Goal: Information Seeking & Learning: Learn about a topic

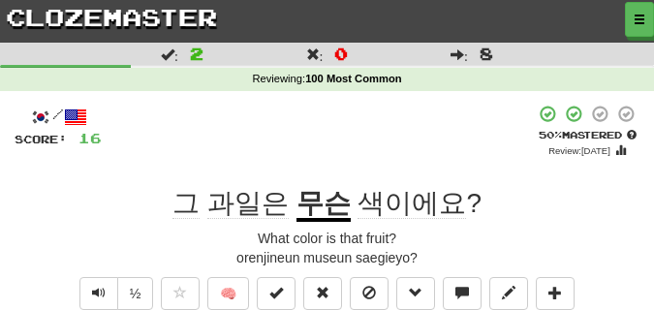
scroll to position [48, 0]
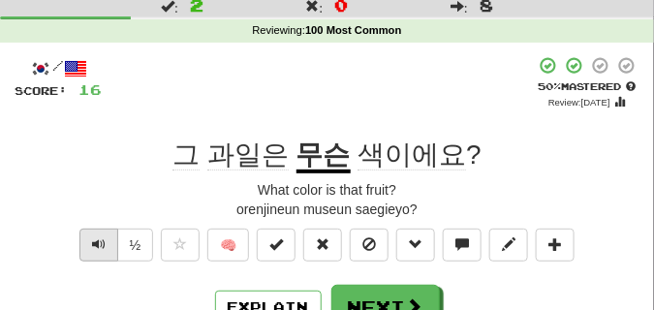
click at [108, 242] on button "Text-to-speech controls" at bounding box center [98, 245] width 39 height 33
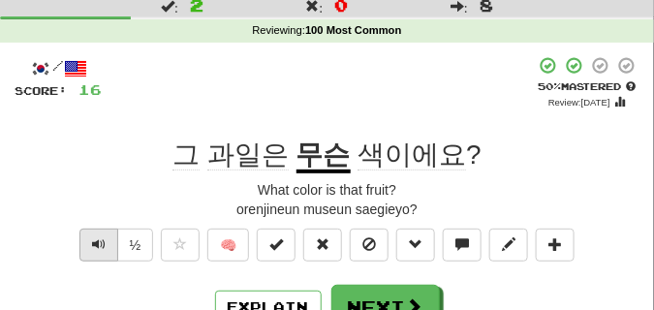
click at [108, 242] on button "Text-to-speech controls" at bounding box center [98, 245] width 39 height 33
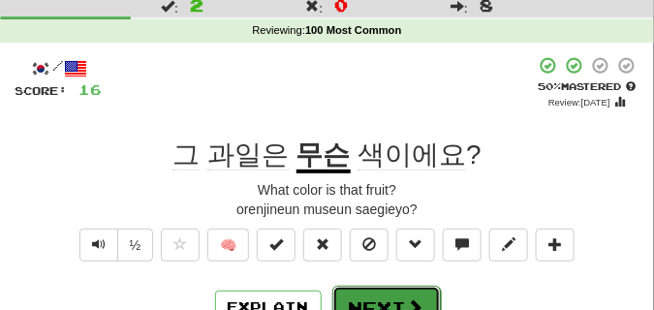
click at [360, 289] on button "Next" at bounding box center [386, 308] width 108 height 45
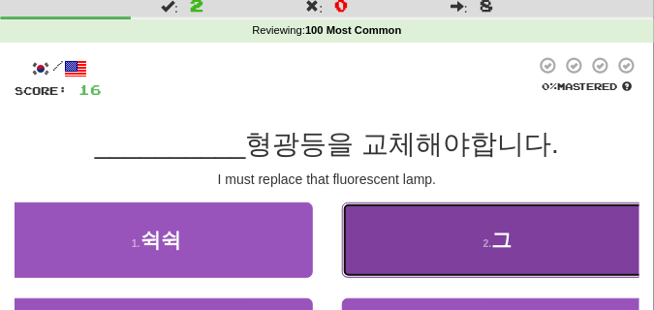
click at [441, 241] on button "2 . 그" at bounding box center [498, 240] width 313 height 76
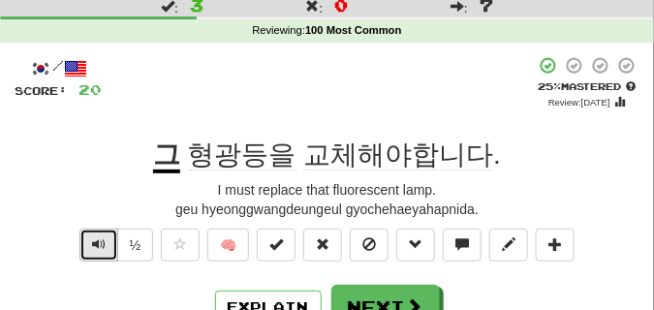
click at [100, 244] on span "Text-to-speech controls" at bounding box center [99, 244] width 14 height 14
click at [98, 208] on div "geu hyeonggwangdeungeul gyochehaeyahapnida." at bounding box center [327, 209] width 625 height 19
click at [98, 241] on span "Text-to-speech controls" at bounding box center [99, 244] width 14 height 14
click at [95, 201] on div "geu hyeonggwangdeungeul gyochehaeyahapnida." at bounding box center [327, 209] width 625 height 19
click at [92, 246] on span "Text-to-speech controls" at bounding box center [99, 244] width 14 height 14
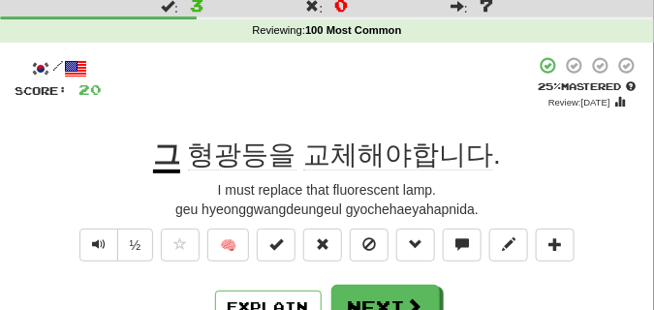
click at [95, 209] on div "geu hyeonggwangdeungeul gyochehaeyahapnida." at bounding box center [327, 209] width 625 height 19
click at [102, 253] on button "Text-to-speech controls" at bounding box center [98, 245] width 39 height 33
click at [100, 245] on span "Text-to-speech controls" at bounding box center [99, 244] width 14 height 14
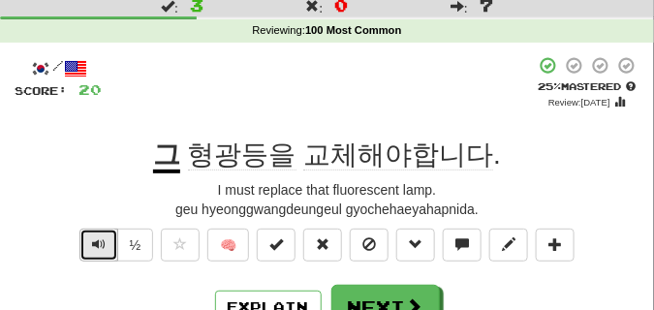
click at [100, 245] on span "Text-to-speech controls" at bounding box center [99, 244] width 14 height 14
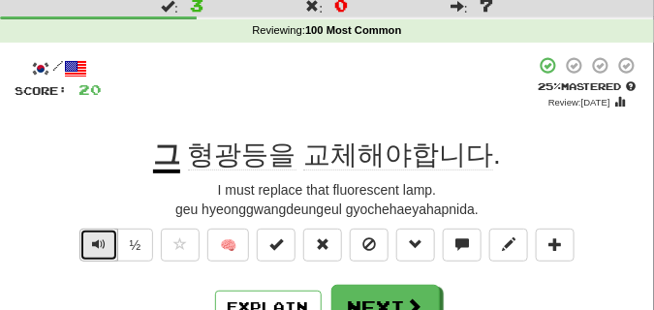
click at [100, 245] on span "Text-to-speech controls" at bounding box center [99, 244] width 14 height 14
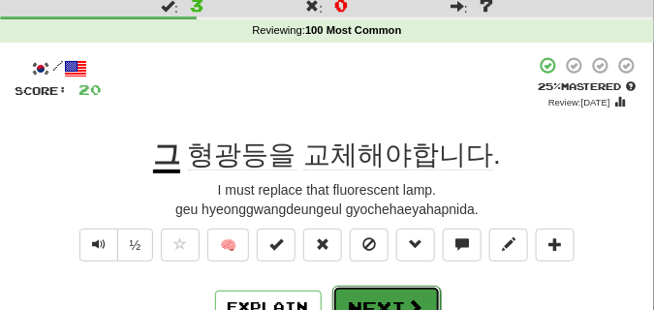
click at [396, 294] on button "Next" at bounding box center [386, 308] width 108 height 45
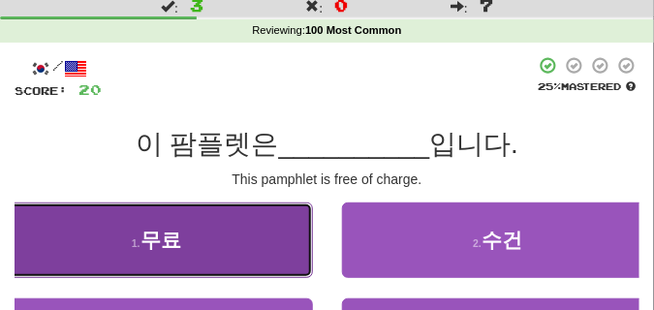
click at [125, 248] on button "1 . 무료" at bounding box center [156, 240] width 313 height 76
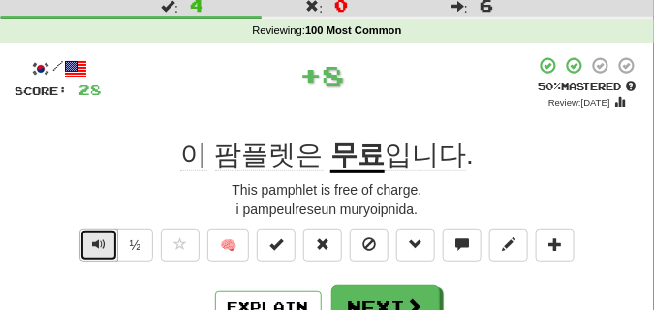
click at [99, 246] on span "Text-to-speech controls" at bounding box center [99, 244] width 14 height 14
click at [99, 245] on span "Text-to-speech controls" at bounding box center [99, 244] width 14 height 14
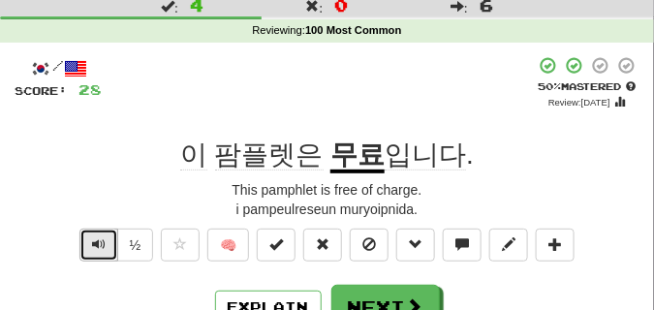
click at [99, 245] on span "Text-to-speech controls" at bounding box center [99, 244] width 14 height 14
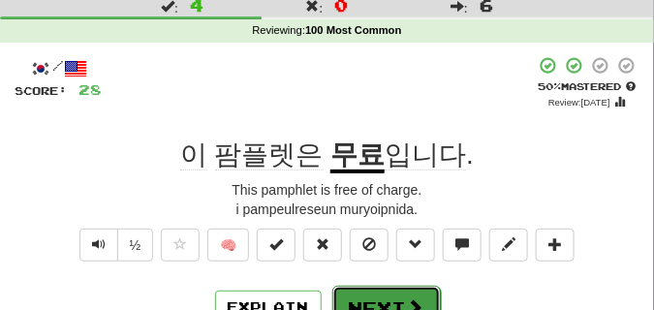
click at [363, 295] on button "Next" at bounding box center [386, 308] width 108 height 45
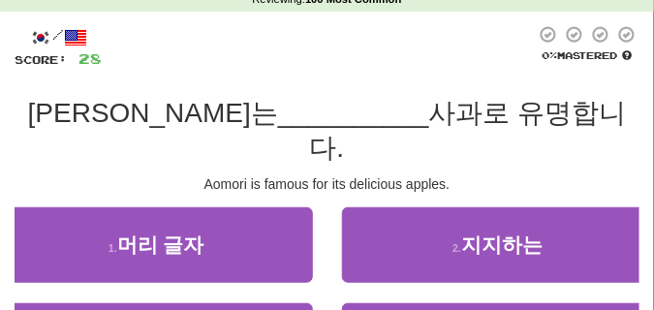
scroll to position [97, 0]
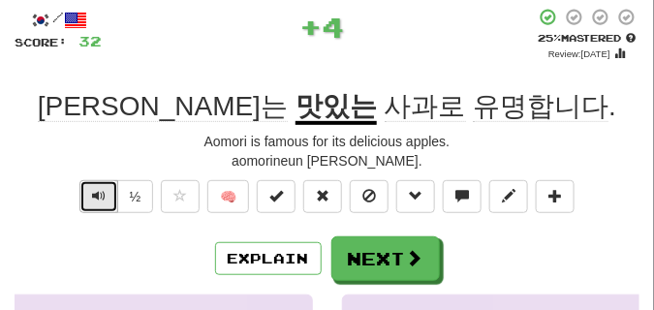
click at [100, 195] on span "Text-to-speech controls" at bounding box center [99, 196] width 14 height 14
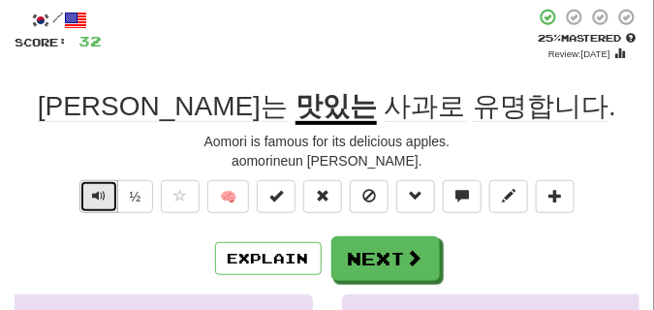
click at [100, 195] on span "Text-to-speech controls" at bounding box center [99, 196] width 14 height 14
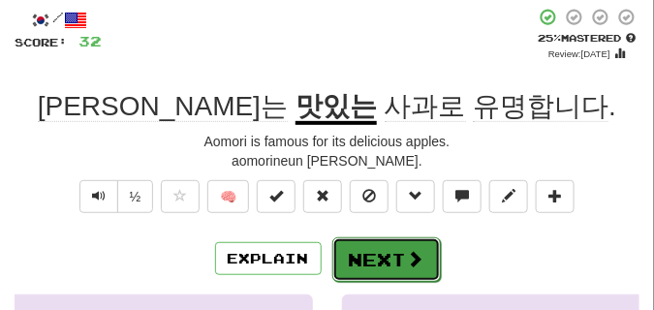
click at [413, 254] on span at bounding box center [415, 258] width 17 height 17
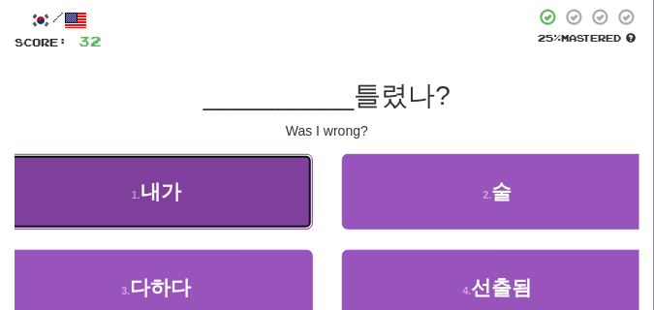
click at [274, 202] on button "1 . 내가" at bounding box center [156, 192] width 313 height 76
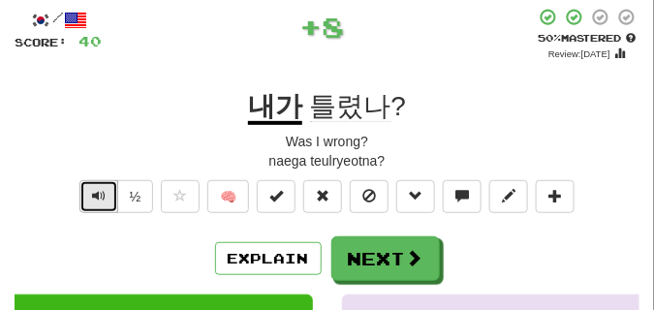
click at [104, 192] on span "Text-to-speech controls" at bounding box center [99, 196] width 14 height 14
click at [104, 191] on span "Text-to-speech controls" at bounding box center [99, 196] width 14 height 14
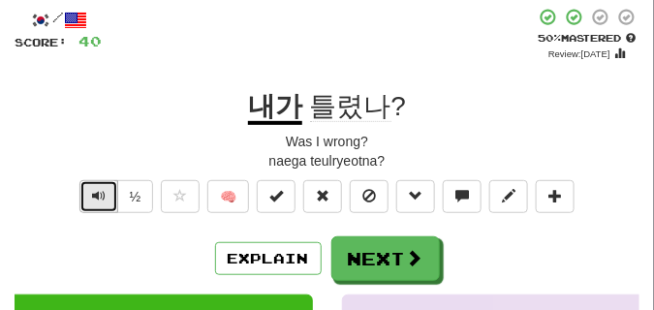
click at [104, 191] on span "Text-to-speech controls" at bounding box center [99, 196] width 14 height 14
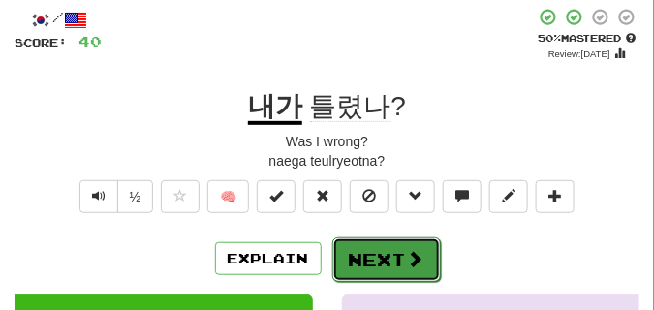
click at [369, 246] on button "Next" at bounding box center [386, 259] width 108 height 45
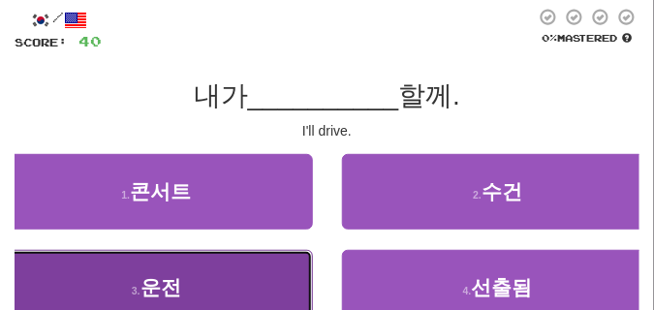
click at [195, 261] on button "3 . 운전" at bounding box center [156, 288] width 313 height 76
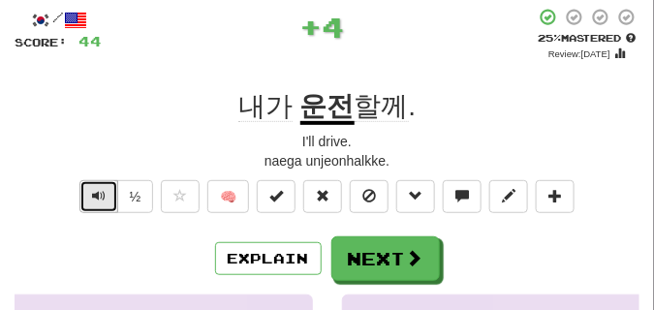
click at [87, 196] on button "Text-to-speech controls" at bounding box center [98, 196] width 39 height 33
click at [88, 197] on button "Text-to-speech controls" at bounding box center [98, 196] width 39 height 33
click at [97, 195] on span "Text-to-speech controls" at bounding box center [99, 196] width 14 height 14
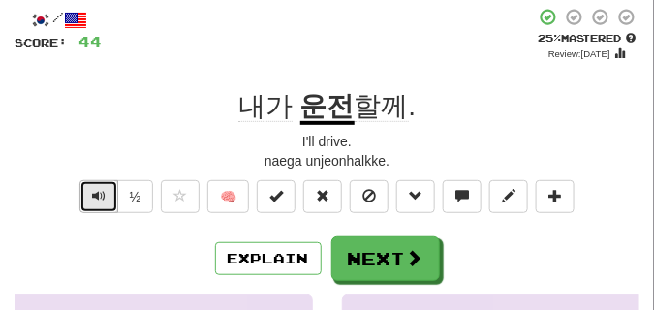
click at [97, 195] on span "Text-to-speech controls" at bounding box center [99, 196] width 14 height 14
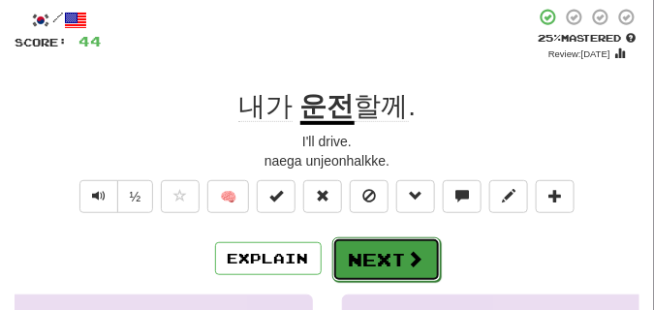
click at [368, 242] on button "Next" at bounding box center [386, 259] width 108 height 45
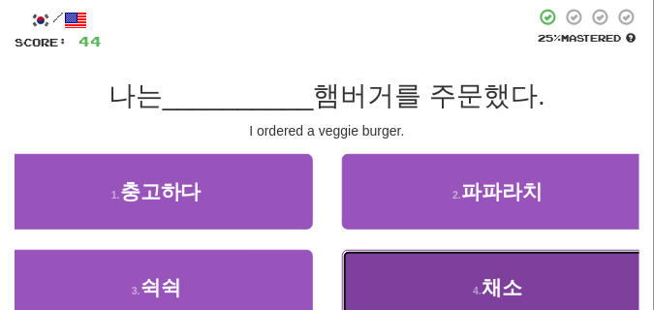
click at [433, 277] on button "4 . 채소" at bounding box center [498, 288] width 313 height 76
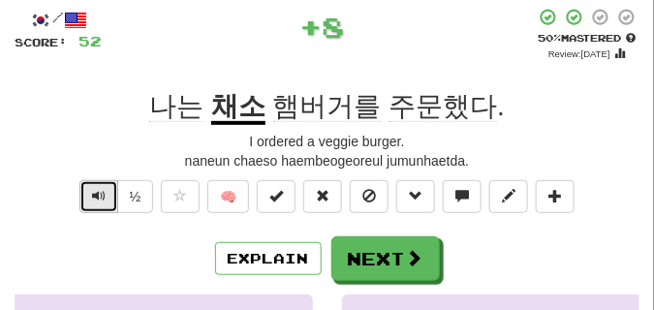
click at [96, 189] on span "Text-to-speech controls" at bounding box center [99, 196] width 14 height 14
click at [96, 190] on span "Text-to-speech controls" at bounding box center [99, 196] width 14 height 14
click at [97, 190] on span "Text-to-speech controls" at bounding box center [99, 196] width 14 height 14
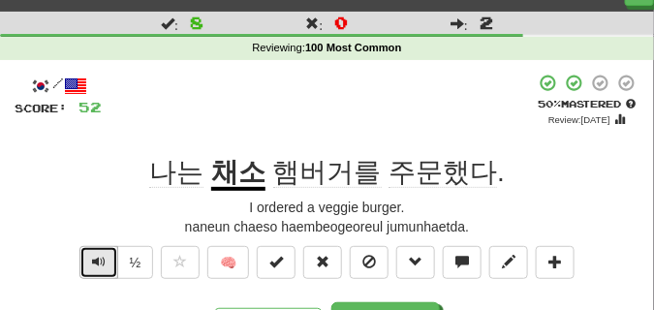
scroll to position [48, 0]
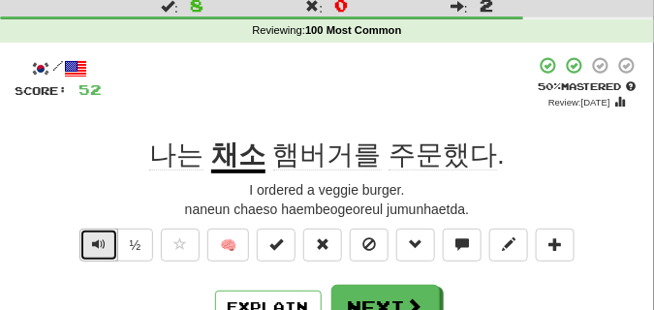
click at [101, 251] on span "Text-to-speech controls" at bounding box center [99, 244] width 14 height 14
click at [101, 247] on span "Text-to-speech controls" at bounding box center [99, 244] width 14 height 14
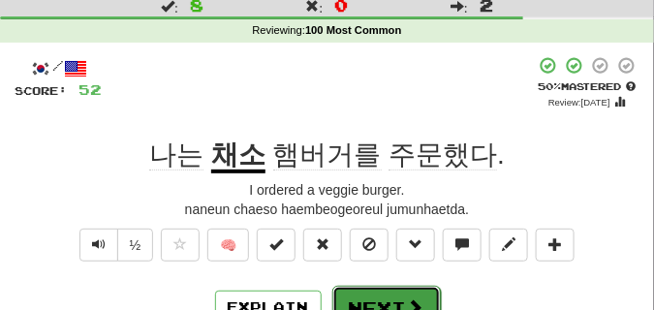
click at [376, 291] on button "Next" at bounding box center [386, 308] width 108 height 45
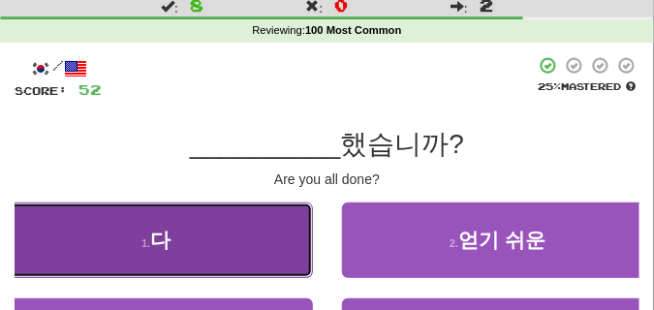
click at [221, 234] on button "1 . 다" at bounding box center [156, 240] width 313 height 76
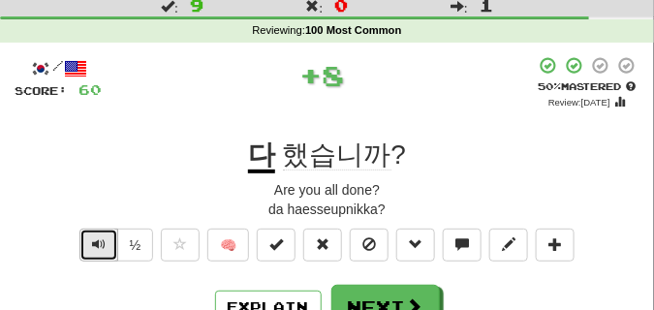
click at [84, 231] on button "Text-to-speech controls" at bounding box center [98, 245] width 39 height 33
click at [86, 232] on button "Text-to-speech controls" at bounding box center [98, 245] width 39 height 33
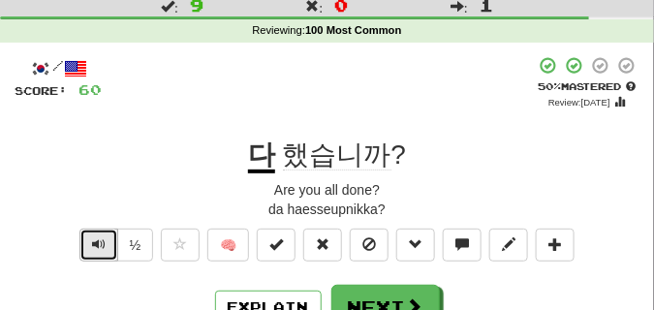
click at [108, 239] on button "Text-to-speech controls" at bounding box center [98, 245] width 39 height 33
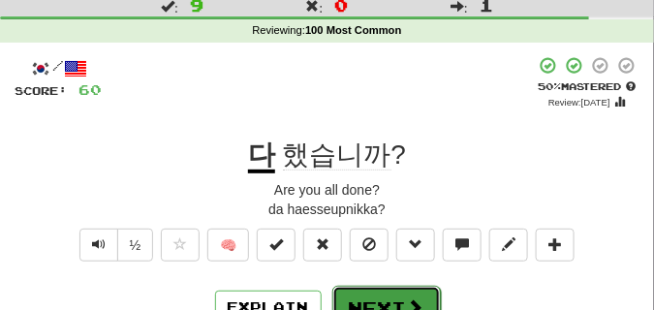
click at [377, 289] on button "Next" at bounding box center [386, 308] width 108 height 45
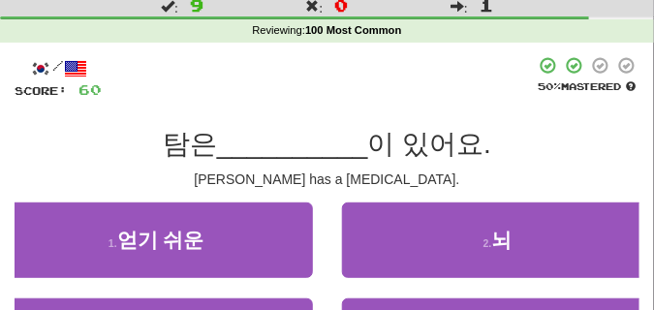
scroll to position [97, 0]
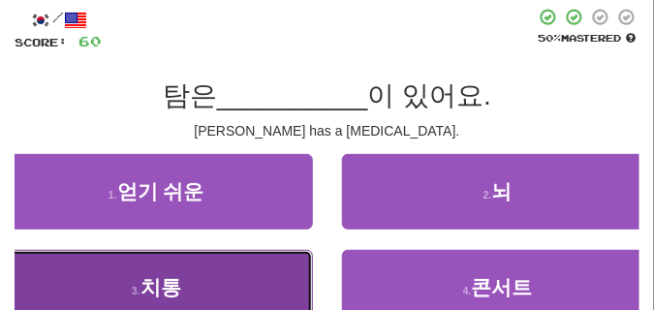
click at [187, 263] on button "3 . 치통" at bounding box center [156, 288] width 313 height 76
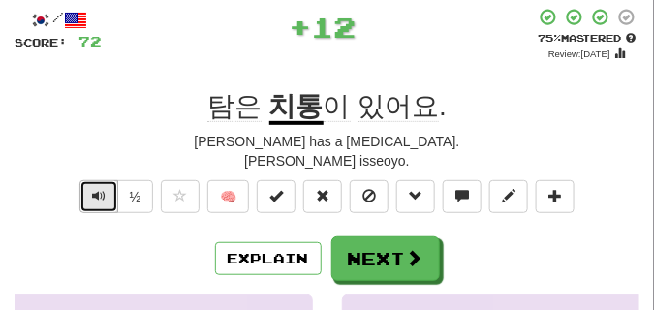
click at [100, 200] on span "Text-to-speech controls" at bounding box center [99, 196] width 14 height 14
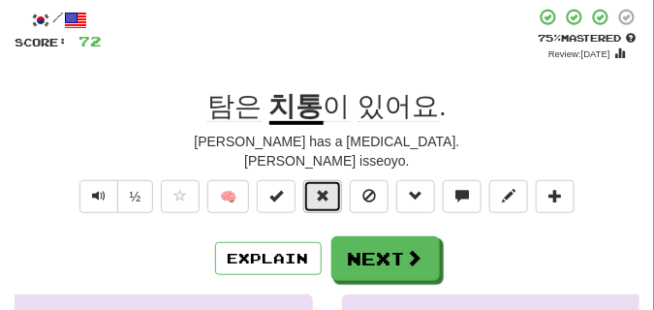
click at [328, 201] on span at bounding box center [323, 196] width 14 height 14
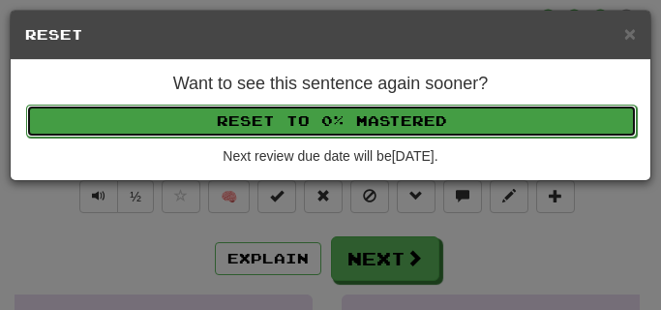
click at [297, 128] on button "Reset to 0% Mastered" at bounding box center [331, 121] width 611 height 33
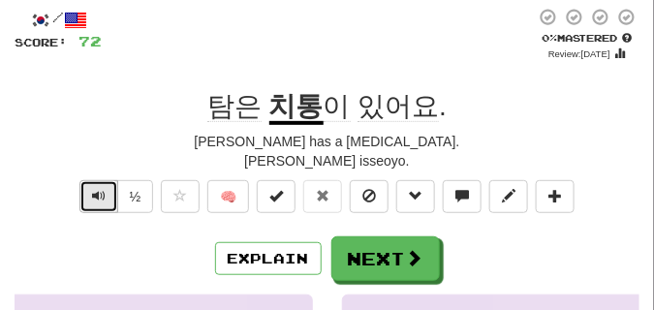
click at [85, 192] on button "Text-to-speech controls" at bounding box center [98, 196] width 39 height 33
click at [97, 191] on span "Text-to-speech controls" at bounding box center [99, 196] width 14 height 14
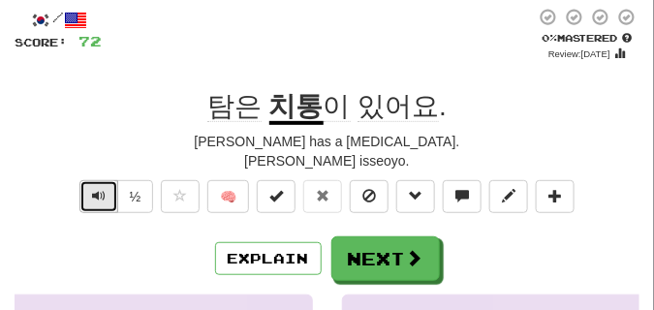
click at [97, 191] on span "Text-to-speech controls" at bounding box center [99, 196] width 14 height 14
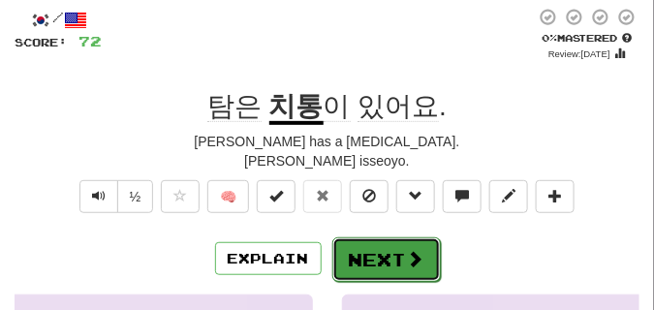
click at [384, 242] on button "Next" at bounding box center [386, 259] width 108 height 45
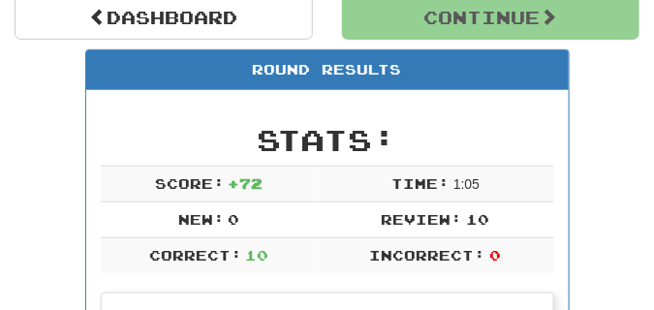
scroll to position [182, 0]
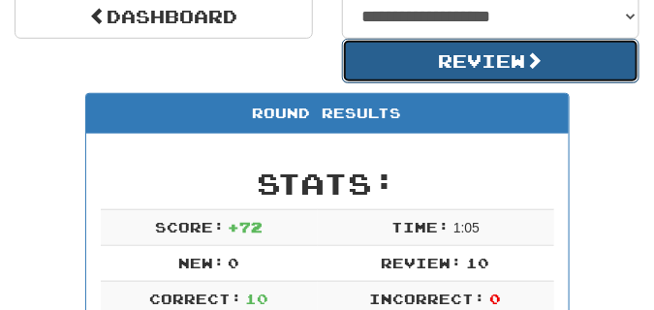
click at [422, 68] on button "Review" at bounding box center [491, 61] width 298 height 45
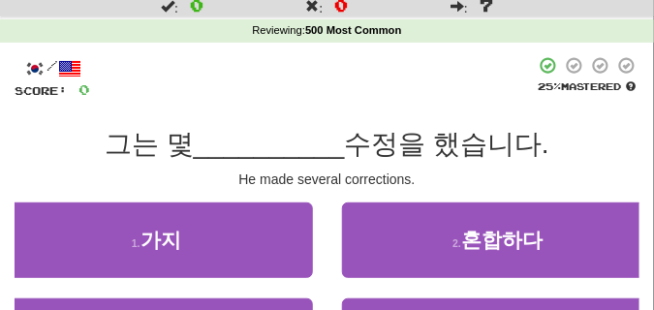
scroll to position [97, 0]
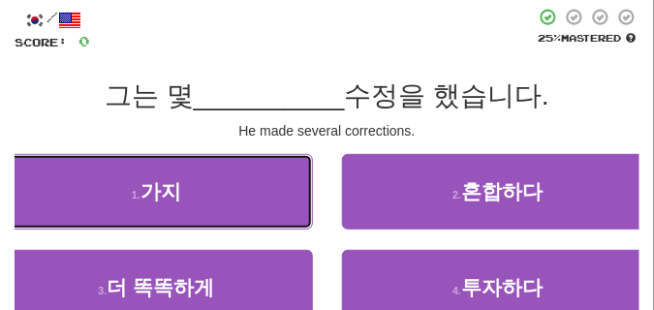
click at [155, 174] on button "1 . 가지" at bounding box center [156, 192] width 313 height 76
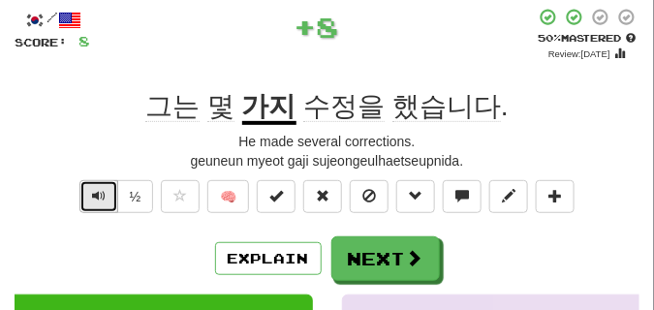
click at [92, 193] on span "Text-to-speech controls" at bounding box center [99, 196] width 14 height 14
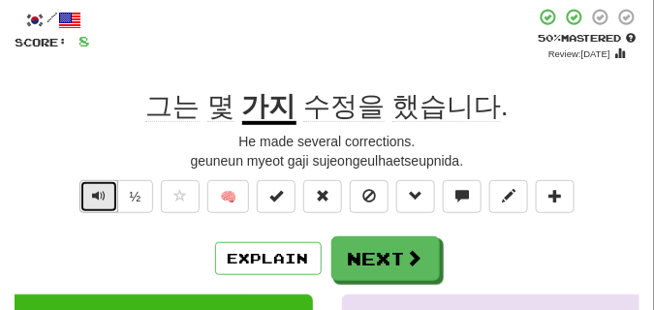
click at [92, 193] on span "Text-to-speech controls" at bounding box center [99, 196] width 14 height 14
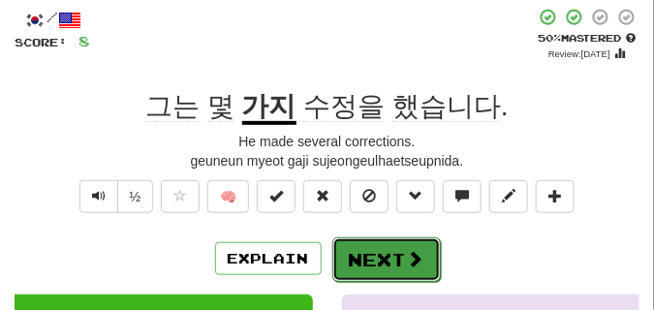
click at [373, 252] on button "Next" at bounding box center [386, 259] width 108 height 45
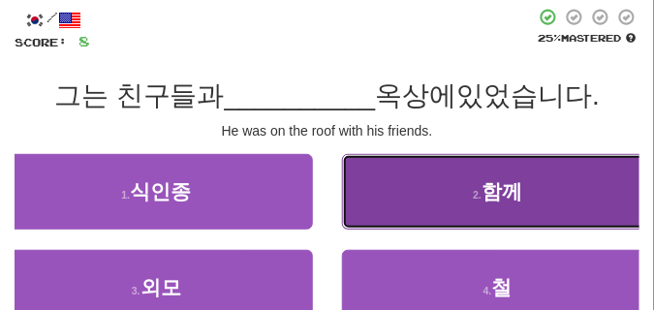
click at [445, 204] on button "2 . 함께" at bounding box center [498, 192] width 313 height 76
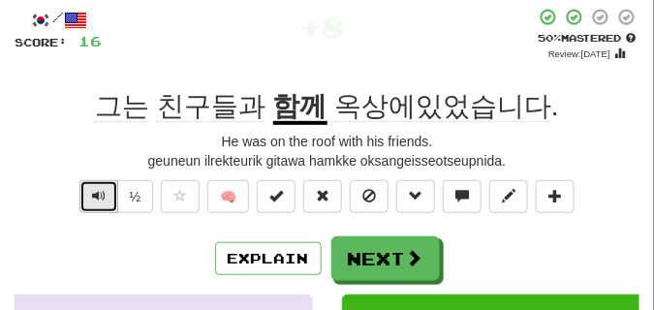
click at [96, 196] on span "Text-to-speech controls" at bounding box center [99, 196] width 14 height 14
click at [96, 198] on span "Text-to-speech controls" at bounding box center [99, 196] width 14 height 14
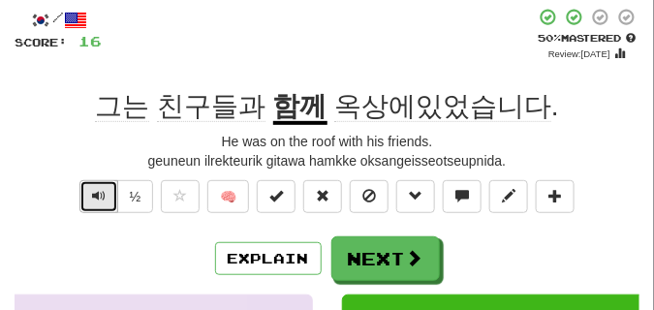
click at [95, 197] on span "Text-to-speech controls" at bounding box center [99, 196] width 14 height 14
click at [96, 197] on span "Text-to-speech controls" at bounding box center [99, 196] width 14 height 14
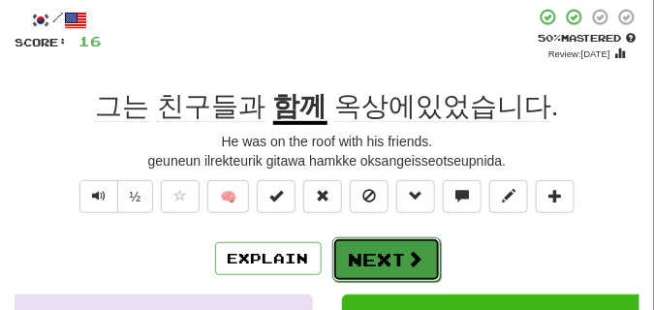
click at [362, 248] on button "Next" at bounding box center [386, 259] width 108 height 45
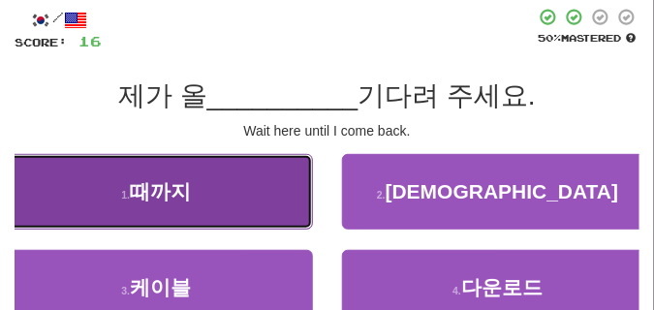
click at [203, 185] on button "1 . 때까지" at bounding box center [156, 192] width 313 height 76
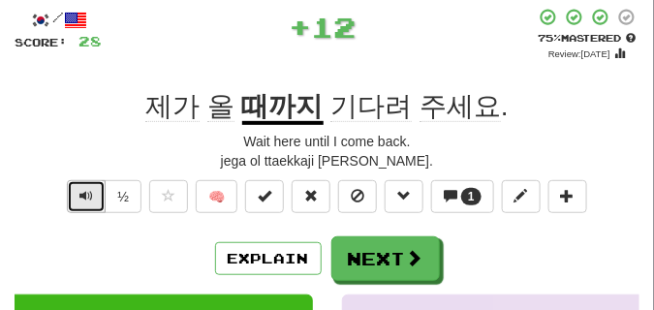
click at [76, 196] on button "Text-to-speech controls" at bounding box center [86, 196] width 39 height 33
click at [79, 194] on span "Text-to-speech controls" at bounding box center [86, 196] width 14 height 14
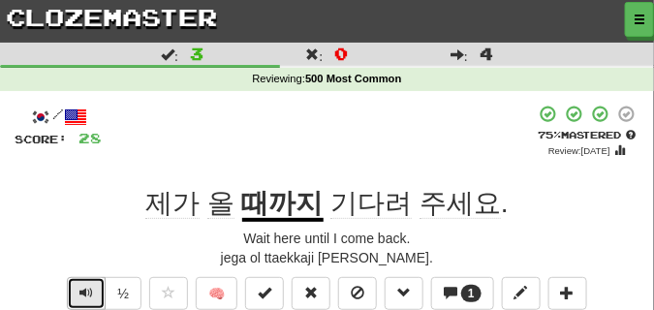
scroll to position [48, 0]
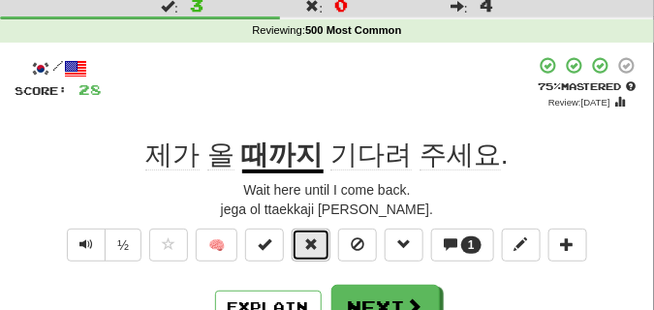
click at [303, 232] on button at bounding box center [311, 245] width 39 height 33
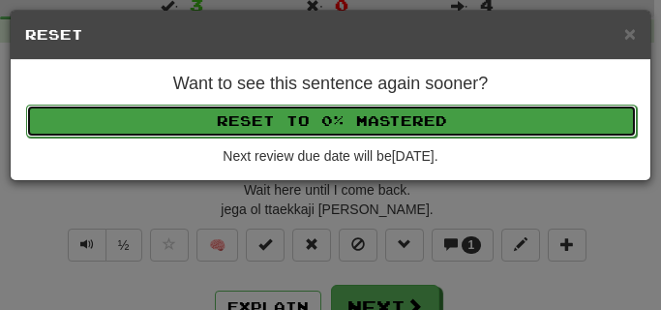
click at [281, 122] on button "Reset to 0% Mastered" at bounding box center [331, 121] width 611 height 33
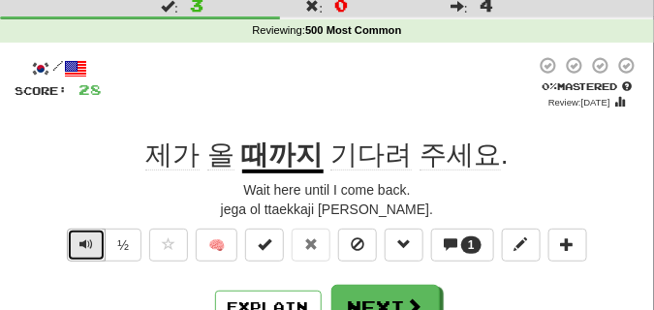
click at [91, 249] on span "Text-to-speech controls" at bounding box center [86, 244] width 14 height 14
click at [91, 248] on span "Text-to-speech controls" at bounding box center [86, 244] width 14 height 14
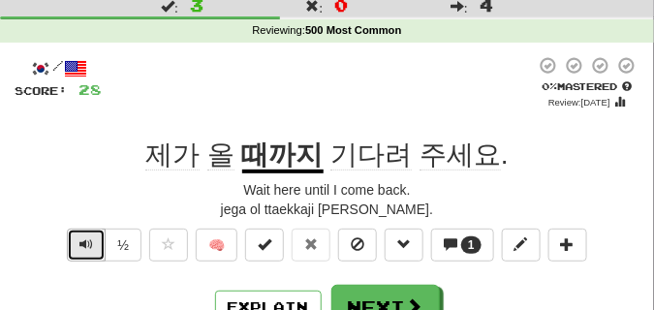
click at [91, 248] on span "Text-to-speech controls" at bounding box center [86, 244] width 14 height 14
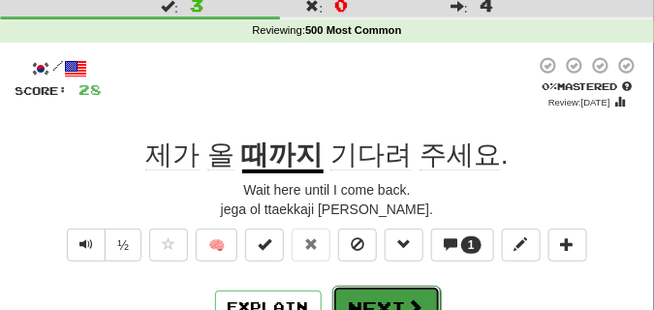
click at [370, 291] on button "Next" at bounding box center [386, 308] width 108 height 45
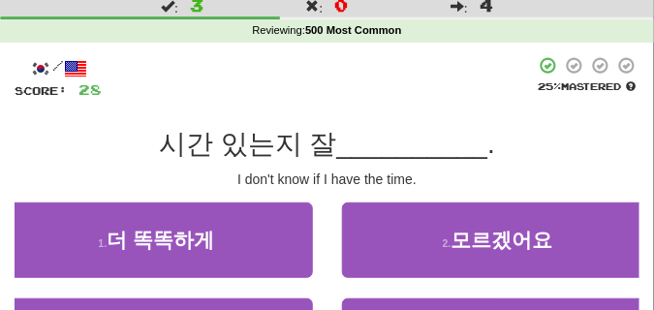
scroll to position [97, 0]
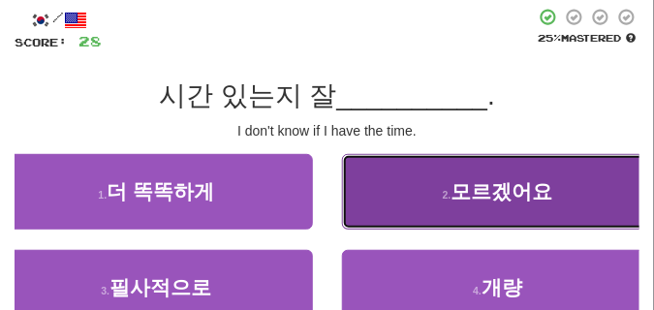
click at [458, 197] on span "모르겠어요" at bounding box center [502, 191] width 102 height 22
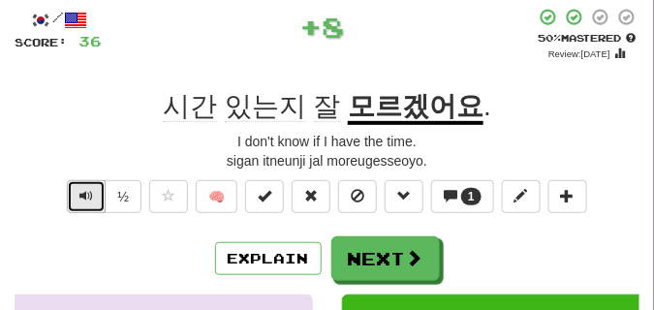
click at [79, 191] on span "Text-to-speech controls" at bounding box center [86, 196] width 14 height 14
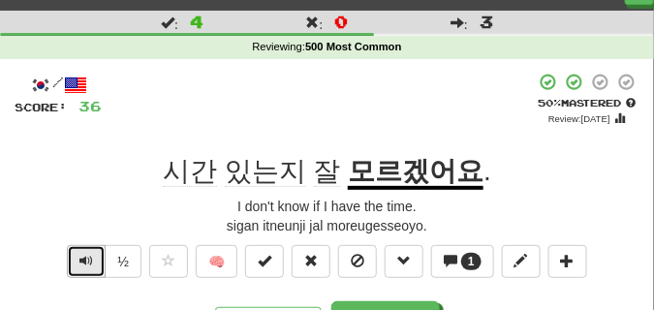
scroll to position [48, 0]
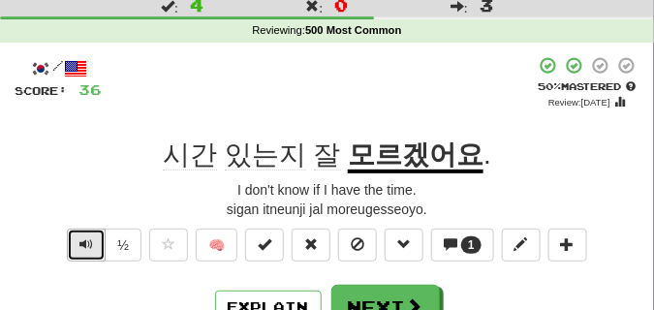
click at [79, 242] on span "Text-to-speech controls" at bounding box center [86, 244] width 14 height 14
click at [79, 240] on span "Text-to-speech controls" at bounding box center [86, 244] width 14 height 14
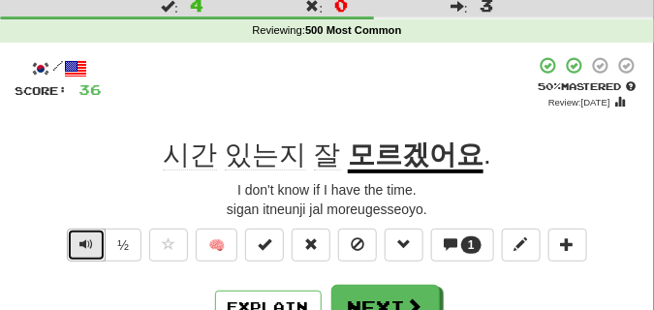
click at [79, 240] on span "Text-to-speech controls" at bounding box center [86, 244] width 14 height 14
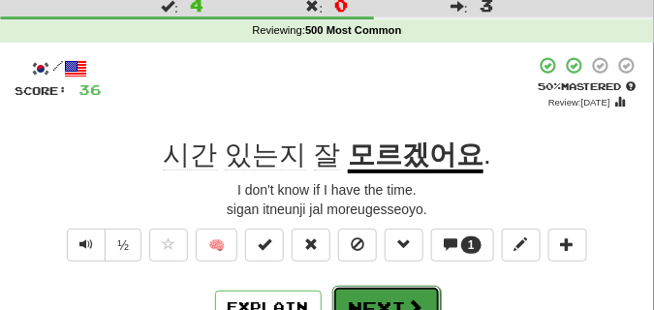
click at [381, 291] on button "Next" at bounding box center [386, 308] width 108 height 45
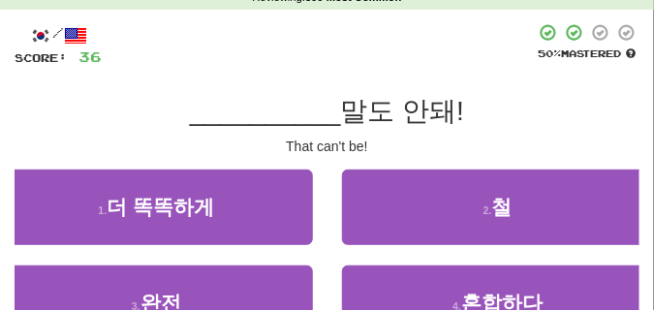
scroll to position [97, 0]
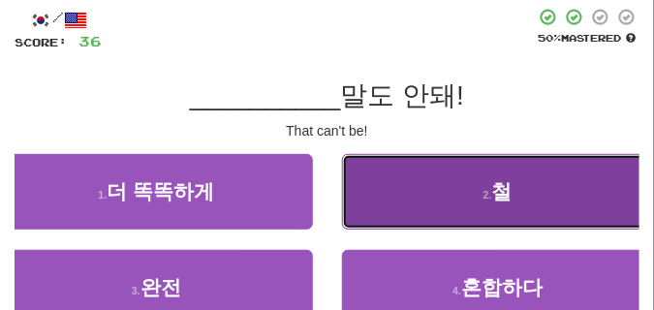
click at [411, 208] on button "2 . 철" at bounding box center [498, 192] width 313 height 76
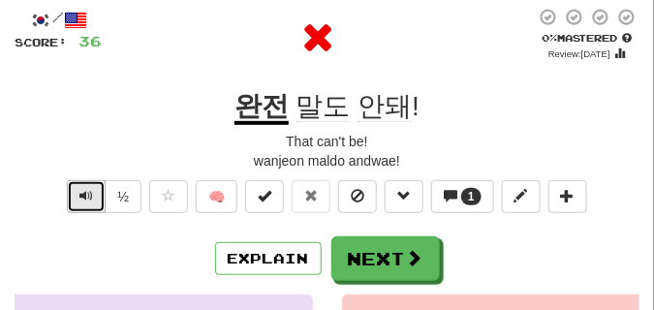
click at [77, 185] on button "Text-to-speech controls" at bounding box center [86, 196] width 39 height 33
click at [86, 200] on span "Text-to-speech controls" at bounding box center [86, 196] width 14 height 14
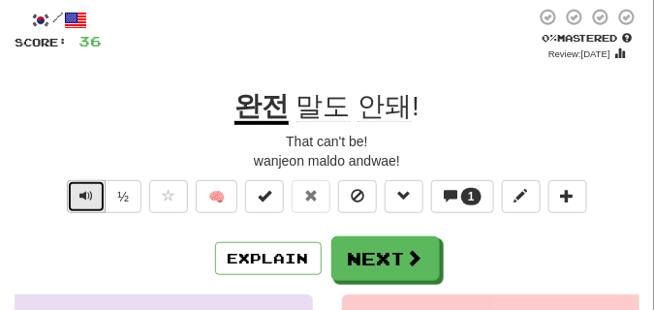
click at [86, 200] on span "Text-to-speech controls" at bounding box center [86, 196] width 14 height 14
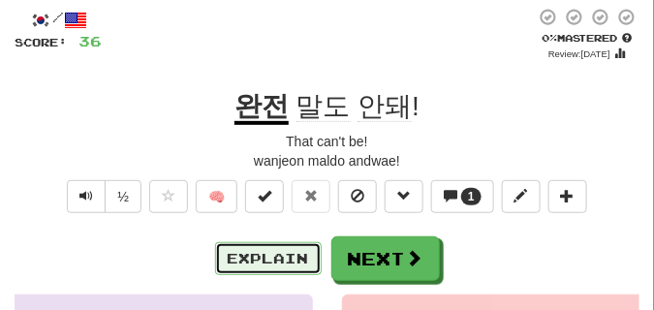
click at [246, 259] on button "Explain" at bounding box center [268, 258] width 107 height 33
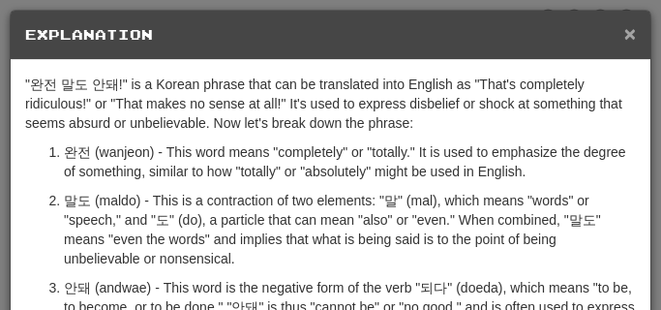
click at [625, 33] on span "×" at bounding box center [631, 33] width 12 height 22
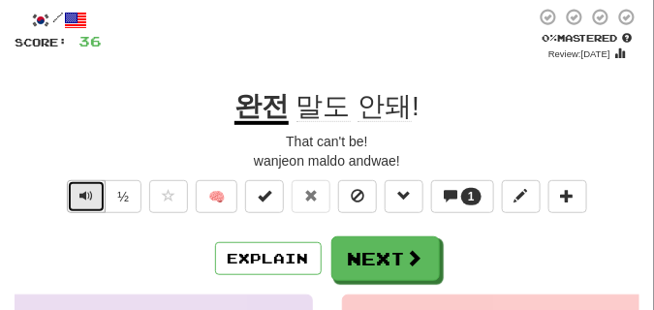
click at [77, 200] on button "Text-to-speech controls" at bounding box center [86, 196] width 39 height 33
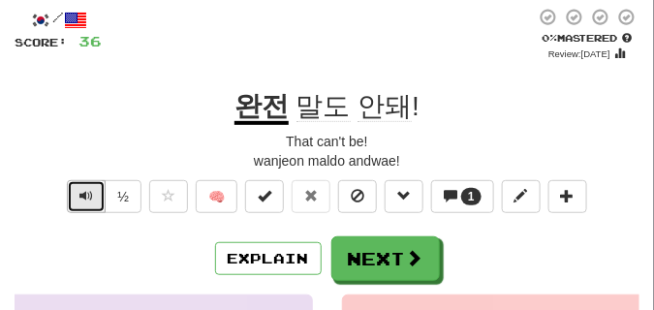
click at [77, 200] on button "Text-to-speech controls" at bounding box center [86, 196] width 39 height 33
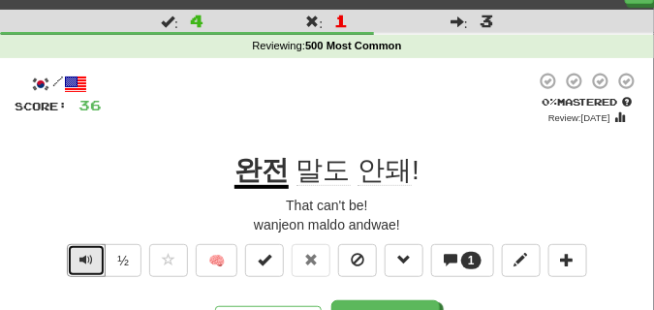
scroll to position [48, 0]
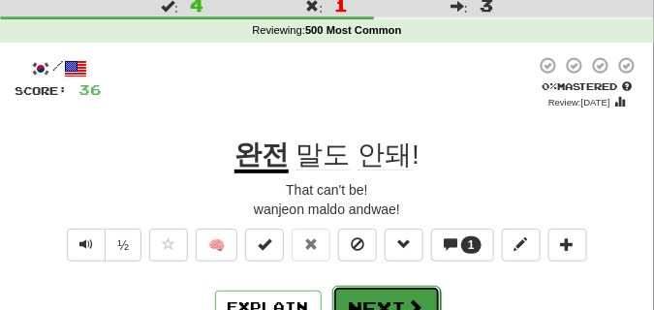
click at [372, 291] on button "Next" at bounding box center [386, 308] width 108 height 45
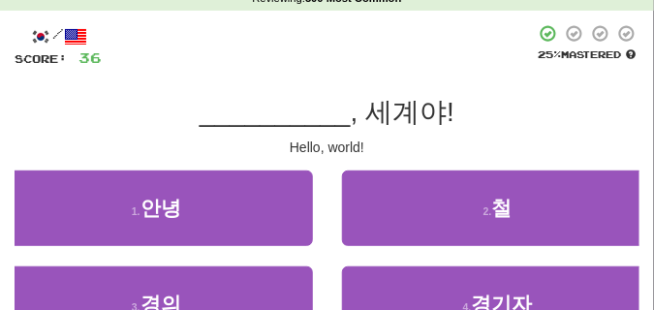
scroll to position [97, 0]
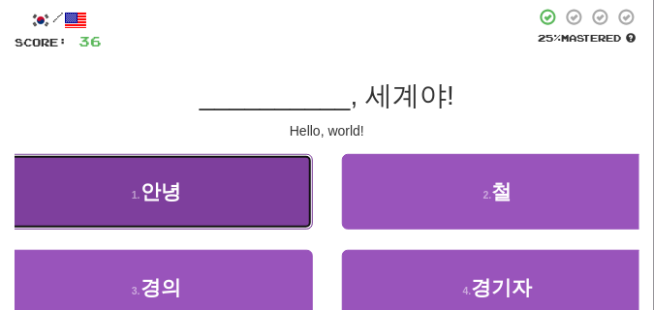
click at [216, 198] on button "1 . 안녕" at bounding box center [156, 192] width 313 height 76
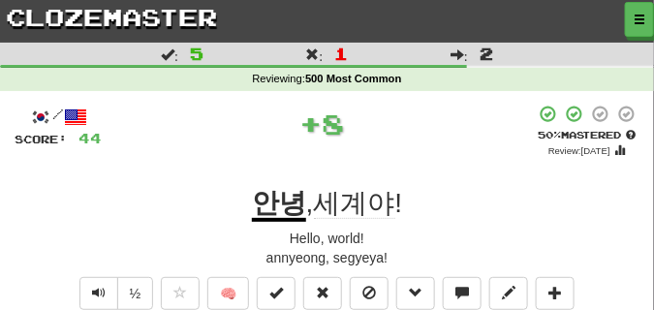
scroll to position [48, 0]
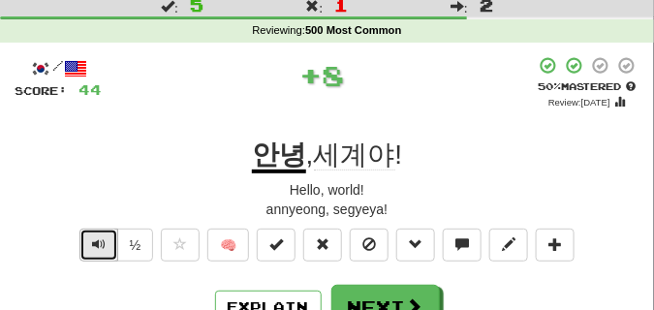
click at [84, 236] on button "Text-to-speech controls" at bounding box center [98, 245] width 39 height 33
click at [85, 236] on button "Text-to-speech controls" at bounding box center [98, 245] width 39 height 33
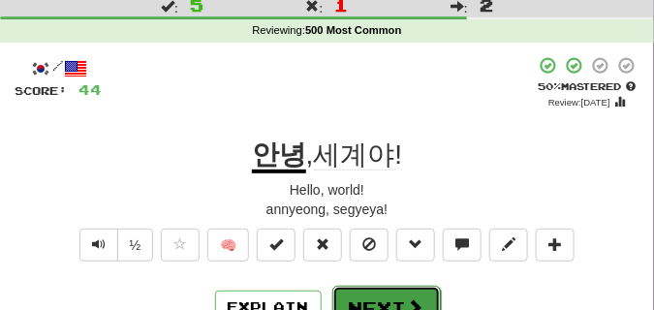
click at [362, 292] on button "Next" at bounding box center [386, 308] width 108 height 45
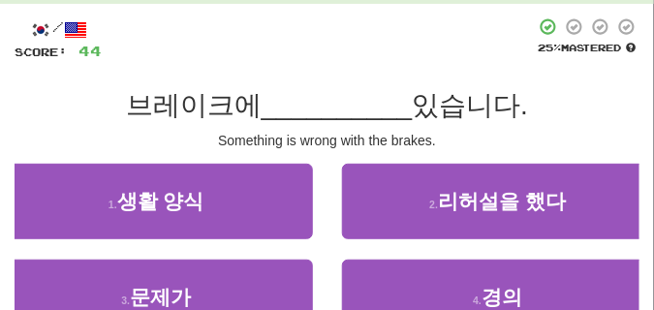
scroll to position [145, 0]
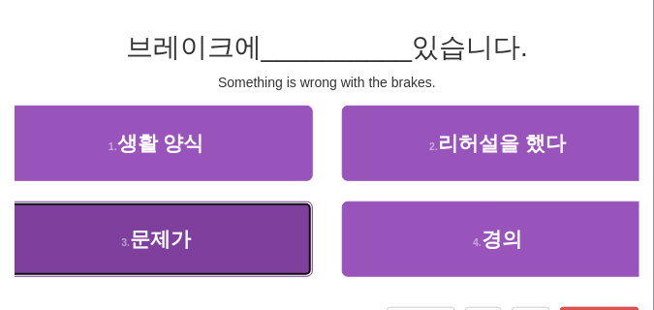
click at [116, 241] on button "3 . 문제가" at bounding box center [156, 239] width 313 height 76
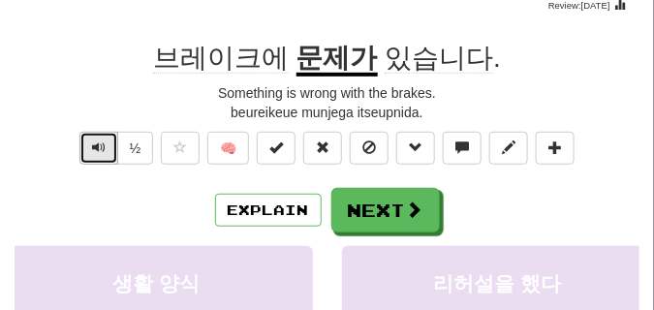
click at [108, 152] on button "Text-to-speech controls" at bounding box center [98, 148] width 39 height 33
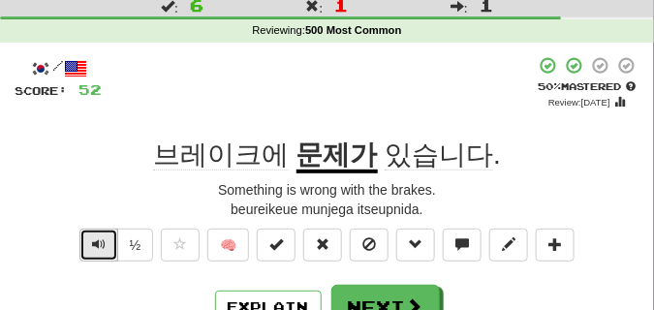
click at [98, 237] on span "Text-to-speech controls" at bounding box center [99, 244] width 14 height 14
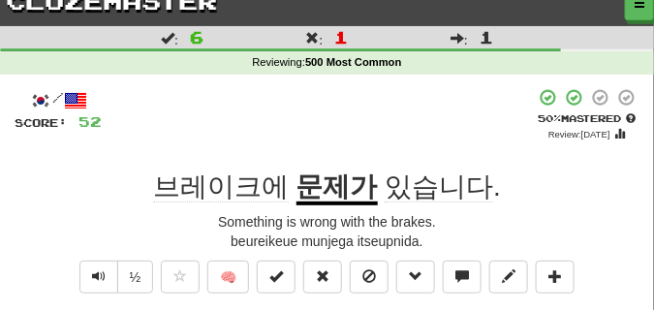
scroll to position [0, 0]
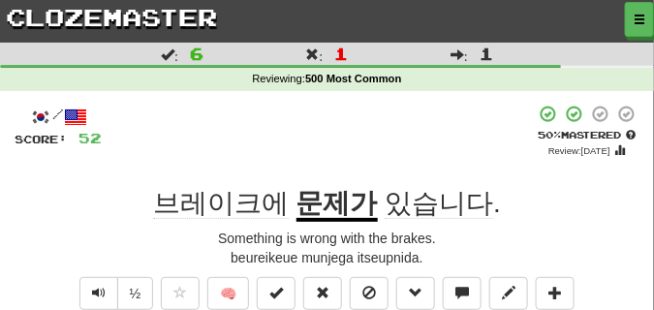
click at [274, 112] on div "+ 8" at bounding box center [318, 131] width 433 height 53
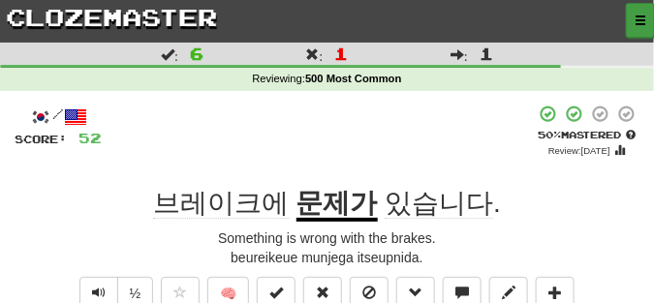
click at [640, 13] on button "button" at bounding box center [640, 20] width 29 height 35
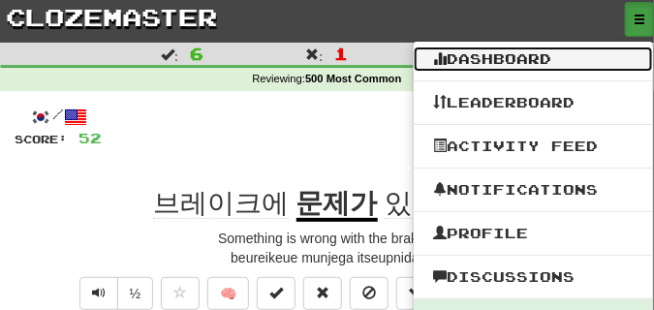
click at [509, 57] on link "Dashboard" at bounding box center [533, 58] width 239 height 25
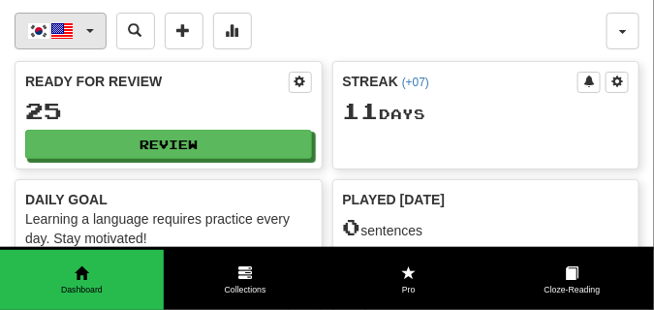
click at [90, 30] on span "button" at bounding box center [90, 31] width 8 height 4
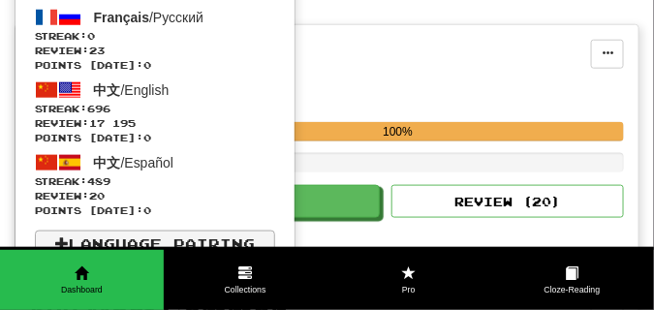
scroll to position [339, 0]
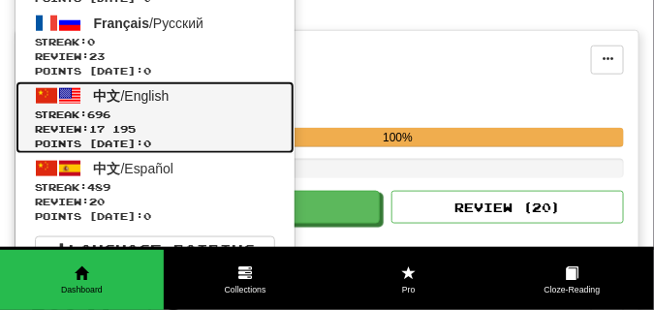
click at [110, 113] on span "696" at bounding box center [98, 114] width 23 height 12
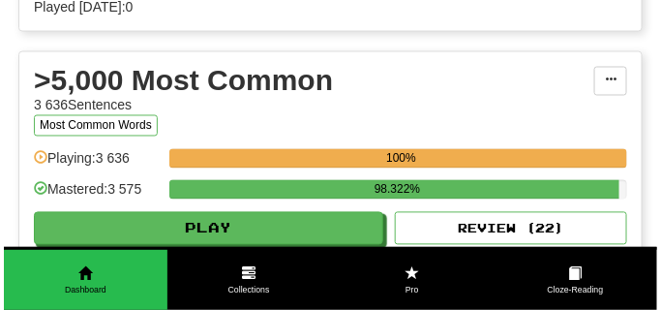
scroll to position [1889, 0]
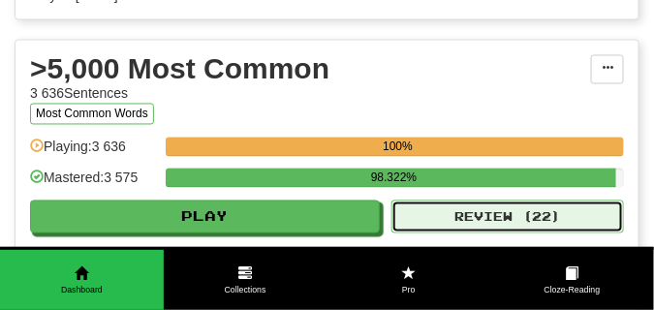
click at [443, 216] on button "Review ( 22 )" at bounding box center [507, 216] width 232 height 33
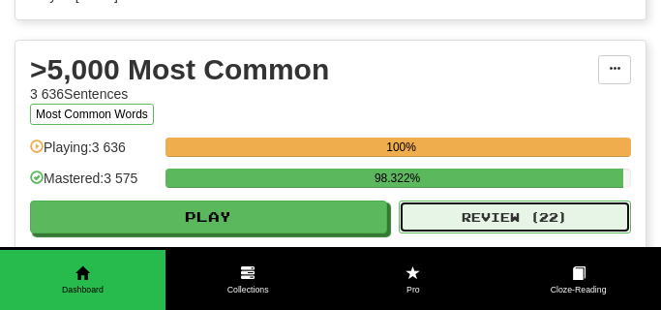
select select "**"
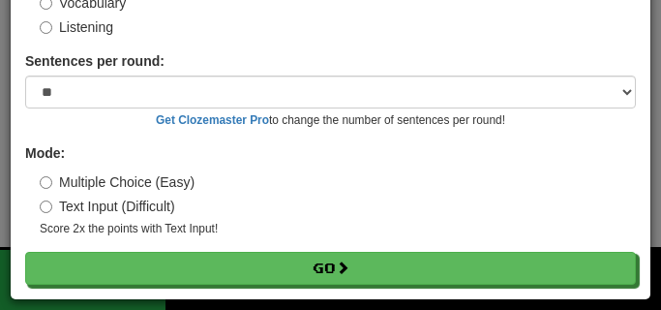
scroll to position [156, 0]
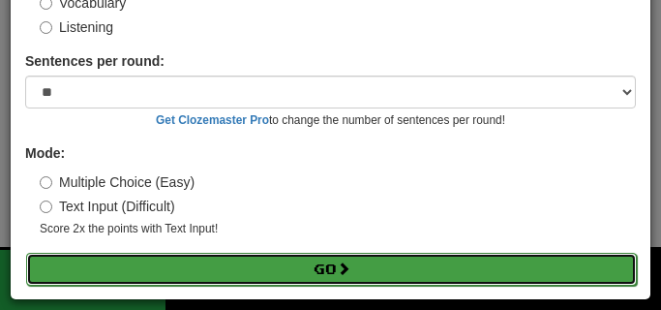
click at [258, 272] on button "Go" at bounding box center [331, 269] width 611 height 33
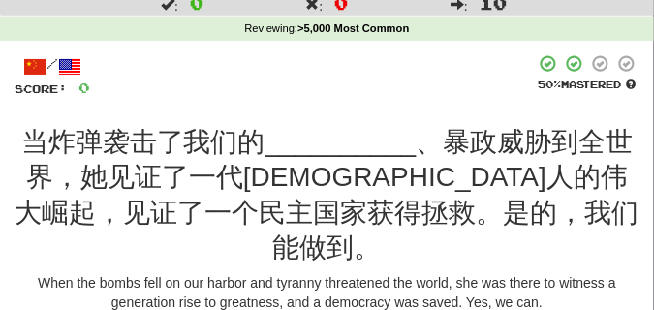
scroll to position [48, 0]
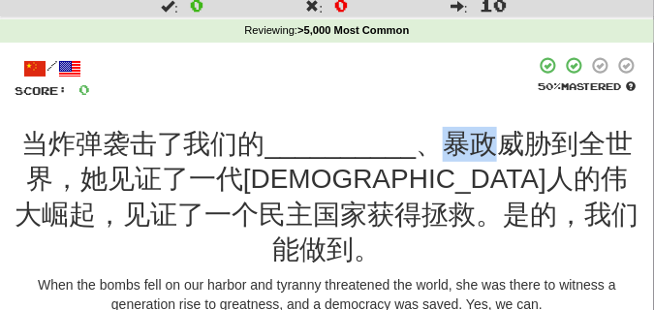
drag, startPoint x: 439, startPoint y: 148, endPoint x: 484, endPoint y: 149, distance: 45.5
click at [484, 149] on span "、暴政威胁到全世界，她见证了一代[DEMOGRAPHIC_DATA]人的伟大崛起，见证了一个民主国家获得拯救。是的，我们能做到。" at bounding box center [327, 197] width 624 height 136
copy span "暴政"
click at [246, 86] on div at bounding box center [312, 78] width 445 height 44
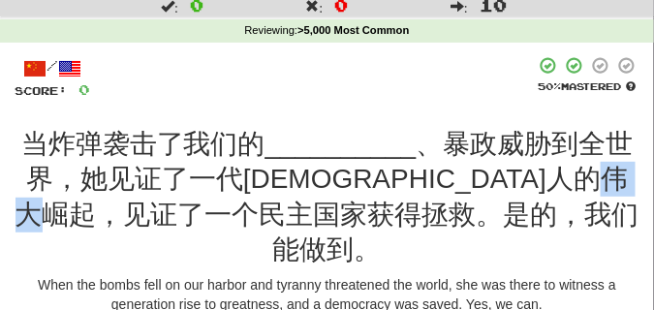
drag, startPoint x: 234, startPoint y: 218, endPoint x: 277, endPoint y: 217, distance: 42.6
click at [277, 217] on span "、暴政威胁到全世界，她见证了一代[DEMOGRAPHIC_DATA]人的伟大崛起，见证了一个民主国家获得拯救。是的，我们能做到。" at bounding box center [327, 197] width 624 height 136
copy span "拯救"
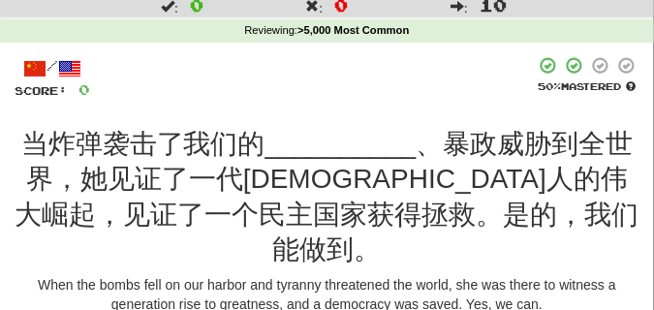
click at [320, 109] on div "/ Score: 0 50 % Mastered 当炸弹袭击了我们的 __________ 、暴政威胁到全世界，她见证了一代[DEMOGRAPHIC_DATA…" at bounding box center [327, 309] width 625 height 506
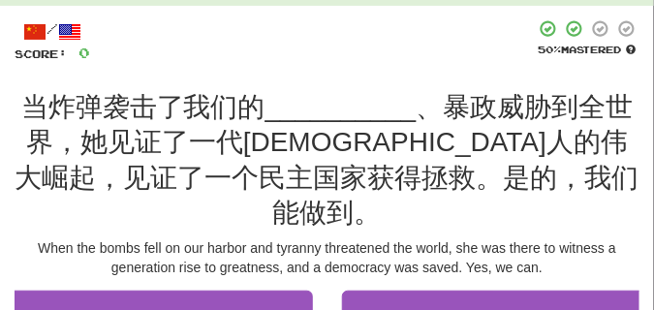
scroll to position [145, 0]
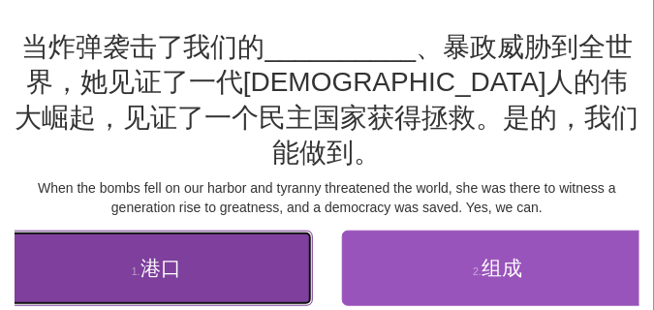
click at [270, 230] on button "1 . 港口" at bounding box center [156, 268] width 313 height 76
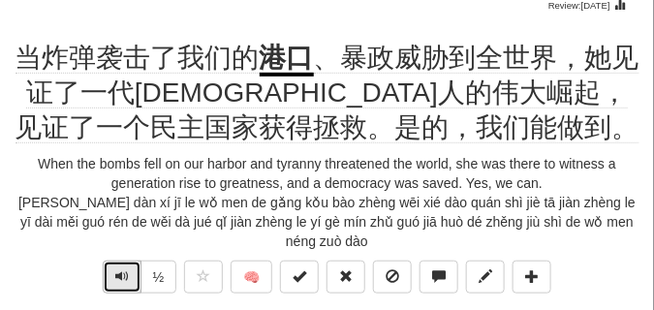
click at [115, 278] on span "Text-to-speech controls" at bounding box center [122, 276] width 14 height 14
click at [115, 276] on span "Text-to-speech controls" at bounding box center [122, 276] width 14 height 14
click at [117, 276] on span "Text-to-speech controls" at bounding box center [122, 276] width 14 height 14
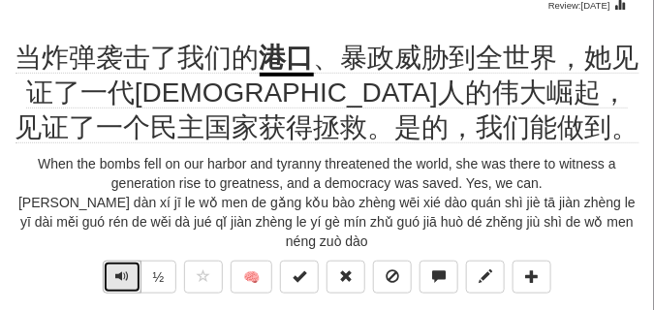
click at [117, 276] on span "Text-to-speech controls" at bounding box center [122, 276] width 14 height 14
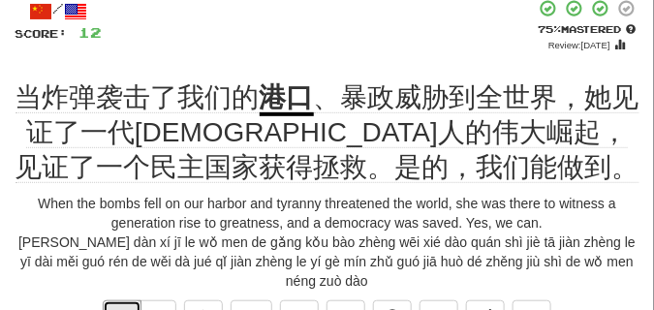
scroll to position [194, 0]
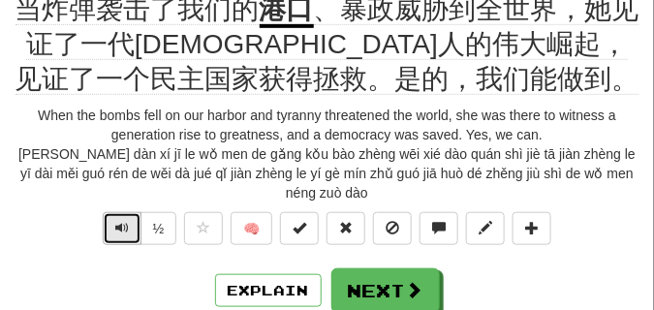
click at [115, 230] on span "Text-to-speech controls" at bounding box center [122, 228] width 14 height 14
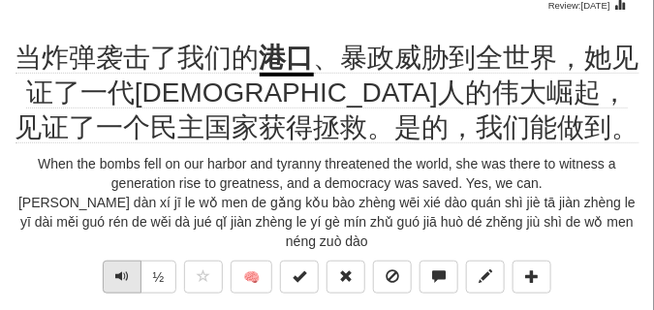
click at [115, 230] on div "[PERSON_NAME] dàn xí jī le wǒ men de gǎng kǒu bào zhèng wēi xié dào quán shì ji…" at bounding box center [327, 222] width 625 height 58
click at [118, 275] on span "Text-to-speech controls" at bounding box center [122, 276] width 14 height 14
click at [118, 276] on span "Text-to-speech controls" at bounding box center [122, 276] width 14 height 14
click at [117, 275] on span "Text-to-speech controls" at bounding box center [122, 276] width 14 height 14
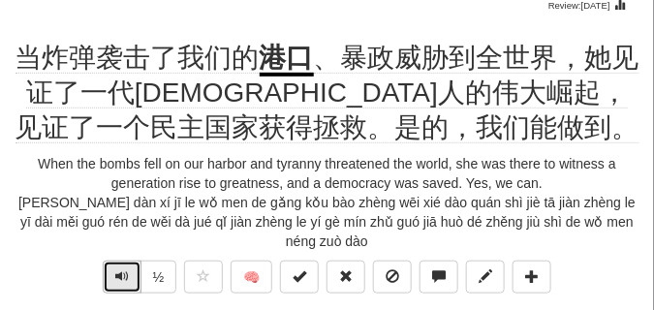
click at [117, 275] on span "Text-to-speech controls" at bounding box center [122, 276] width 14 height 14
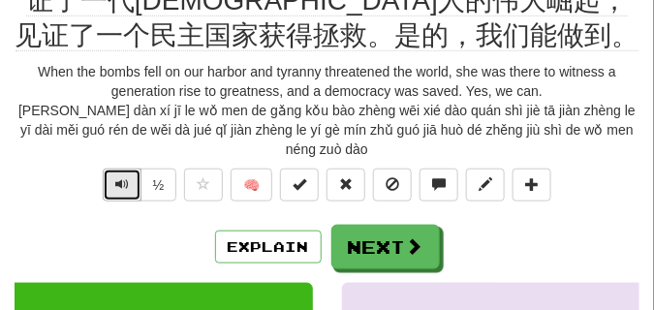
scroll to position [291, 0]
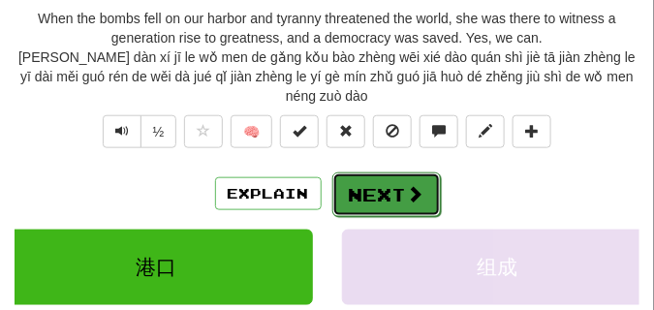
click at [400, 203] on button "Next" at bounding box center [386, 194] width 108 height 45
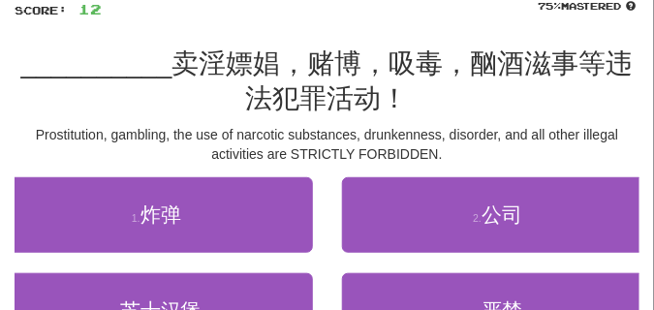
scroll to position [184, 0]
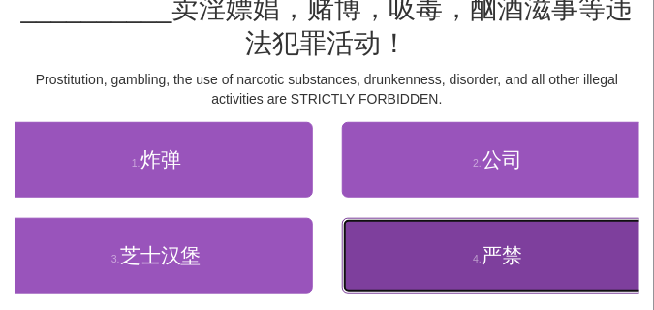
click at [454, 246] on button "4 . 严禁" at bounding box center [498, 256] width 313 height 76
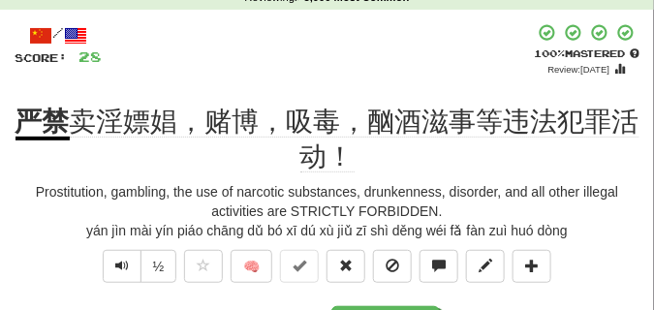
scroll to position [97, 0]
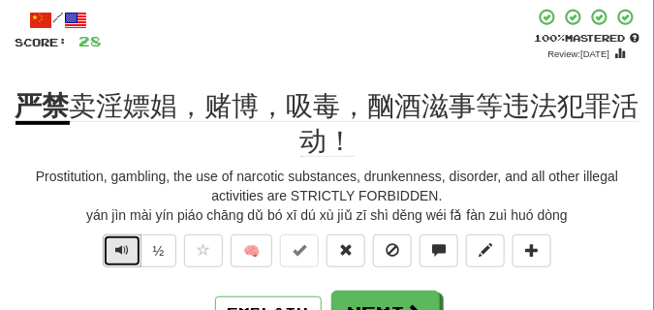
click at [111, 255] on button "Text-to-speech controls" at bounding box center [122, 250] width 39 height 33
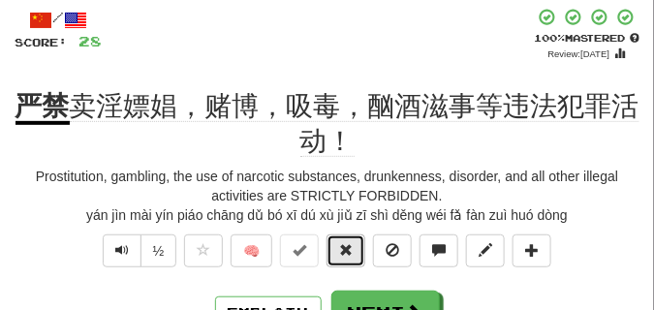
click at [344, 239] on button at bounding box center [345, 250] width 39 height 33
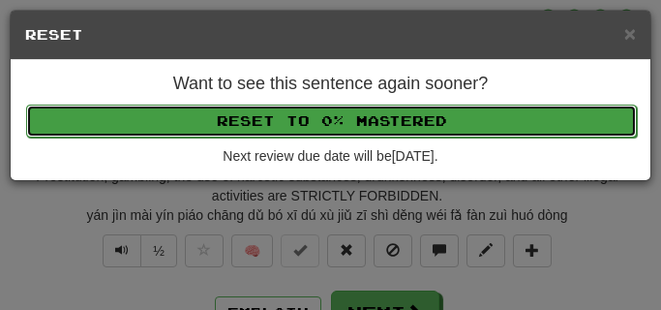
click at [332, 130] on button "Reset to 0% Mastered" at bounding box center [331, 121] width 611 height 33
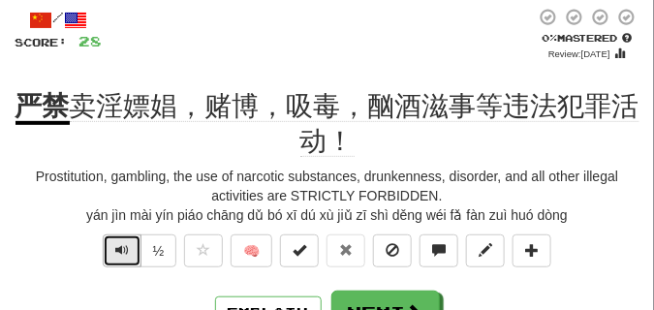
click at [127, 248] on span "Text-to-speech controls" at bounding box center [122, 250] width 14 height 14
click at [124, 249] on span "Text-to-speech controls" at bounding box center [122, 250] width 14 height 14
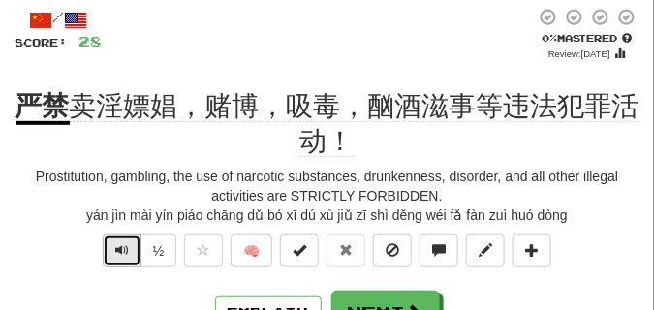
click at [123, 249] on span "Text-to-speech controls" at bounding box center [122, 250] width 14 height 14
click at [120, 249] on span "Text-to-speech controls" at bounding box center [122, 250] width 14 height 14
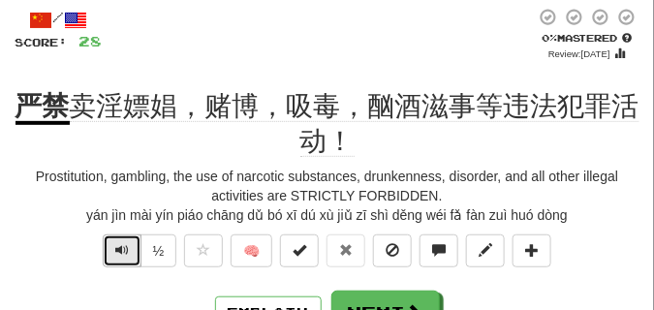
click at [131, 257] on button "Text-to-speech controls" at bounding box center [122, 250] width 39 height 33
click at [115, 254] on span "Text-to-speech controls" at bounding box center [122, 250] width 14 height 14
click at [115, 253] on span "Text-to-speech controls" at bounding box center [122, 250] width 14 height 14
click at [124, 249] on span "Text-to-speech controls" at bounding box center [122, 250] width 14 height 14
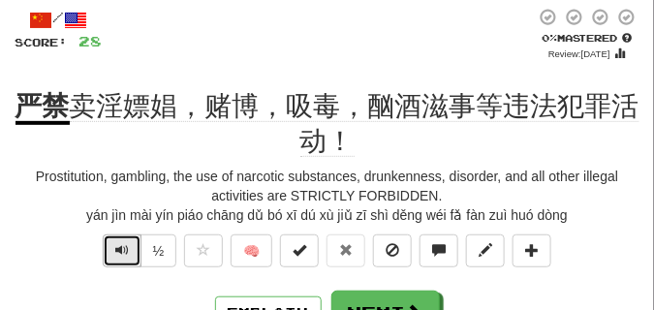
click at [124, 249] on span "Text-to-speech controls" at bounding box center [122, 250] width 14 height 14
click at [131, 252] on button "Text-to-speech controls" at bounding box center [122, 250] width 39 height 33
click at [130, 250] on button "Text-to-speech controls" at bounding box center [122, 250] width 39 height 33
click at [125, 247] on span "Text-to-speech controls" at bounding box center [122, 250] width 14 height 14
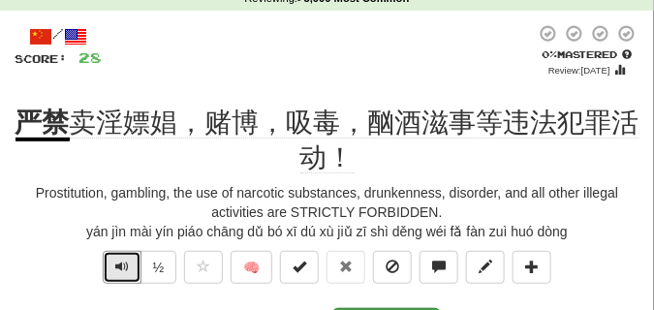
scroll to position [145, 0]
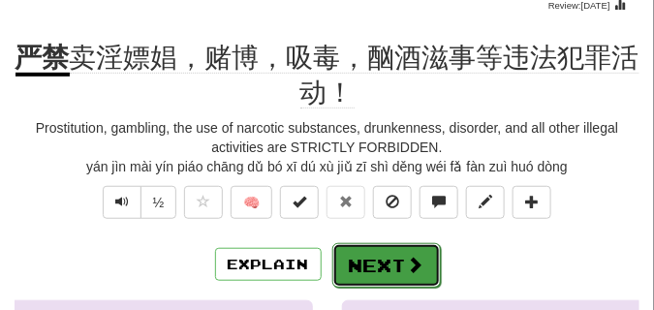
click at [375, 266] on button "Next" at bounding box center [386, 265] width 108 height 45
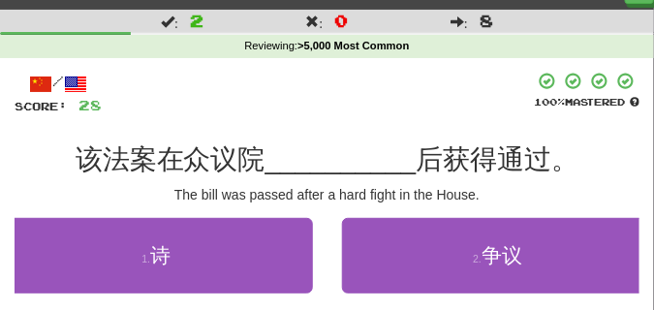
scroll to position [48, 0]
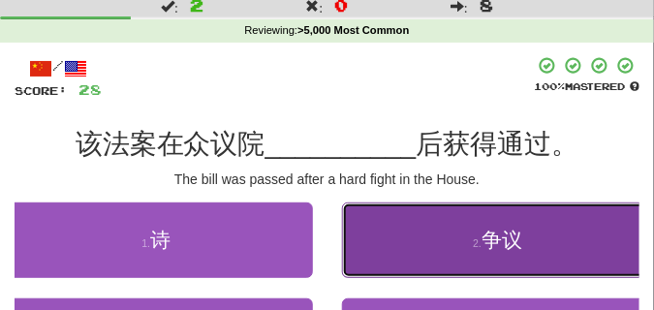
click at [400, 252] on button "2 . 争议" at bounding box center [498, 240] width 313 height 76
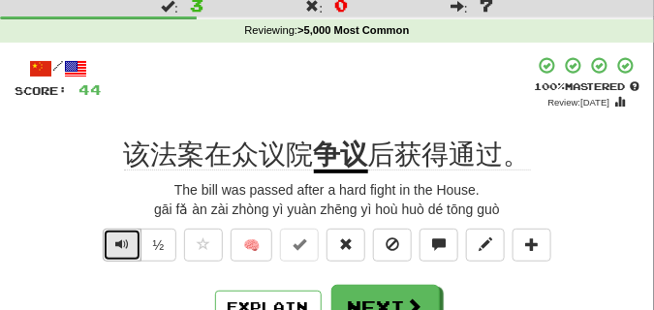
click at [115, 245] on span "Text-to-speech controls" at bounding box center [122, 244] width 14 height 14
click at [121, 247] on span "Text-to-speech controls" at bounding box center [122, 244] width 14 height 14
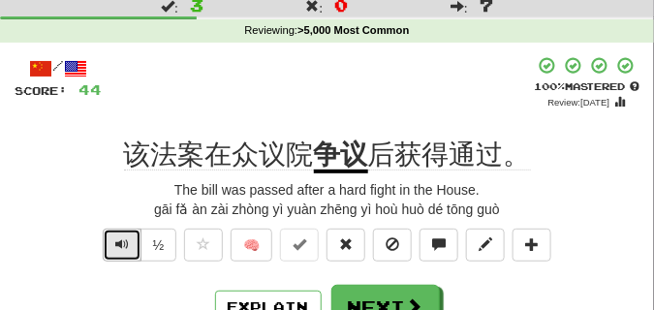
click at [106, 245] on button "Text-to-speech controls" at bounding box center [122, 245] width 39 height 33
click at [109, 244] on button "Text-to-speech controls" at bounding box center [122, 245] width 39 height 33
click at [120, 245] on span "Text-to-speech controls" at bounding box center [122, 244] width 14 height 14
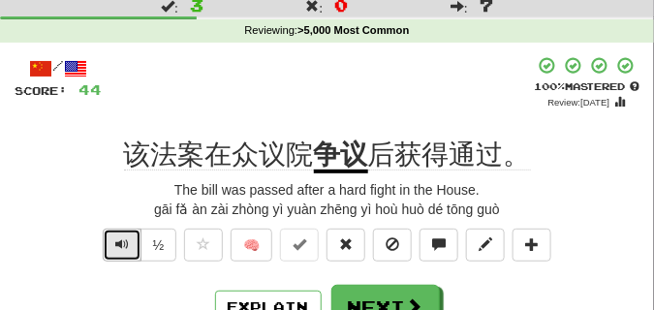
click at [120, 245] on span "Text-to-speech controls" at bounding box center [122, 244] width 14 height 14
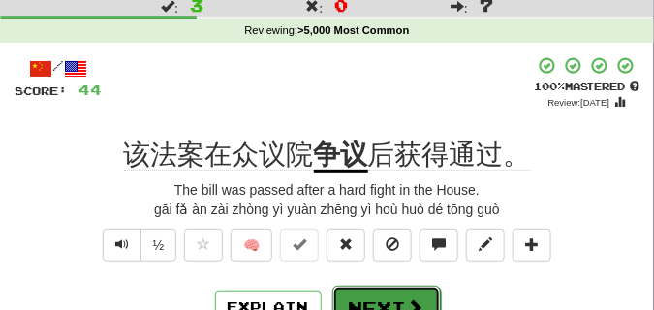
click at [377, 295] on button "Next" at bounding box center [386, 308] width 108 height 45
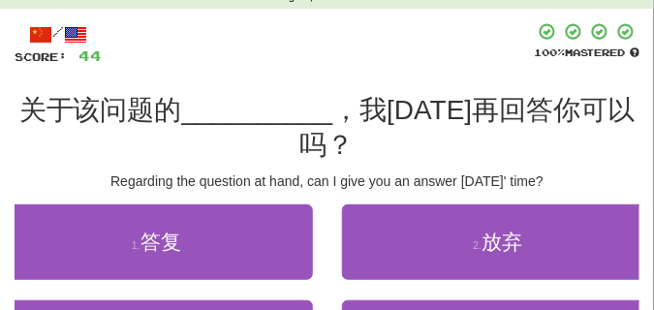
scroll to position [145, 0]
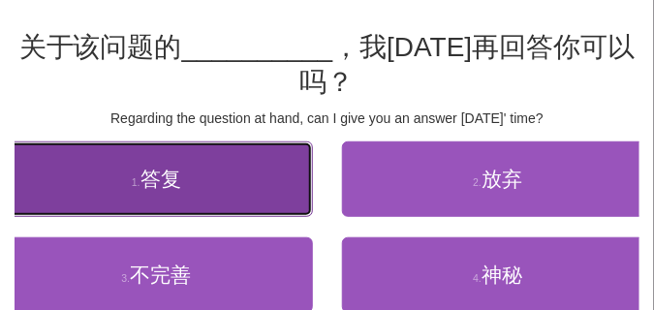
click at [231, 187] on button "1 . 答复" at bounding box center [156, 179] width 313 height 76
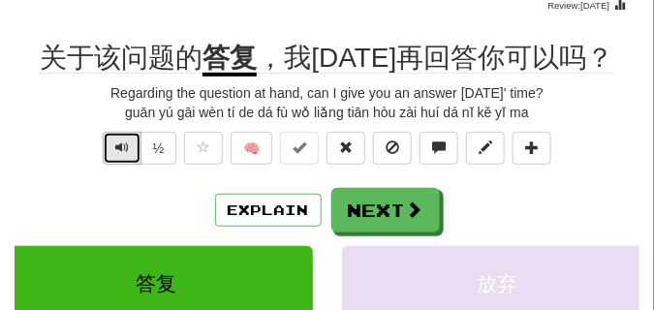
click at [115, 152] on span "Text-to-speech controls" at bounding box center [122, 147] width 14 height 14
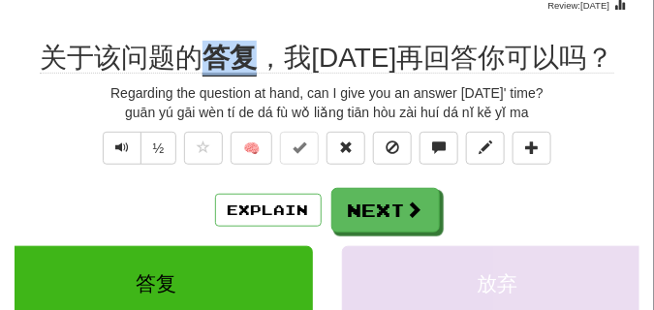
drag, startPoint x: 207, startPoint y: 56, endPoint x: 246, endPoint y: 61, distance: 39.0
click at [246, 61] on u "答复" at bounding box center [229, 60] width 54 height 34
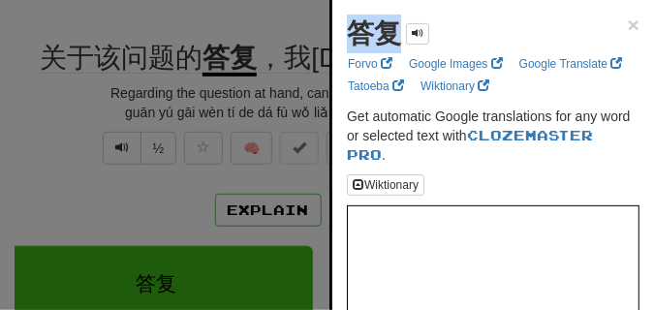
drag, startPoint x: 347, startPoint y: 40, endPoint x: 409, endPoint y: 48, distance: 62.6
click at [409, 48] on div "答复" at bounding box center [388, 34] width 82 height 39
copy div "答复"
click at [236, 19] on div at bounding box center [327, 155] width 654 height 310
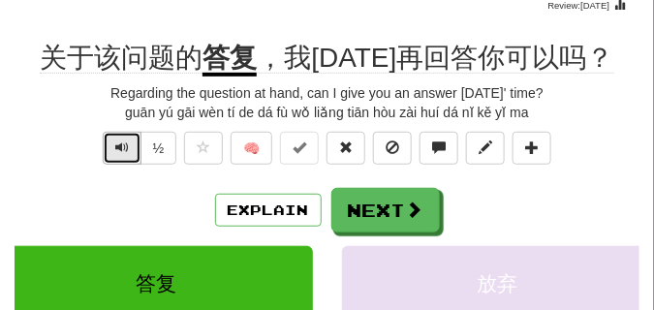
click at [108, 151] on button "Text-to-speech controls" at bounding box center [122, 148] width 39 height 33
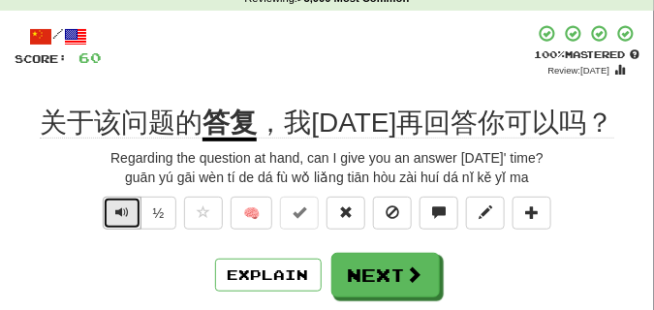
scroll to position [97, 0]
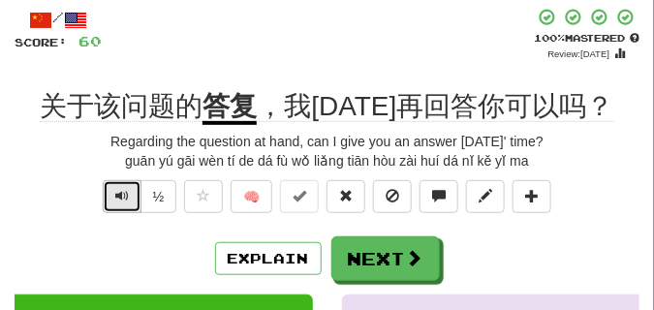
click at [126, 189] on span "Text-to-speech controls" at bounding box center [122, 196] width 14 height 14
click at [121, 197] on span "Text-to-speech controls" at bounding box center [122, 196] width 14 height 14
click at [119, 200] on span "Text-to-speech controls" at bounding box center [122, 196] width 14 height 14
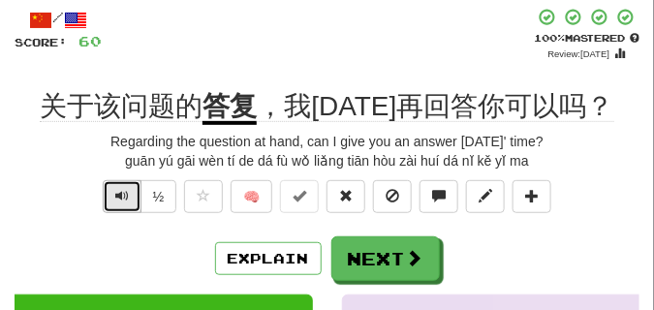
click at [119, 200] on span "Text-to-speech controls" at bounding box center [122, 196] width 14 height 14
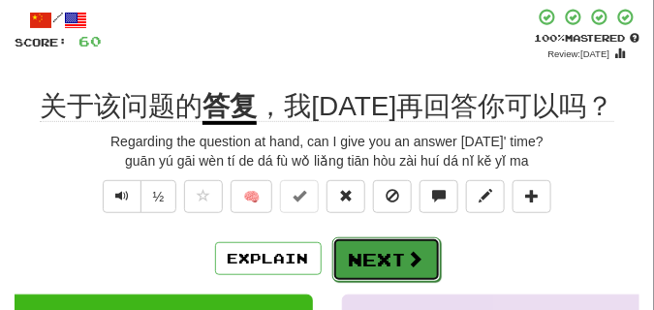
click at [359, 248] on button "Next" at bounding box center [386, 259] width 108 height 45
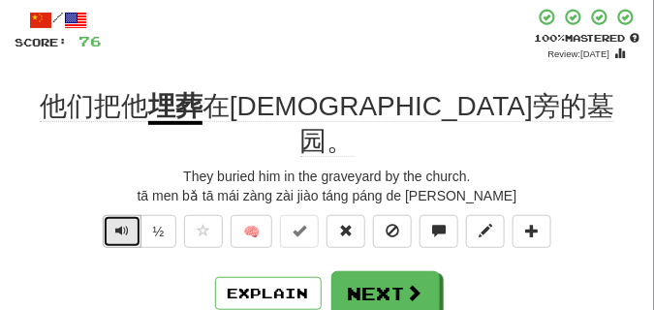
click at [116, 224] on span "Text-to-speech controls" at bounding box center [122, 231] width 14 height 14
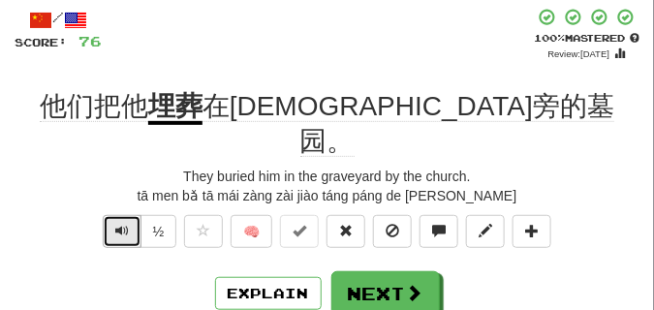
click at [116, 224] on span "Text-to-speech controls" at bounding box center [122, 231] width 14 height 14
click at [113, 215] on button "Text-to-speech controls" at bounding box center [122, 231] width 39 height 33
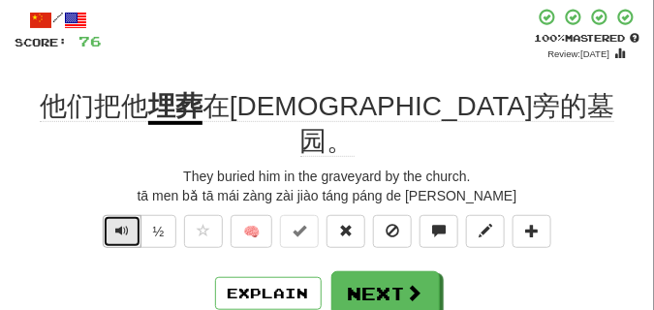
click at [113, 215] on button "Text-to-speech controls" at bounding box center [122, 231] width 39 height 33
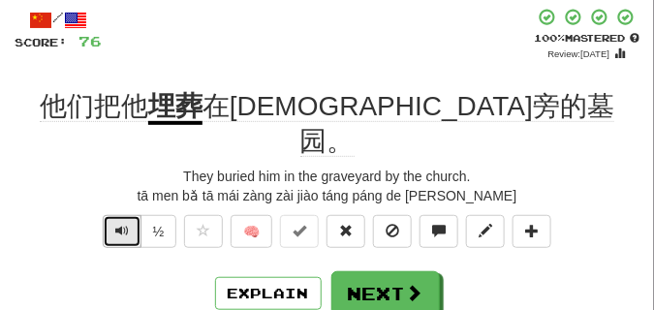
click at [117, 224] on span "Text-to-speech controls" at bounding box center [122, 231] width 14 height 14
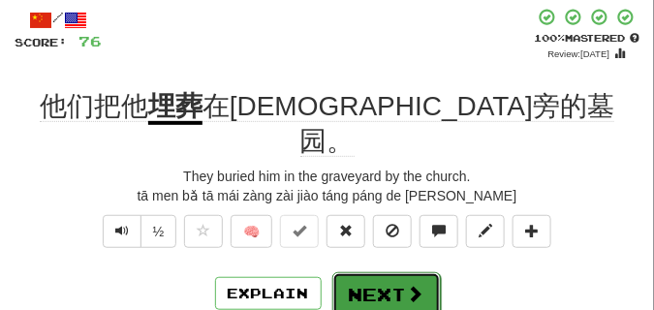
click at [369, 272] on button "Next" at bounding box center [386, 294] width 108 height 45
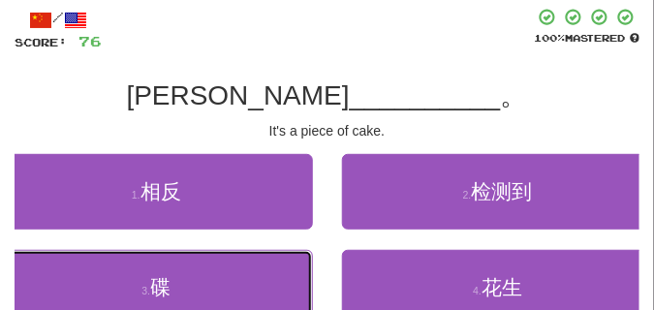
drag, startPoint x: 197, startPoint y: 271, endPoint x: 178, endPoint y: 224, distance: 50.9
click at [196, 271] on button "3 . 碟" at bounding box center [156, 288] width 313 height 76
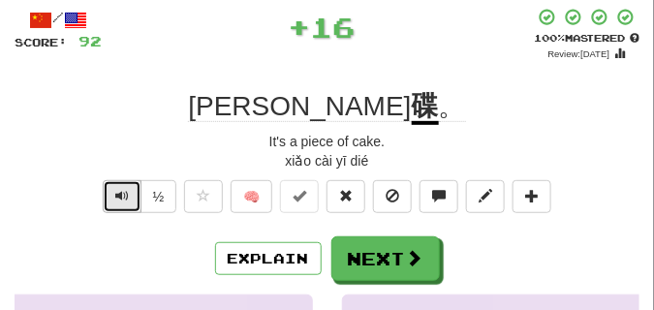
click at [125, 193] on span "Text-to-speech controls" at bounding box center [122, 196] width 14 height 14
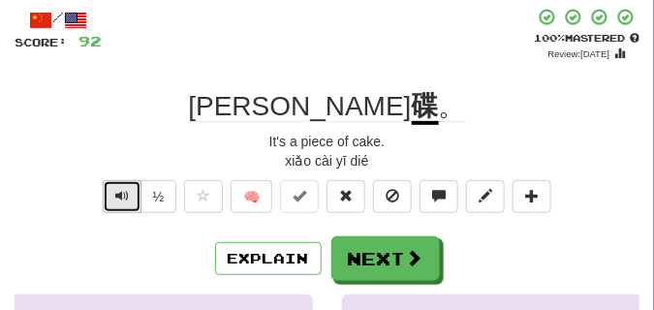
click at [125, 193] on span "Text-to-speech controls" at bounding box center [122, 196] width 14 height 14
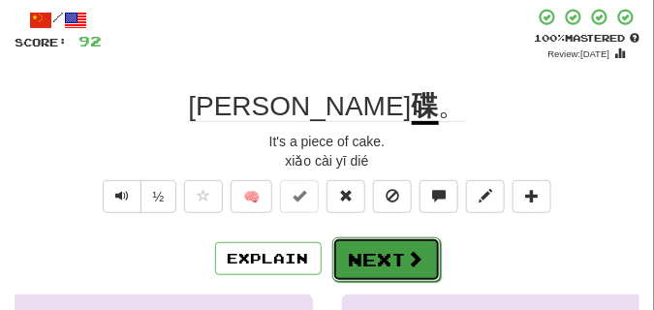
click at [365, 246] on button "Next" at bounding box center [386, 259] width 108 height 45
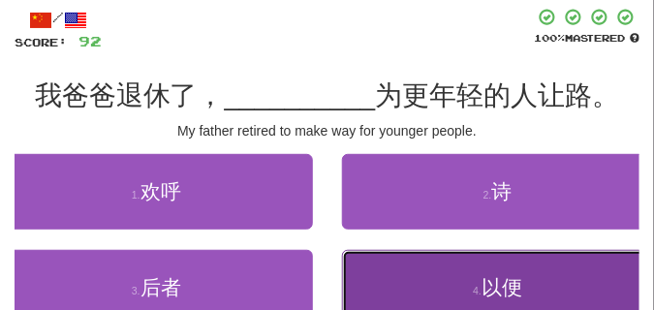
click at [424, 284] on button "4 . 以便" at bounding box center [498, 288] width 313 height 76
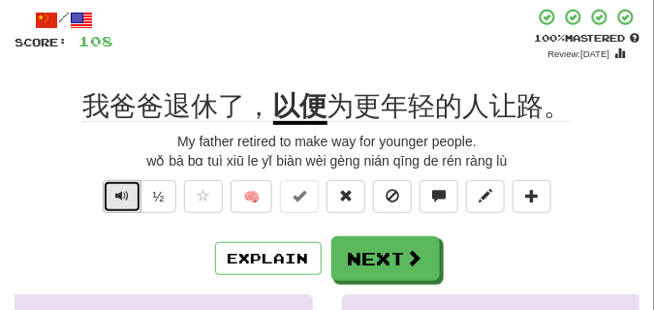
click at [124, 197] on span "Text-to-speech controls" at bounding box center [122, 196] width 14 height 14
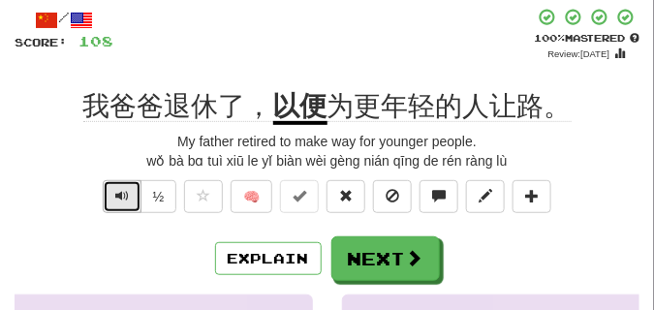
click at [124, 197] on span "Text-to-speech controls" at bounding box center [122, 196] width 14 height 14
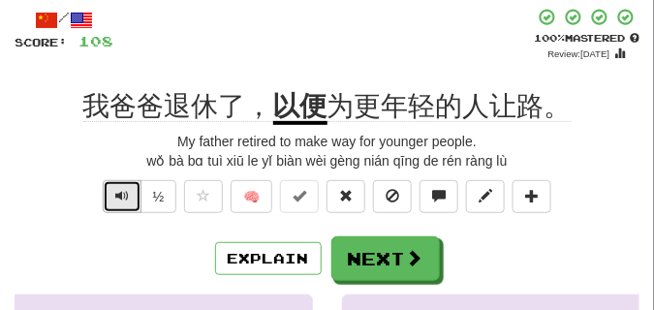
click at [124, 197] on span "Text-to-speech controls" at bounding box center [122, 196] width 14 height 14
click at [115, 193] on span "Text-to-speech controls" at bounding box center [122, 196] width 14 height 14
click at [131, 193] on button "Text-to-speech controls" at bounding box center [122, 196] width 39 height 33
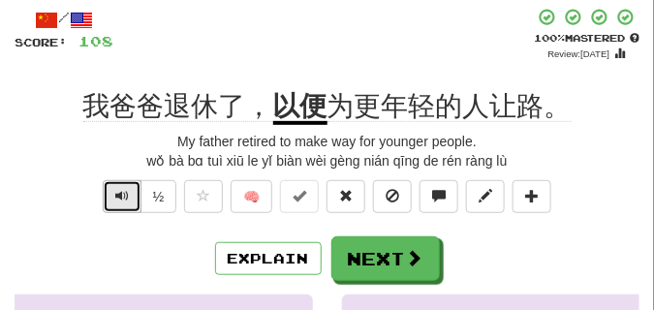
click at [124, 192] on span "Text-to-speech controls" at bounding box center [122, 196] width 14 height 14
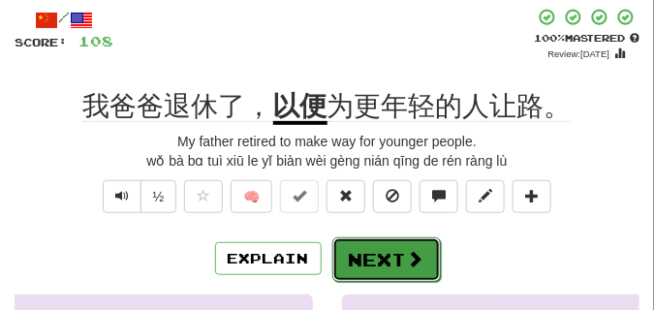
click at [390, 242] on button "Next" at bounding box center [386, 259] width 108 height 45
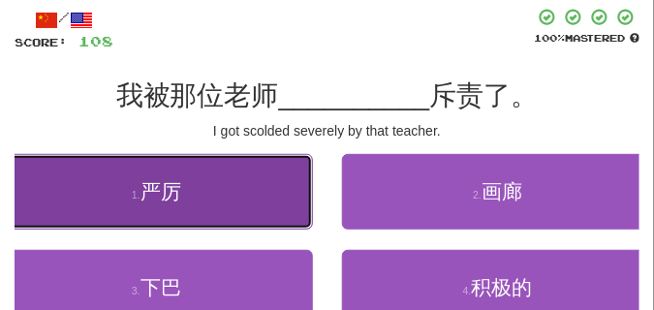
click at [110, 192] on button "1 . 严厉" at bounding box center [156, 192] width 313 height 76
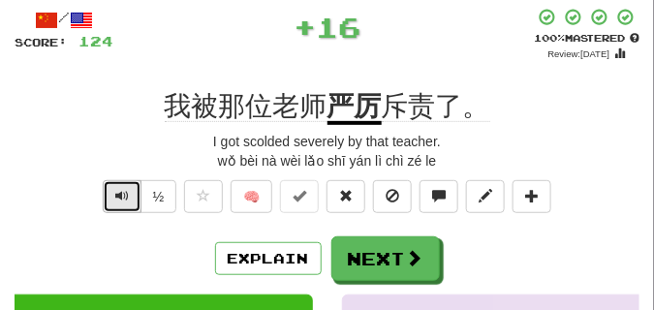
click at [134, 191] on button "Text-to-speech controls" at bounding box center [122, 196] width 39 height 33
click at [133, 191] on button "Text-to-speech controls" at bounding box center [122, 196] width 39 height 33
click at [132, 191] on button "Text-to-speech controls" at bounding box center [122, 196] width 39 height 33
click at [128, 191] on button "Text-to-speech controls" at bounding box center [122, 196] width 39 height 33
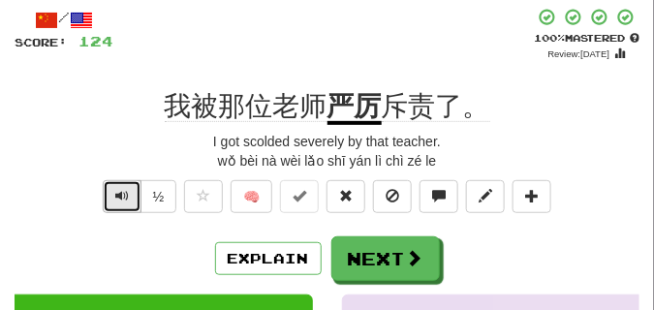
click at [128, 191] on button "Text-to-speech controls" at bounding box center [122, 196] width 39 height 33
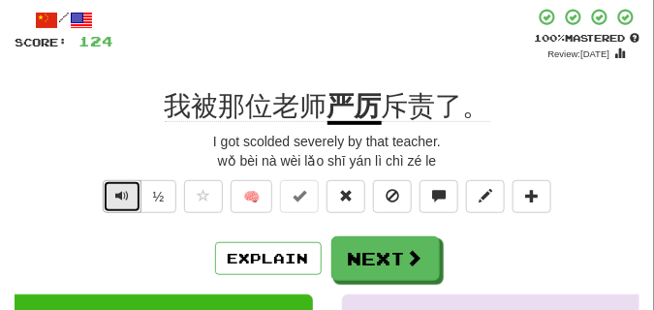
click at [128, 191] on button "Text-to-speech controls" at bounding box center [122, 196] width 39 height 33
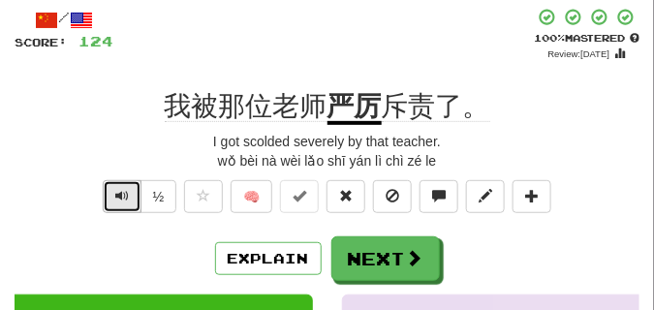
click at [128, 191] on button "Text-to-speech controls" at bounding box center [122, 196] width 39 height 33
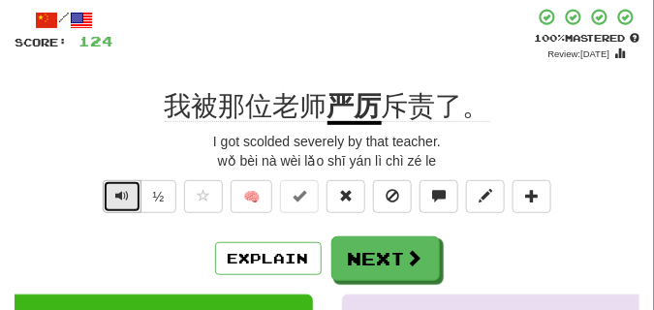
click at [128, 191] on button "Text-to-speech controls" at bounding box center [122, 196] width 39 height 33
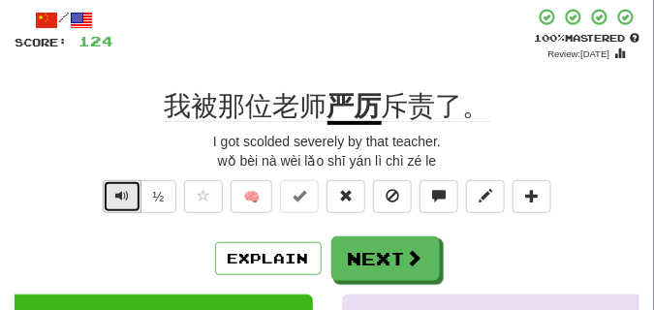
click at [124, 191] on span "Text-to-speech controls" at bounding box center [122, 196] width 14 height 14
click at [119, 194] on span "Text-to-speech controls" at bounding box center [122, 196] width 14 height 14
click at [119, 193] on span "Text-to-speech controls" at bounding box center [122, 196] width 14 height 14
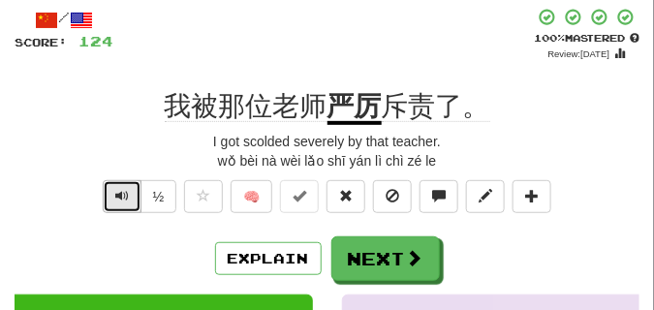
click at [119, 193] on span "Text-to-speech controls" at bounding box center [122, 196] width 14 height 14
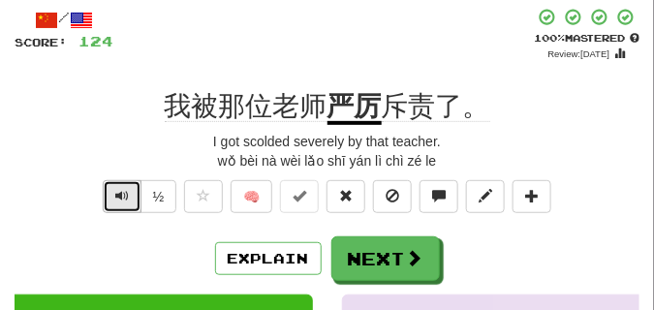
click at [119, 193] on span "Text-to-speech controls" at bounding box center [122, 196] width 14 height 14
click at [117, 194] on span "Text-to-speech controls" at bounding box center [122, 196] width 14 height 14
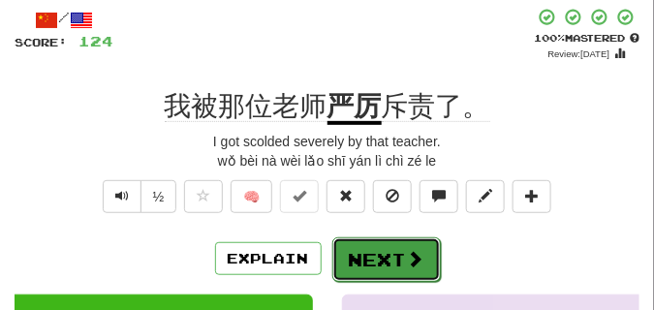
click at [373, 246] on button "Next" at bounding box center [386, 259] width 108 height 45
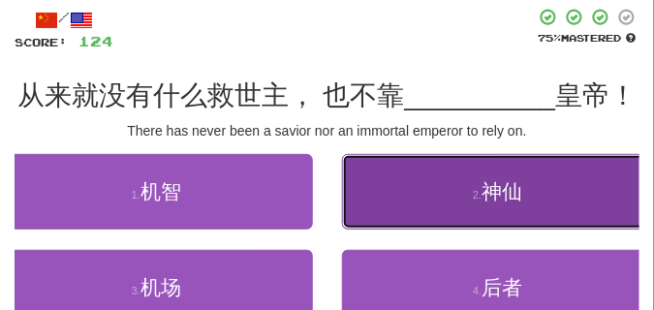
click at [383, 206] on button "2 . 神仙" at bounding box center [498, 192] width 313 height 76
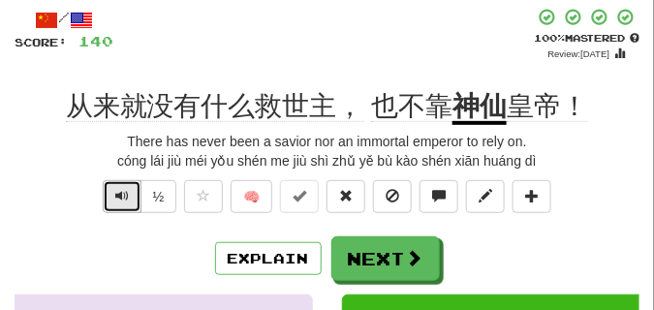
click at [129, 196] on button "Text-to-speech controls" at bounding box center [122, 196] width 39 height 33
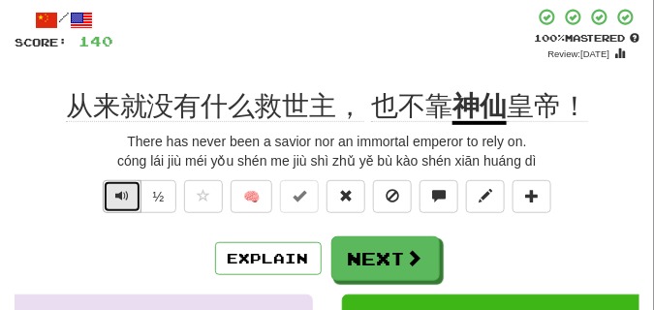
click at [129, 196] on button "Text-to-speech controls" at bounding box center [122, 196] width 39 height 33
click at [123, 199] on span "Text-to-speech controls" at bounding box center [122, 196] width 14 height 14
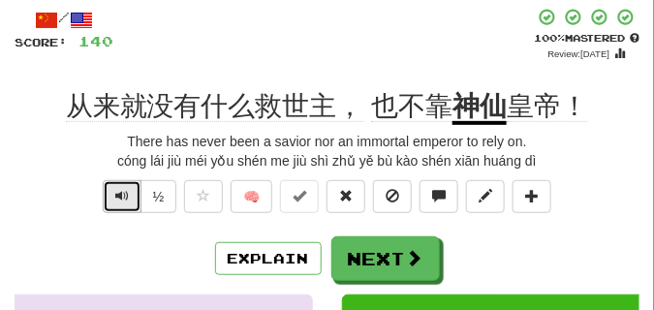
click at [120, 200] on span "Text-to-speech controls" at bounding box center [122, 196] width 14 height 14
click at [115, 198] on span "Text-to-speech controls" at bounding box center [122, 196] width 14 height 14
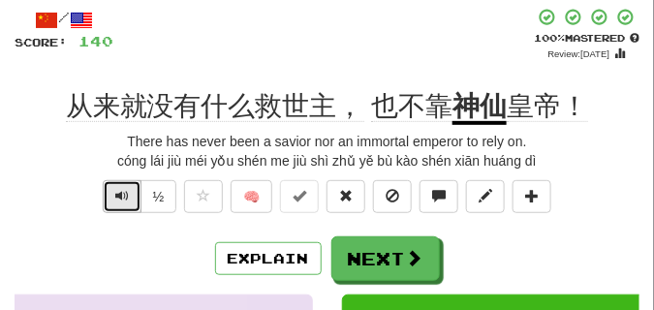
click at [115, 198] on span "Text-to-speech controls" at bounding box center [122, 196] width 14 height 14
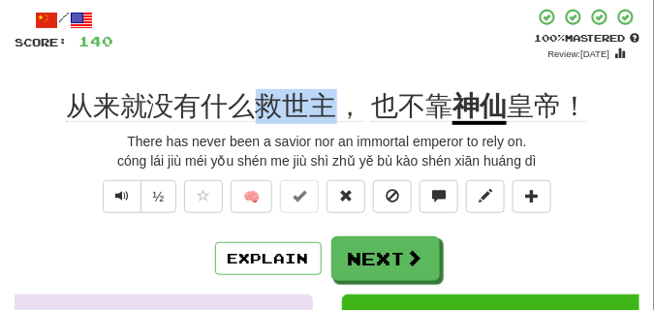
drag, startPoint x: 258, startPoint y: 100, endPoint x: 326, endPoint y: 112, distance: 69.9
click at [371, 112] on span "从来就没有什么救世主，" at bounding box center [411, 106] width 81 height 31
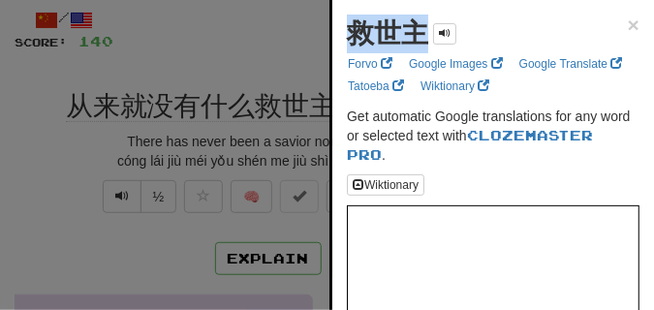
drag, startPoint x: 347, startPoint y: 48, endPoint x: 419, endPoint y: 46, distance: 72.7
click at [419, 46] on strong "救世主" at bounding box center [387, 33] width 81 height 30
copy strong "救世主"
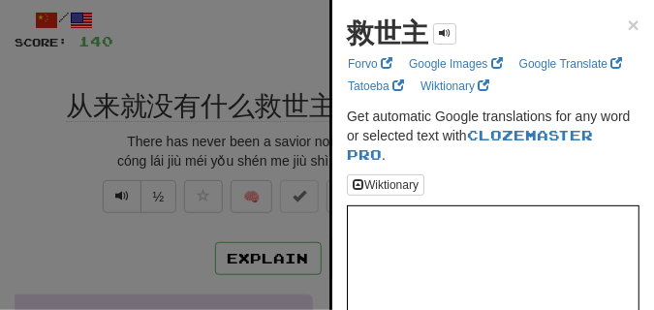
click at [246, 52] on div at bounding box center [327, 155] width 654 height 310
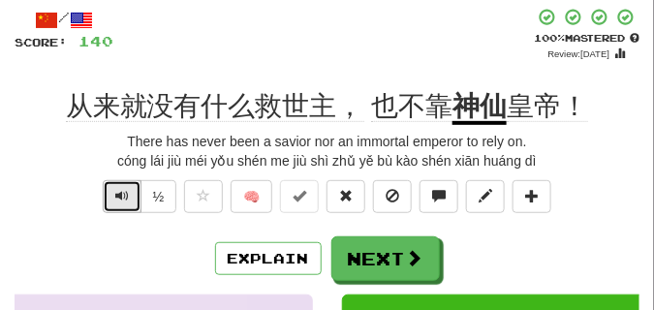
click at [116, 200] on span "Text-to-speech controls" at bounding box center [122, 196] width 14 height 14
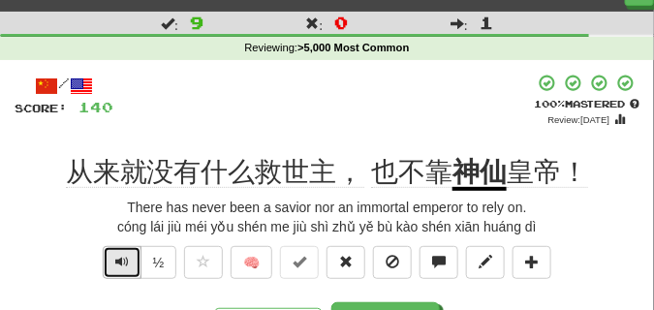
scroll to position [48, 0]
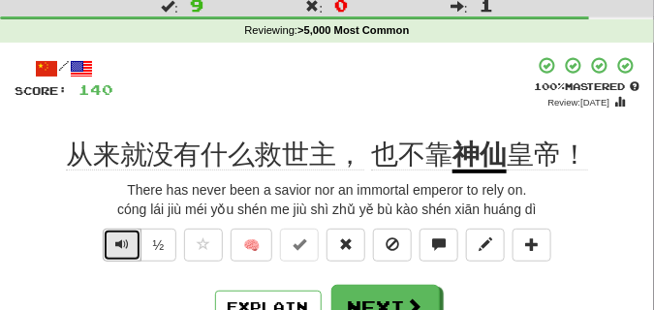
click at [117, 246] on span "Text-to-speech controls" at bounding box center [122, 244] width 14 height 14
click at [117, 245] on span "Text-to-speech controls" at bounding box center [122, 244] width 14 height 14
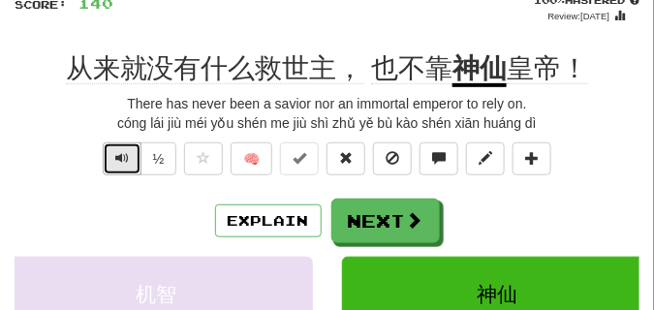
scroll to position [145, 0]
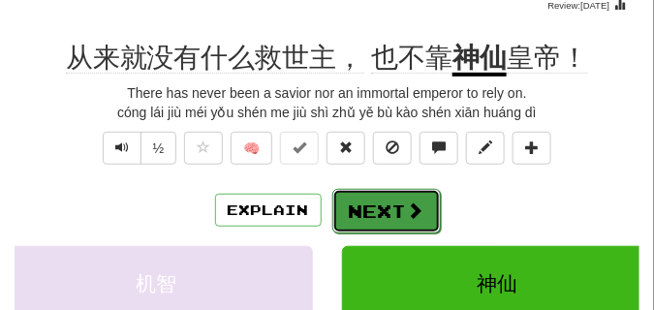
click at [409, 195] on button "Next" at bounding box center [386, 211] width 108 height 45
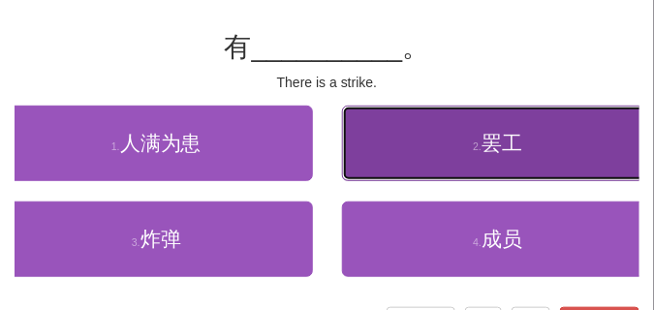
click at [479, 172] on button "2 . 罢工" at bounding box center [498, 144] width 313 height 76
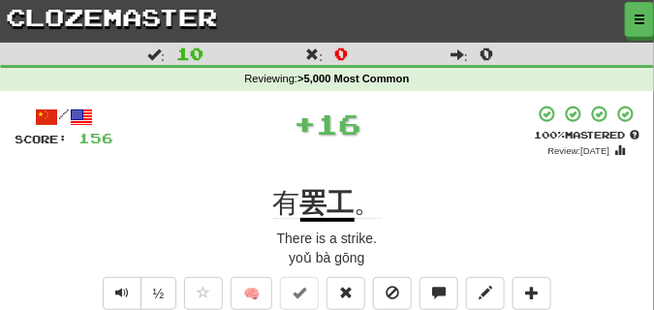
scroll to position [48, 0]
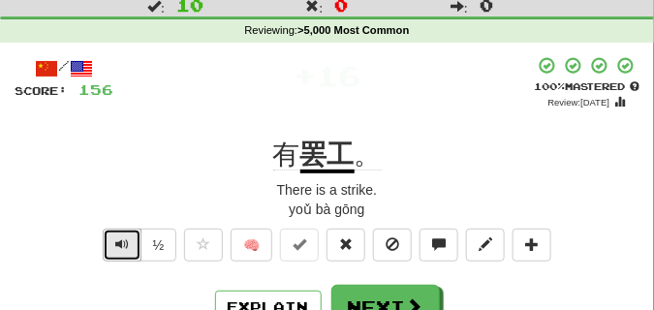
click at [115, 238] on span "Text-to-speech controls" at bounding box center [122, 244] width 14 height 14
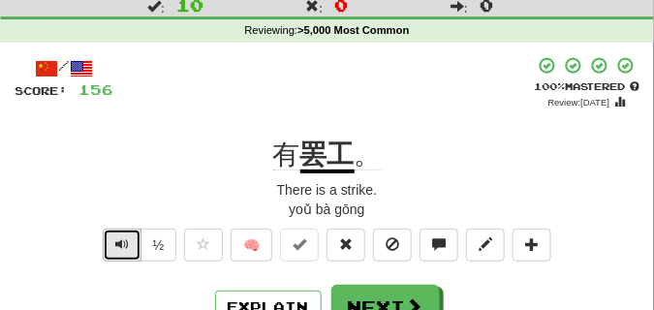
click at [120, 237] on span "Text-to-speech controls" at bounding box center [122, 244] width 14 height 14
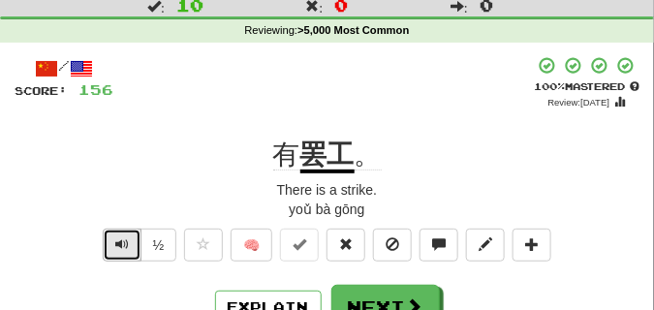
click at [121, 237] on span "Text-to-speech controls" at bounding box center [122, 244] width 14 height 14
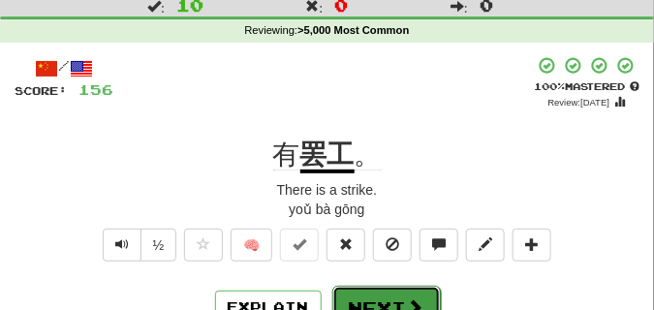
click at [387, 287] on button "Next" at bounding box center [386, 308] width 108 height 45
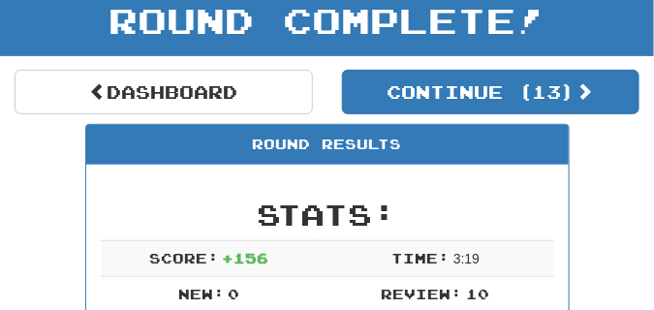
scroll to position [97, 0]
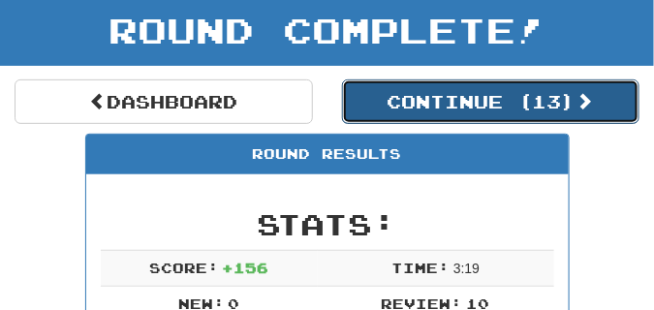
click at [434, 105] on button "Continue ( 13 )" at bounding box center [491, 101] width 298 height 45
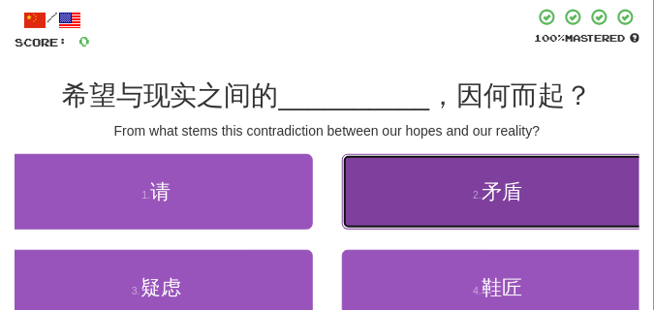
click at [447, 200] on button "2 . 矛盾" at bounding box center [498, 192] width 313 height 76
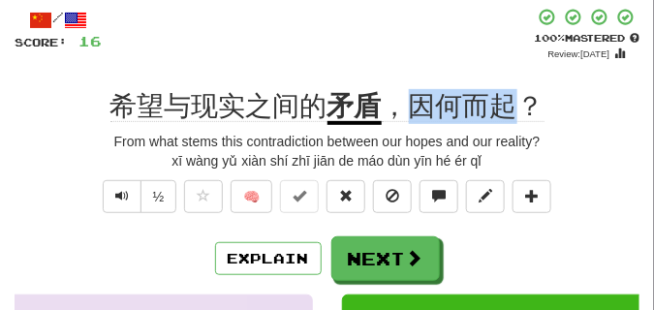
drag, startPoint x: 414, startPoint y: 106, endPoint x: 506, endPoint y: 106, distance: 92.0
click at [506, 106] on span "，因何而起？" at bounding box center [463, 106] width 163 height 31
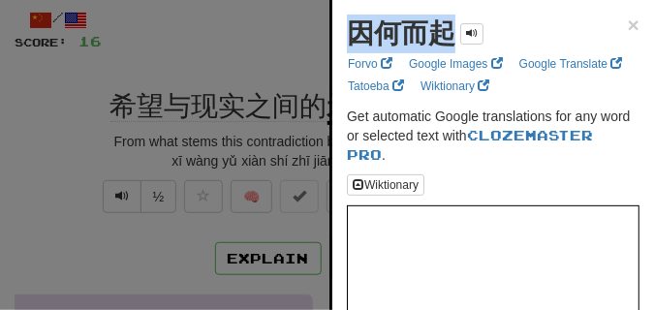
drag, startPoint x: 354, startPoint y: 39, endPoint x: 446, endPoint y: 45, distance: 92.2
click at [446, 45] on strong "因何而起" at bounding box center [401, 33] width 108 height 30
copy strong "因何而起"
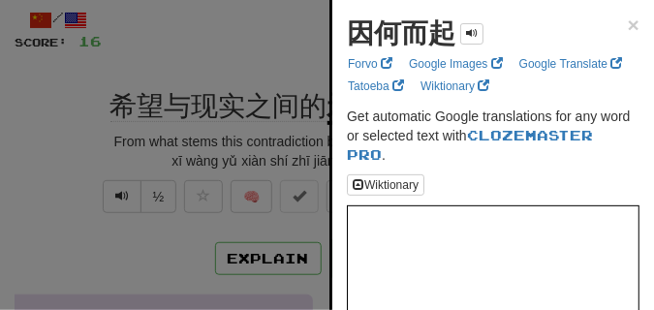
click at [291, 68] on div at bounding box center [327, 155] width 654 height 310
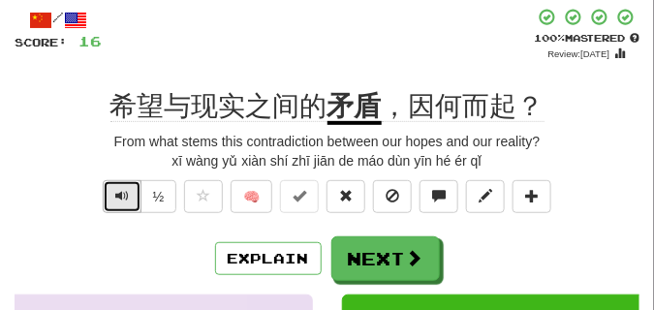
click at [120, 194] on span "Text-to-speech controls" at bounding box center [122, 196] width 14 height 14
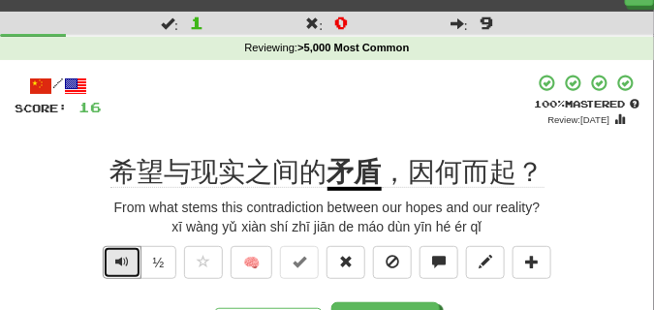
scroll to position [48, 0]
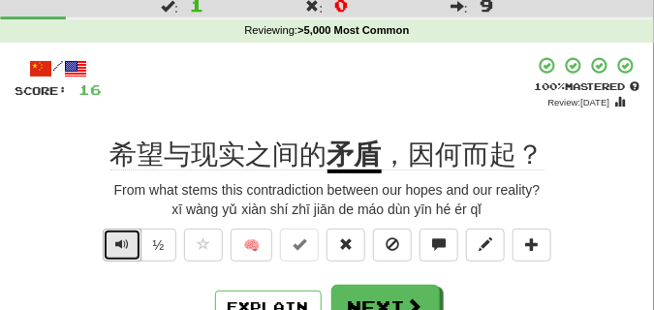
click at [124, 240] on span "Text-to-speech controls" at bounding box center [122, 244] width 14 height 14
click at [104, 241] on button "Text-to-speech controls" at bounding box center [122, 245] width 39 height 33
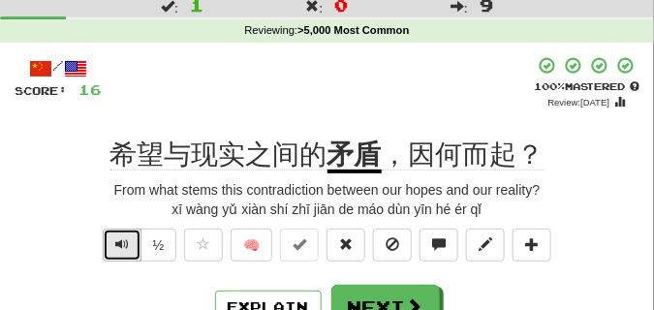
click at [104, 241] on button "Text-to-speech controls" at bounding box center [122, 245] width 39 height 33
click at [130, 250] on button "Text-to-speech controls" at bounding box center [122, 245] width 39 height 33
click at [113, 241] on button "Text-to-speech controls" at bounding box center [122, 245] width 39 height 33
click at [115, 241] on span "Text-to-speech controls" at bounding box center [122, 244] width 14 height 14
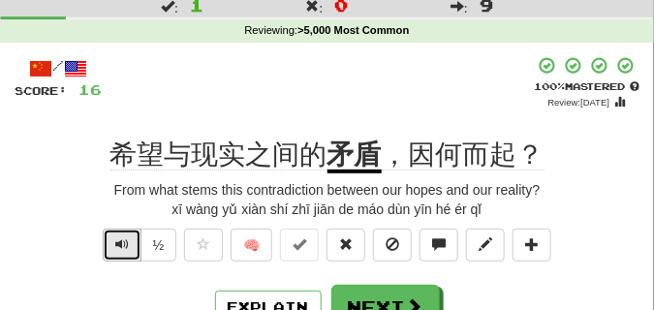
click at [115, 241] on span "Text-to-speech controls" at bounding box center [122, 244] width 14 height 14
click at [121, 239] on span "Text-to-speech controls" at bounding box center [122, 244] width 14 height 14
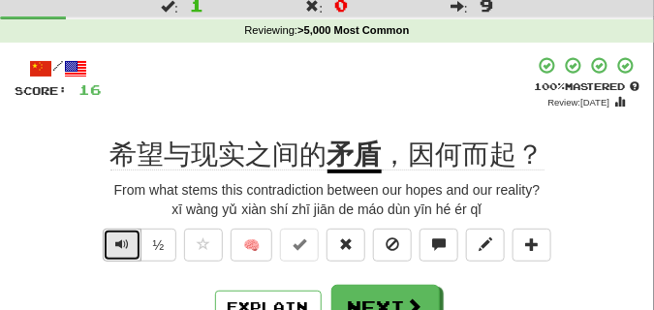
click at [121, 239] on span "Text-to-speech controls" at bounding box center [122, 244] width 14 height 14
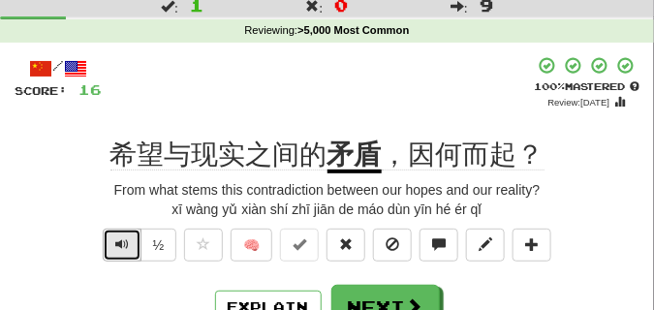
click at [121, 239] on span "Text-to-speech controls" at bounding box center [122, 244] width 14 height 14
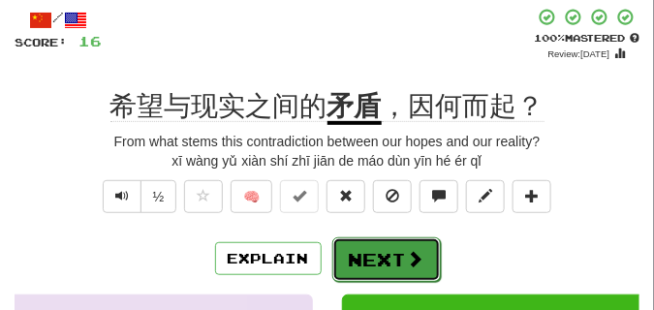
click at [385, 242] on button "Next" at bounding box center [386, 259] width 108 height 45
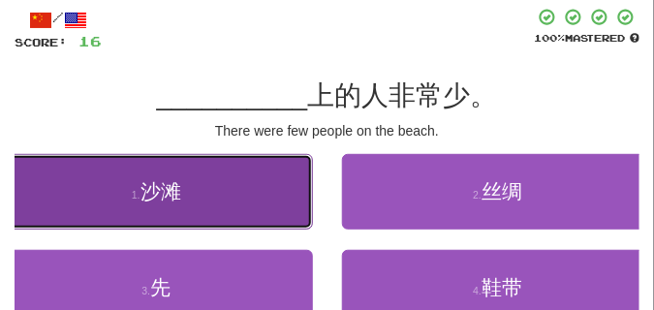
click at [178, 176] on button "1 . 沙滩" at bounding box center [156, 192] width 313 height 76
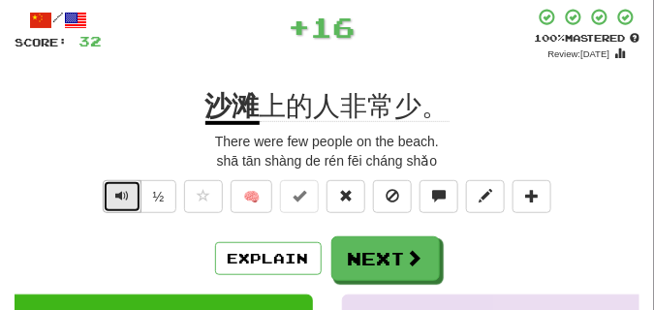
click at [111, 190] on button "Text-to-speech controls" at bounding box center [122, 196] width 39 height 33
click at [118, 195] on span "Text-to-speech controls" at bounding box center [122, 196] width 14 height 14
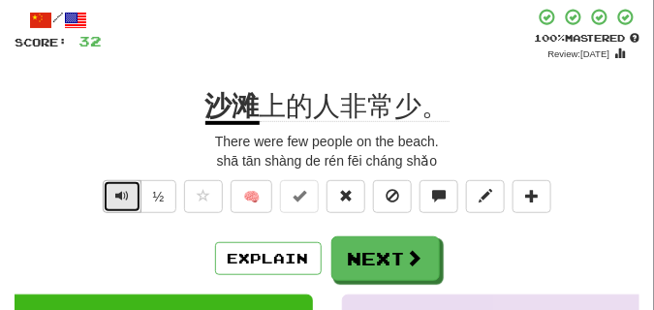
click at [118, 195] on span "Text-to-speech controls" at bounding box center [122, 196] width 14 height 14
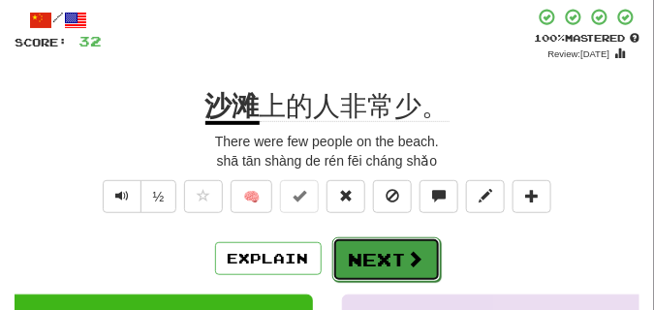
click at [378, 244] on button "Next" at bounding box center [386, 259] width 108 height 45
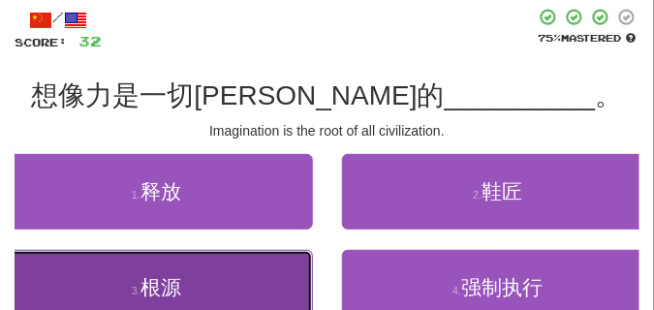
click at [202, 279] on button "3 . 根源" at bounding box center [156, 288] width 313 height 76
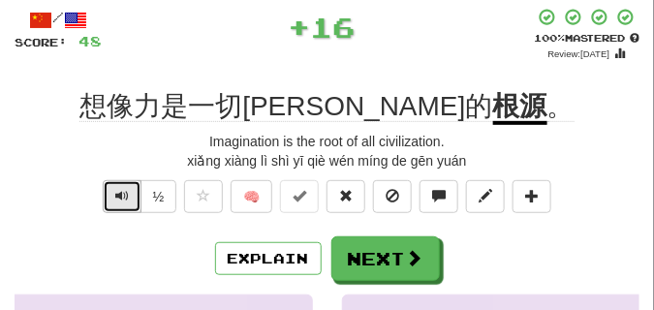
click at [125, 193] on span "Text-to-speech controls" at bounding box center [122, 196] width 14 height 14
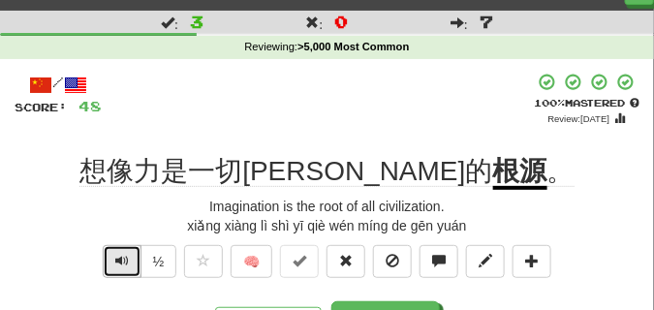
scroll to position [48, 0]
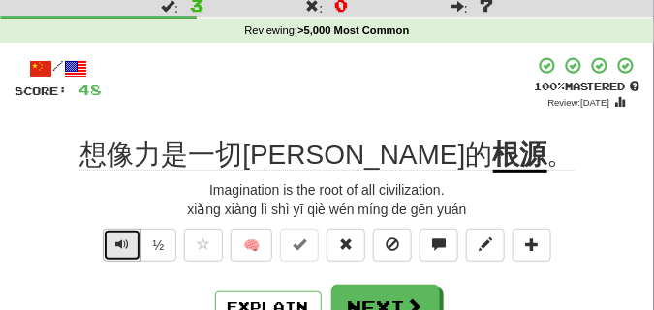
click at [117, 249] on span "Text-to-speech controls" at bounding box center [122, 244] width 14 height 14
click at [117, 247] on span "Text-to-speech controls" at bounding box center [122, 244] width 14 height 14
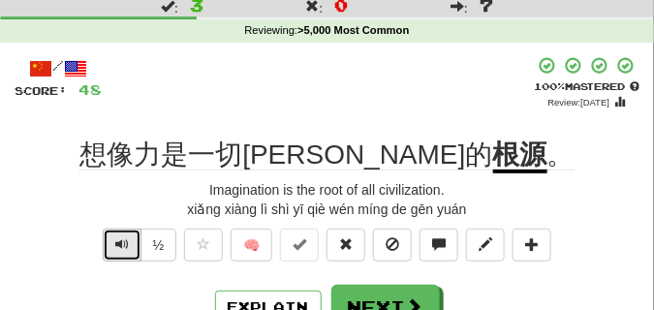
click at [117, 247] on span "Text-to-speech controls" at bounding box center [122, 244] width 14 height 14
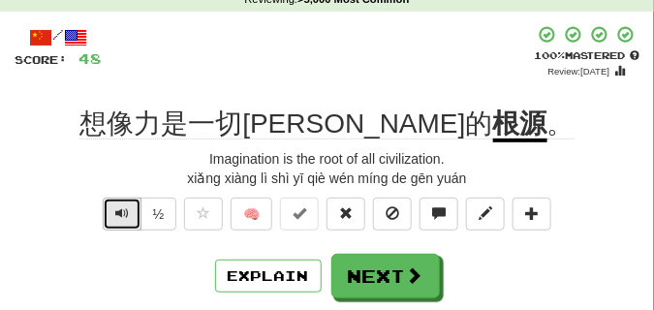
scroll to position [97, 0]
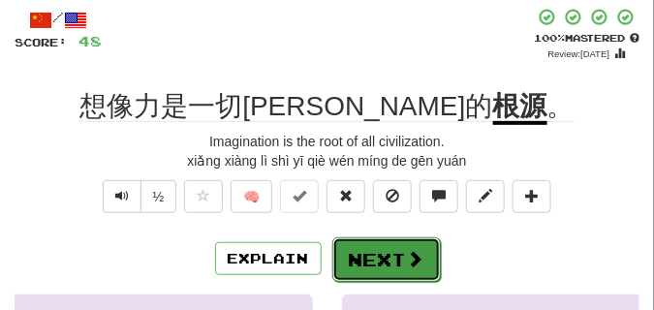
click at [357, 240] on button "Next" at bounding box center [386, 259] width 108 height 45
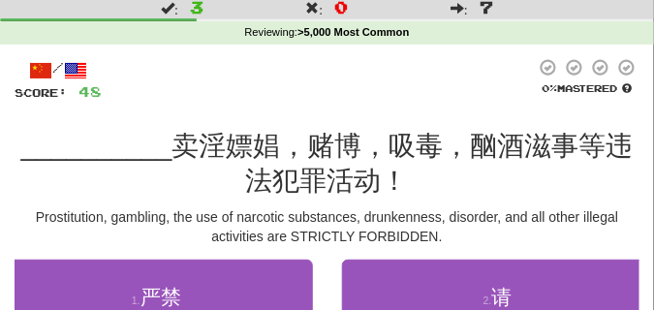
scroll to position [0, 0]
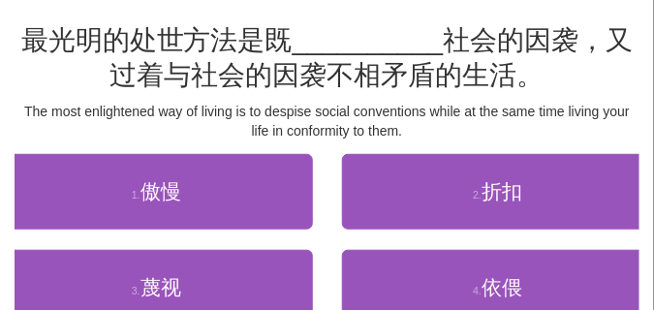
scroll to position [97, 0]
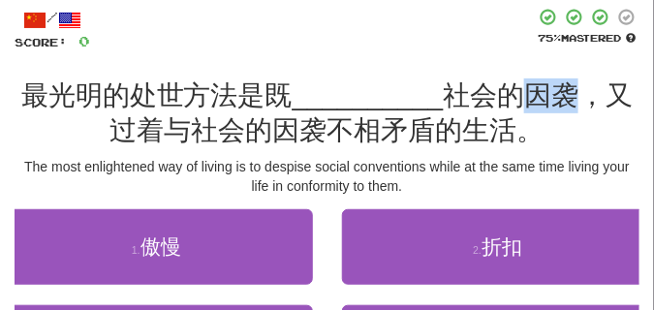
drag, startPoint x: 531, startPoint y: 102, endPoint x: 566, endPoint y: 103, distance: 34.9
click at [566, 103] on span "社会的因袭，又过着与社会的因袭不相矛盾的生活。" at bounding box center [371, 112] width 523 height 65
copy span "因袭"
click at [370, 56] on div "/ Score: 0 75 % Mastered 最光明的处世方法是既 __________ 社会的因袭，又过着与社会的因袭不相矛盾的生活。 The most…" at bounding box center [327, 225] width 625 height 435
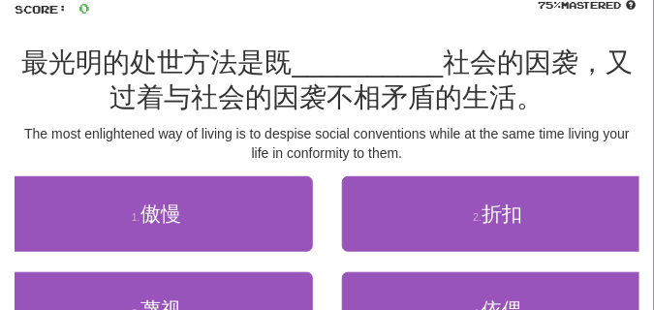
scroll to position [145, 0]
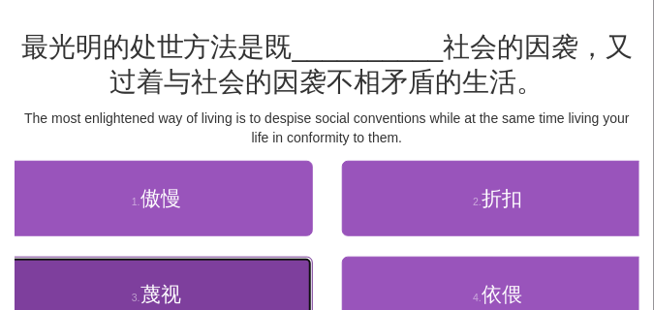
click at [197, 283] on button "3 . 蔑视" at bounding box center [156, 295] width 313 height 76
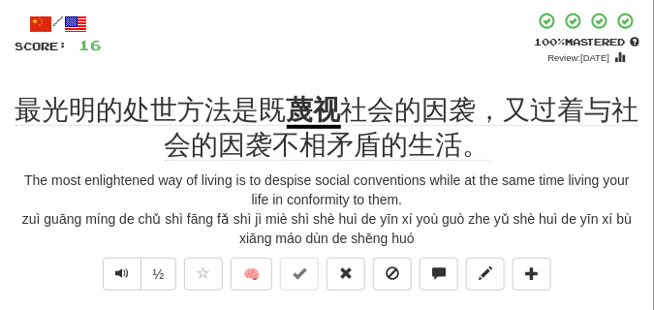
scroll to position [97, 0]
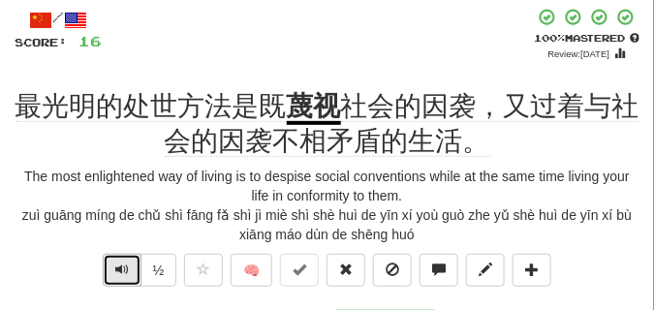
click at [120, 273] on span "Text-to-speech controls" at bounding box center [122, 269] width 14 height 14
click at [120, 274] on span "Text-to-speech controls" at bounding box center [122, 269] width 14 height 14
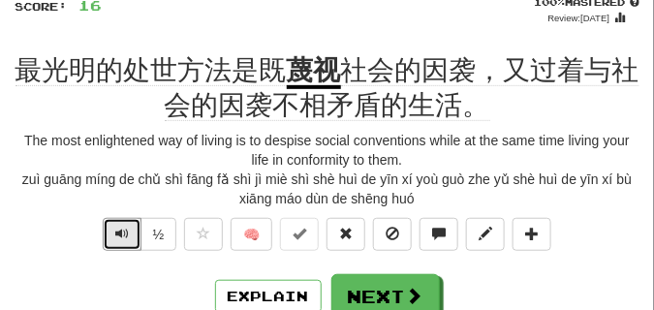
scroll to position [145, 0]
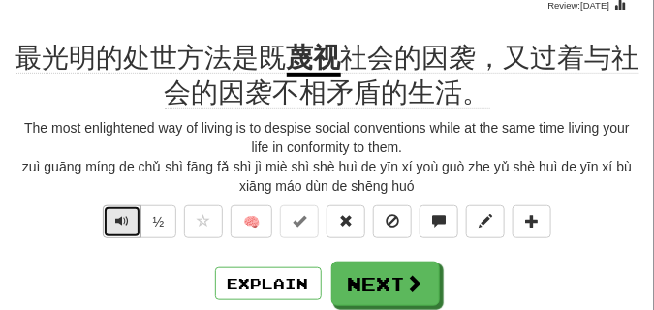
click at [135, 214] on button "Text-to-speech controls" at bounding box center [122, 221] width 39 height 33
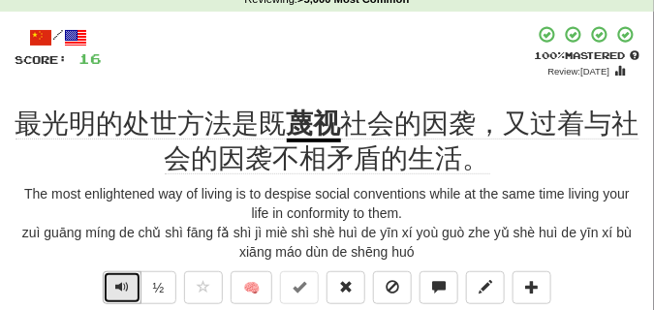
scroll to position [97, 0]
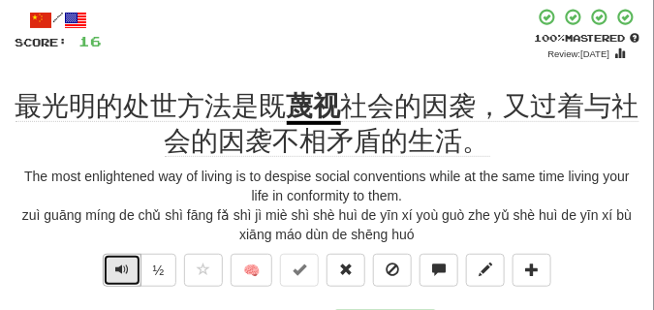
click at [111, 265] on button "Text-to-speech controls" at bounding box center [122, 270] width 39 height 33
click at [116, 265] on span "Text-to-speech controls" at bounding box center [122, 269] width 14 height 14
click at [124, 265] on span "Text-to-speech controls" at bounding box center [122, 269] width 14 height 14
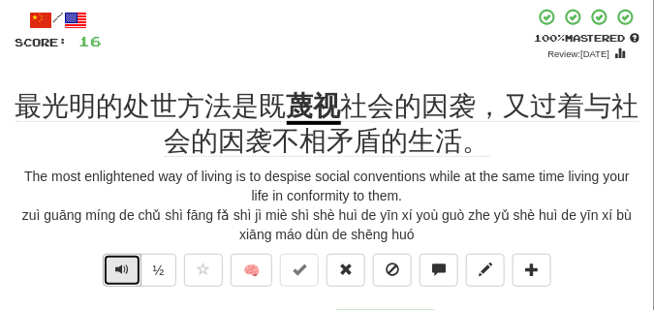
scroll to position [145, 0]
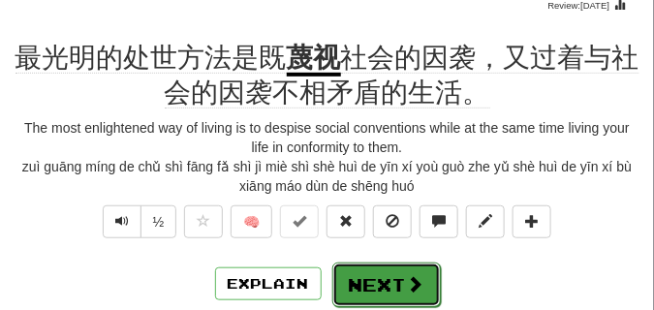
click at [362, 281] on button "Next" at bounding box center [386, 284] width 108 height 45
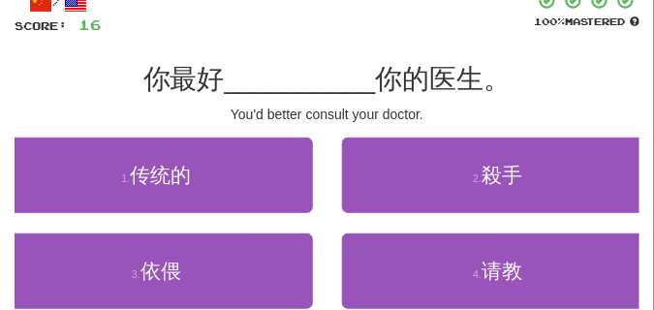
scroll to position [97, 0]
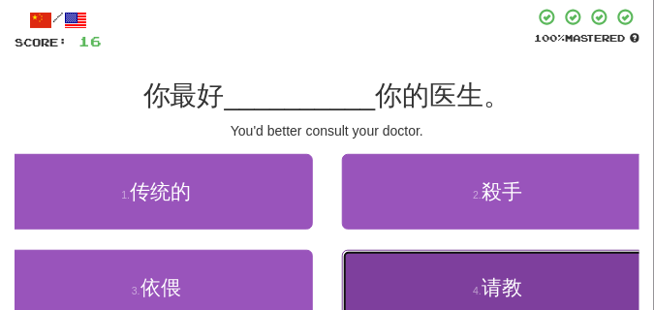
click at [452, 285] on button "4 . 请教" at bounding box center [498, 288] width 313 height 76
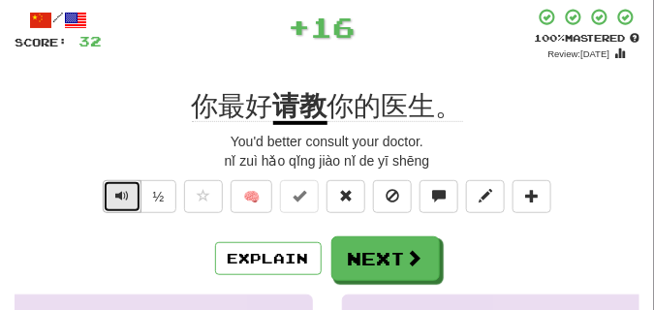
click at [124, 195] on span "Text-to-speech controls" at bounding box center [122, 196] width 14 height 14
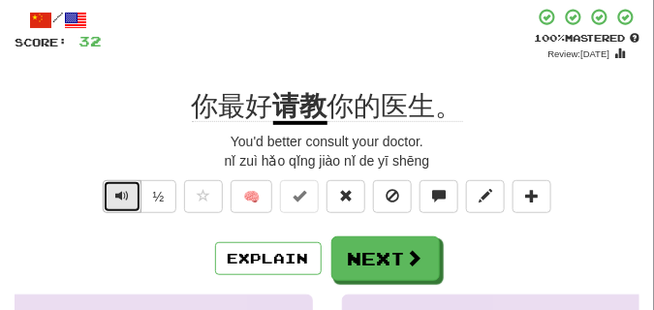
click at [124, 195] on span "Text-to-speech controls" at bounding box center [122, 196] width 14 height 14
click at [117, 199] on span "Text-to-speech controls" at bounding box center [122, 196] width 14 height 14
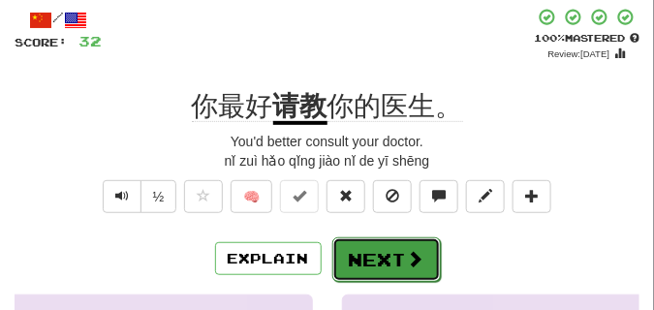
click at [358, 251] on button "Next" at bounding box center [386, 259] width 108 height 45
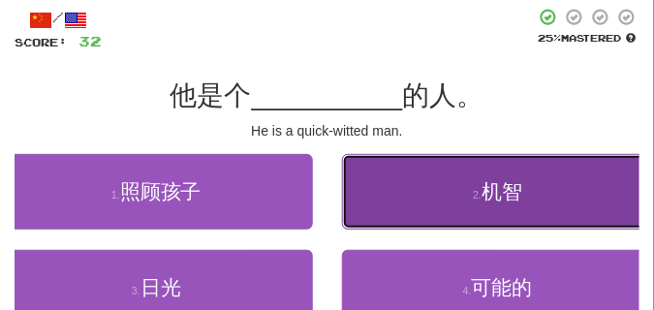
click at [441, 205] on button "2 . 机智" at bounding box center [498, 192] width 313 height 76
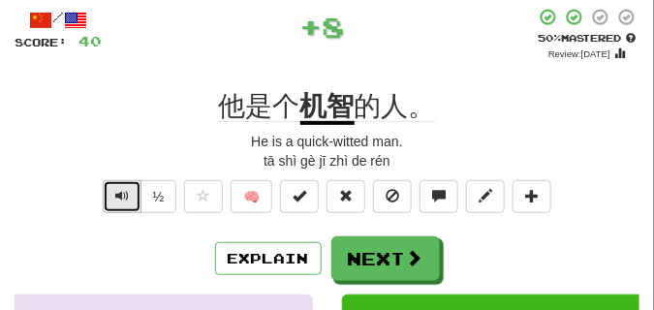
click at [125, 190] on span "Text-to-speech controls" at bounding box center [122, 196] width 14 height 14
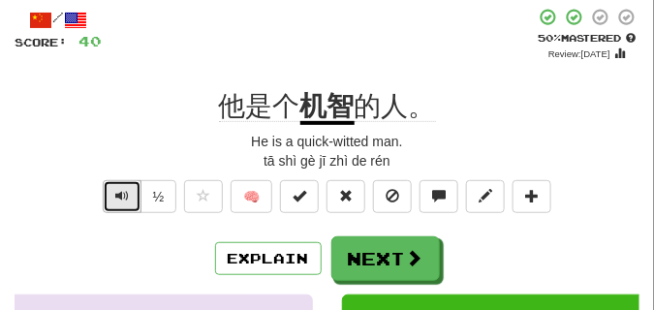
click at [125, 190] on span "Text-to-speech controls" at bounding box center [122, 196] width 14 height 14
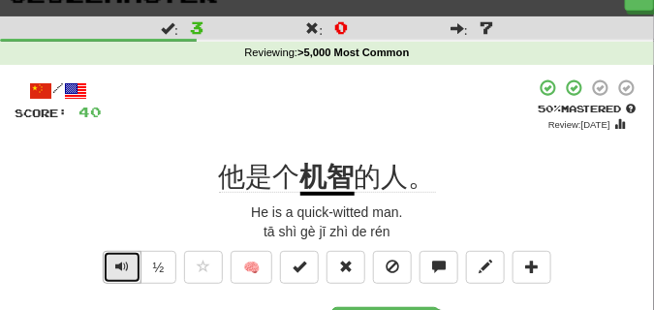
scroll to position [48, 0]
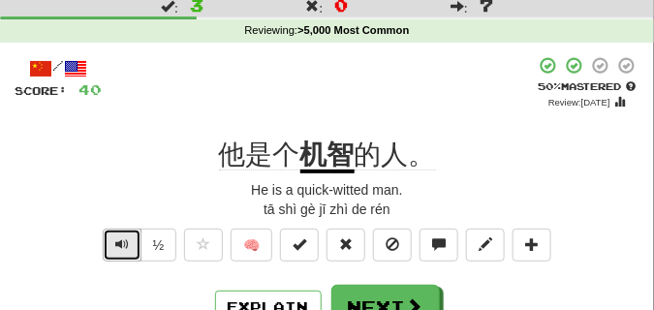
click at [115, 238] on span "Text-to-speech controls" at bounding box center [122, 244] width 14 height 14
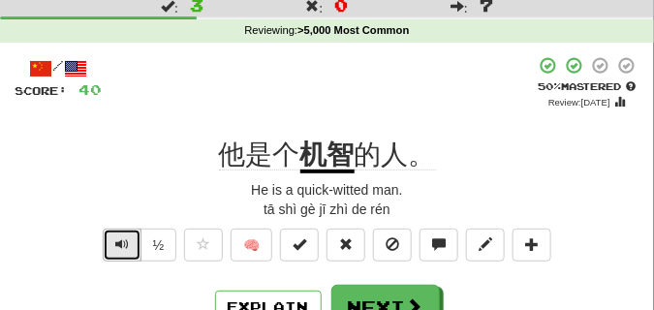
click at [115, 238] on span "Text-to-speech controls" at bounding box center [122, 244] width 14 height 14
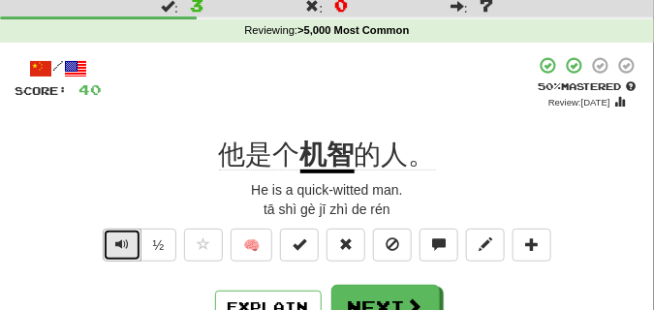
click at [115, 238] on span "Text-to-speech controls" at bounding box center [122, 244] width 14 height 14
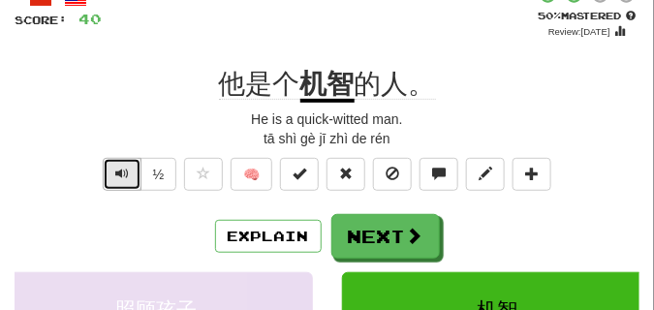
scroll to position [145, 0]
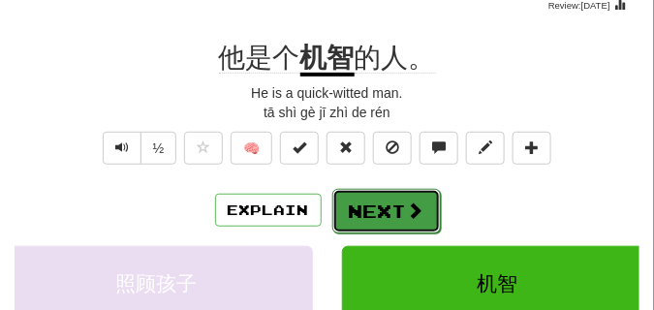
click at [375, 205] on button "Next" at bounding box center [386, 211] width 108 height 45
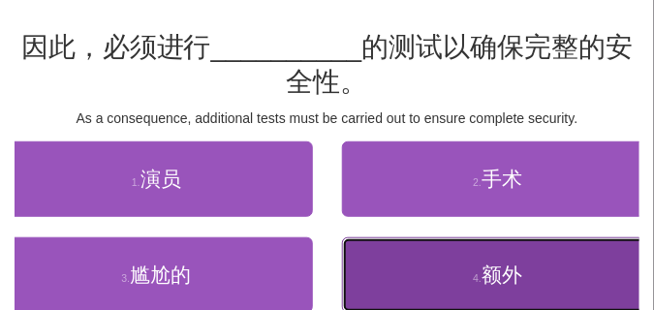
click at [412, 277] on button "4 . 额外" at bounding box center [498, 275] width 313 height 76
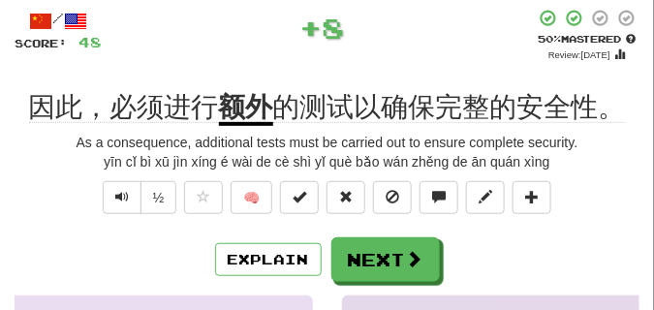
scroll to position [97, 0]
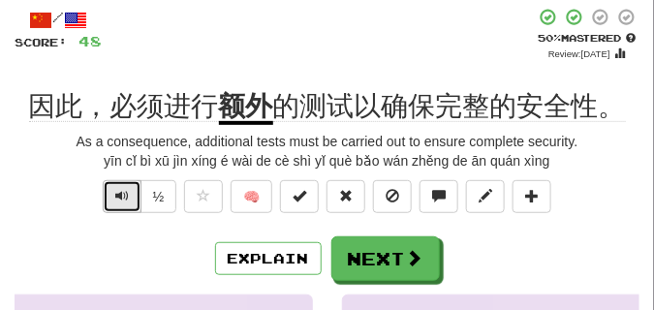
click at [120, 191] on span "Text-to-speech controls" at bounding box center [122, 196] width 14 height 14
click at [120, 190] on span "Text-to-speech controls" at bounding box center [122, 196] width 14 height 14
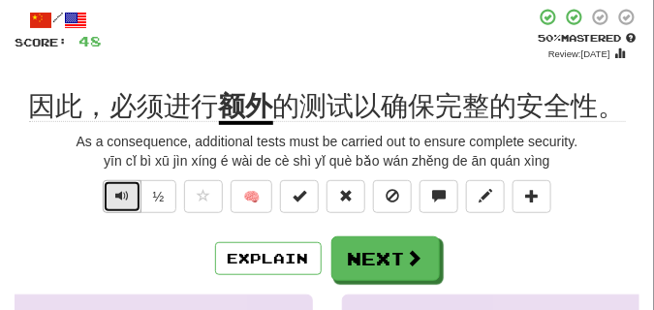
click at [116, 190] on span "Text-to-speech controls" at bounding box center [122, 196] width 14 height 14
click at [125, 200] on span "Text-to-speech controls" at bounding box center [122, 196] width 14 height 14
click at [124, 199] on span "Text-to-speech controls" at bounding box center [122, 196] width 14 height 14
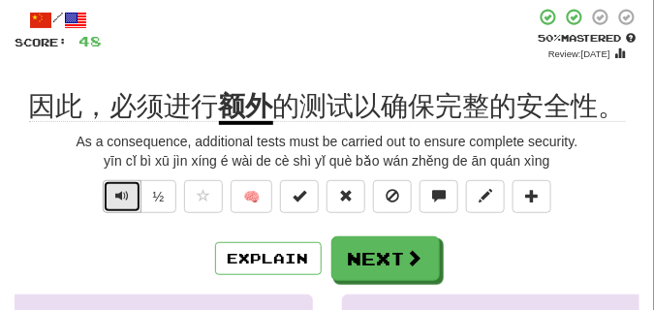
click at [124, 199] on span "Text-to-speech controls" at bounding box center [122, 196] width 14 height 14
click at [117, 190] on span "Text-to-speech controls" at bounding box center [122, 196] width 14 height 14
click at [124, 196] on span "Text-to-speech controls" at bounding box center [122, 196] width 14 height 14
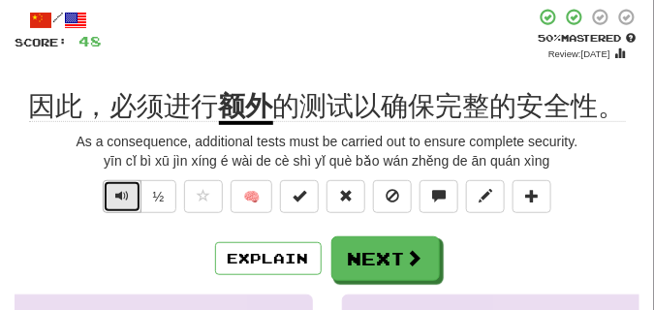
click at [124, 196] on span "Text-to-speech controls" at bounding box center [122, 196] width 14 height 14
click at [110, 203] on button "Text-to-speech controls" at bounding box center [122, 196] width 39 height 33
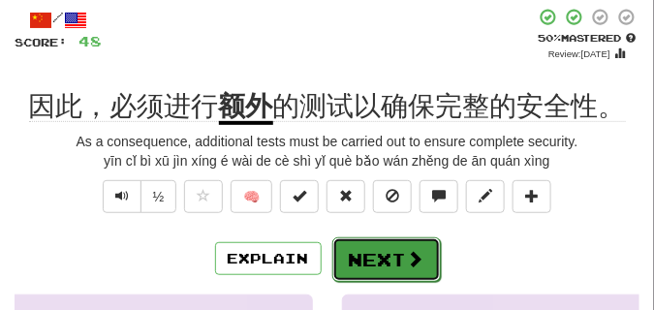
click at [367, 240] on button "Next" at bounding box center [386, 259] width 108 height 45
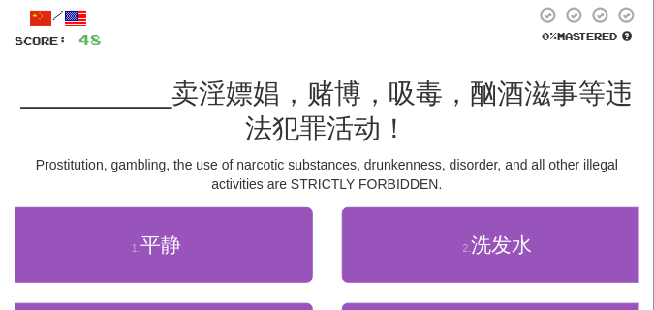
scroll to position [48, 0]
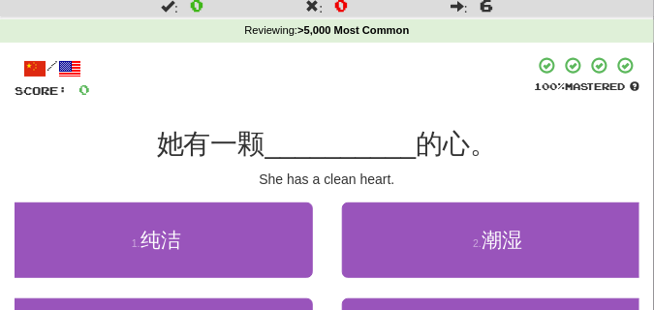
scroll to position [97, 0]
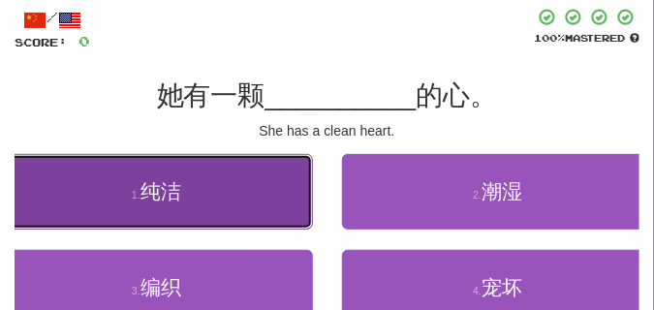
click at [273, 196] on button "1 . 纯洁" at bounding box center [156, 192] width 313 height 76
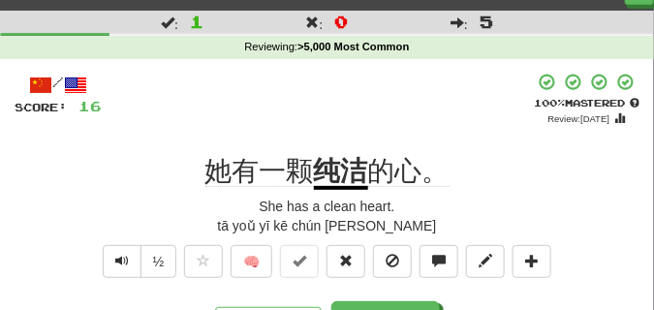
scroll to position [48, 0]
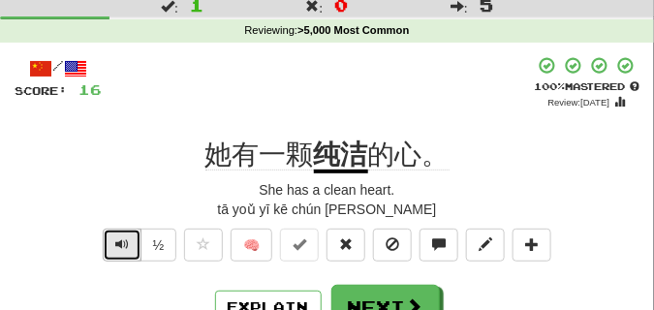
click at [121, 243] on span "Text-to-speech controls" at bounding box center [122, 244] width 14 height 14
click at [121, 241] on span "Text-to-speech controls" at bounding box center [122, 244] width 14 height 14
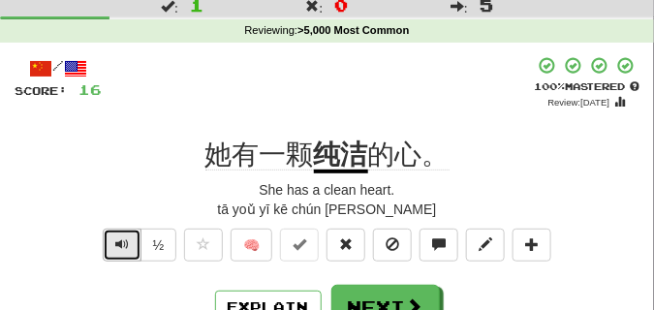
click at [121, 241] on span "Text-to-speech controls" at bounding box center [122, 244] width 14 height 14
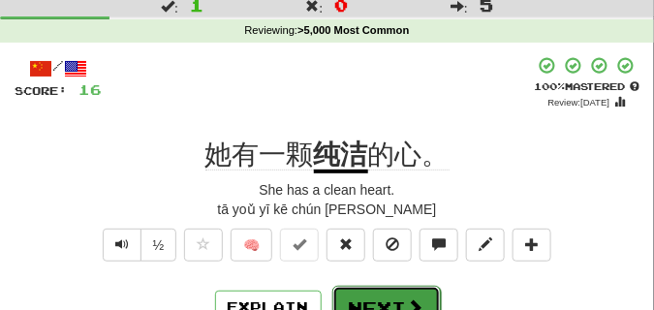
click at [418, 298] on span at bounding box center [415, 306] width 17 height 17
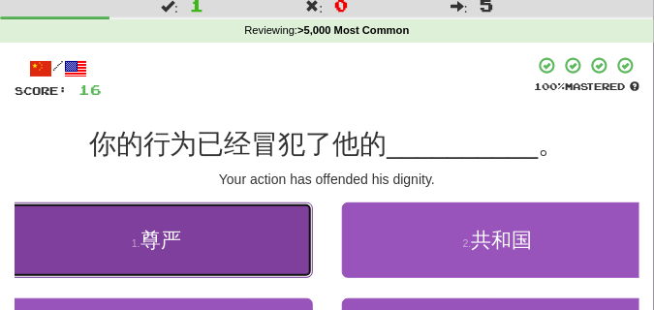
click at [186, 250] on button "1 . 尊严" at bounding box center [156, 240] width 313 height 76
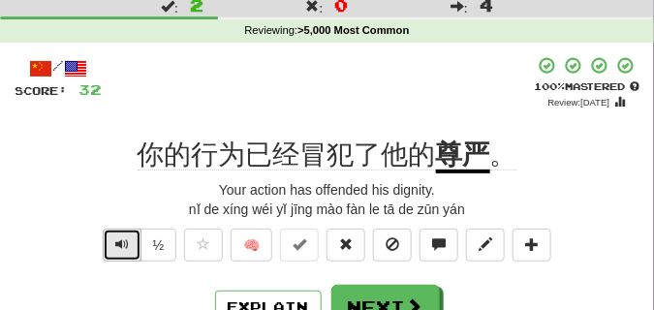
click at [120, 246] on span "Text-to-speech controls" at bounding box center [122, 244] width 14 height 14
click at [120, 245] on span "Text-to-speech controls" at bounding box center [122, 244] width 14 height 14
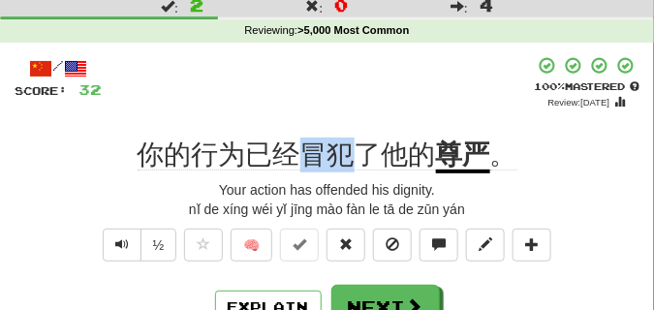
drag, startPoint x: 300, startPoint y: 158, endPoint x: 362, endPoint y: 164, distance: 62.3
click at [362, 164] on span "你的行为已经冒犯了他的" at bounding box center [287, 154] width 298 height 31
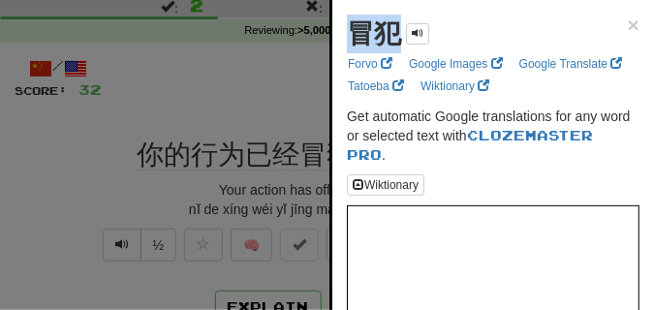
drag, startPoint x: 352, startPoint y: 51, endPoint x: 394, endPoint y: 51, distance: 42.6
click at [394, 51] on div "冒犯" at bounding box center [388, 34] width 82 height 39
copy strong "冒犯"
click at [204, 111] on div at bounding box center [327, 155] width 654 height 310
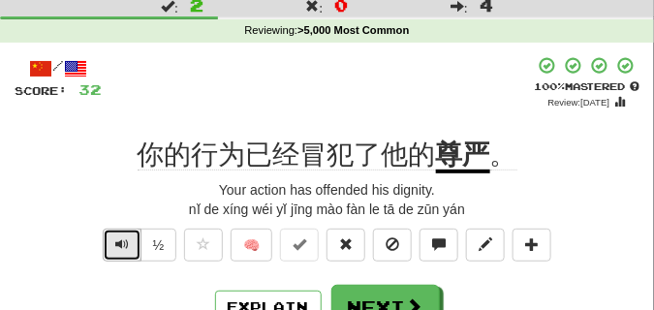
click at [123, 230] on button "Text-to-speech controls" at bounding box center [122, 245] width 39 height 33
click at [108, 248] on button "Text-to-speech controls" at bounding box center [122, 245] width 39 height 33
click at [109, 247] on button "Text-to-speech controls" at bounding box center [122, 245] width 39 height 33
click at [109, 246] on button "Text-to-speech controls" at bounding box center [122, 245] width 39 height 33
click at [121, 251] on span "Text-to-speech controls" at bounding box center [122, 244] width 14 height 14
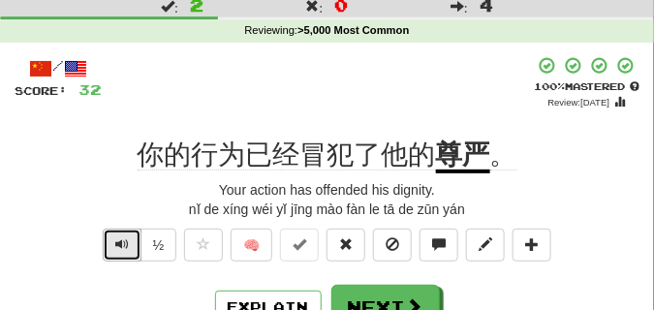
click at [120, 251] on span "Text-to-speech controls" at bounding box center [122, 244] width 14 height 14
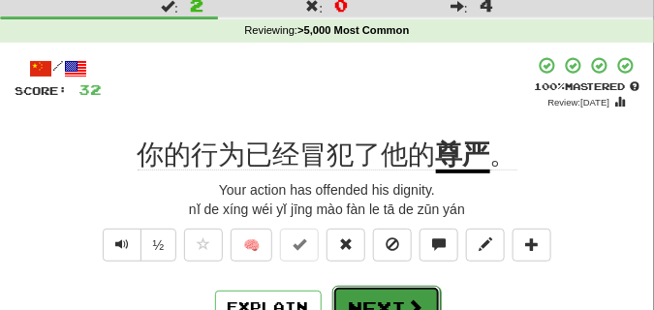
click at [390, 292] on button "Next" at bounding box center [386, 308] width 108 height 45
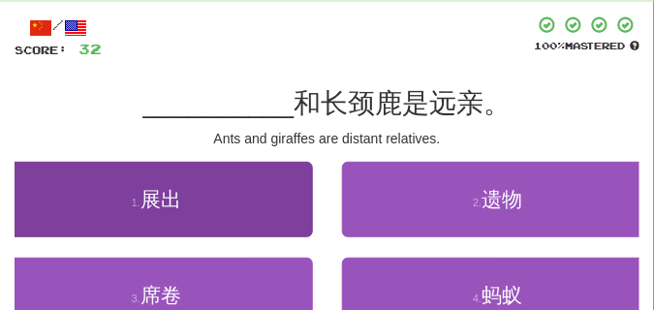
scroll to position [145, 0]
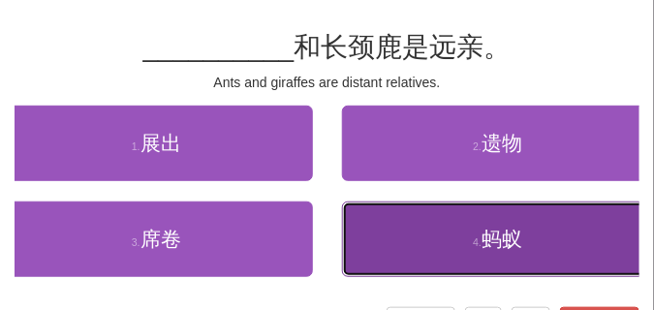
click at [473, 243] on small "4 ." at bounding box center [477, 242] width 9 height 12
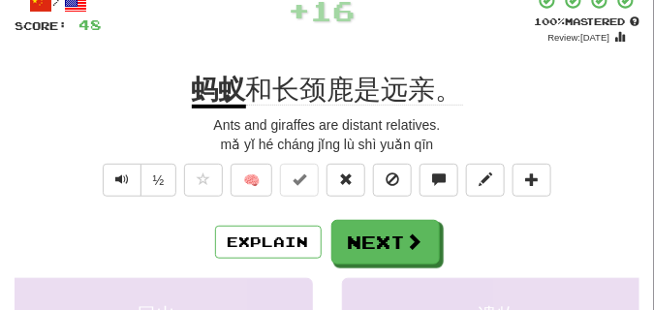
scroll to position [97, 0]
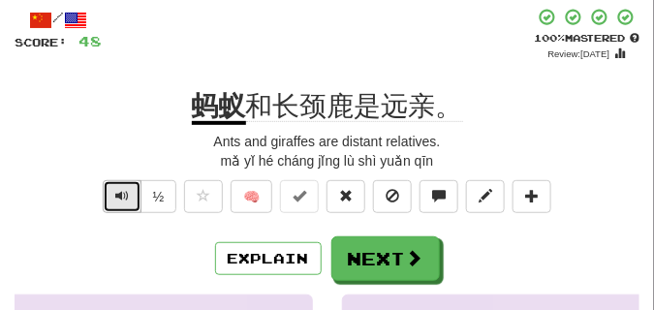
click at [108, 200] on button "Text-to-speech controls" at bounding box center [122, 196] width 39 height 33
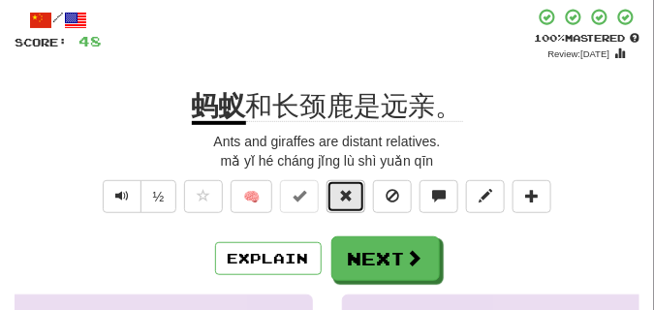
click at [356, 202] on button at bounding box center [345, 196] width 39 height 33
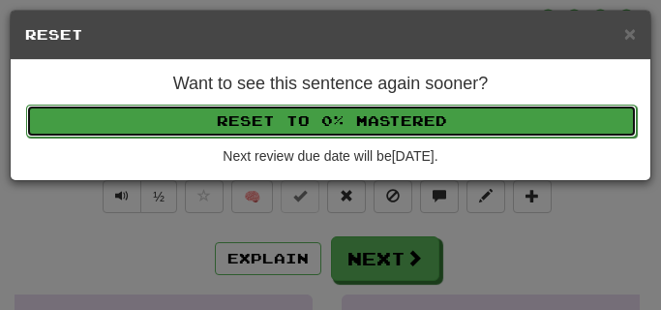
click at [336, 122] on button "Reset to 0% Mastered" at bounding box center [331, 121] width 611 height 33
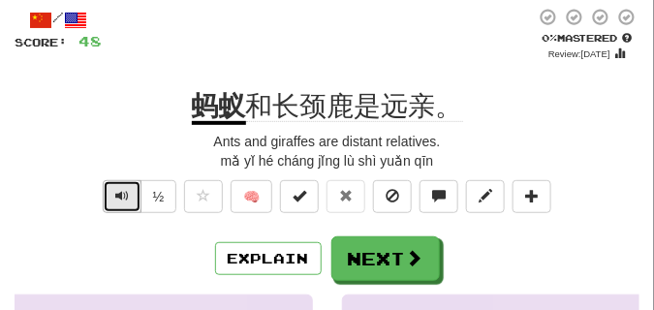
click at [111, 200] on button "Text-to-speech controls" at bounding box center [122, 196] width 39 height 33
click at [112, 199] on button "Text-to-speech controls" at bounding box center [122, 196] width 39 height 33
click at [131, 191] on button "Text-to-speech controls" at bounding box center [122, 196] width 39 height 33
drag, startPoint x: 299, startPoint y: 97, endPoint x: 321, endPoint y: 112, distance: 26.3
click at [321, 112] on span "和长颈鹿是远亲。" at bounding box center [354, 106] width 217 height 31
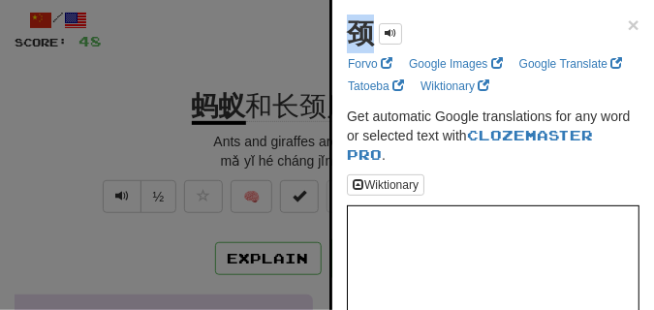
drag, startPoint x: 349, startPoint y: 46, endPoint x: 366, endPoint y: 42, distance: 18.1
click at [368, 45] on strong "颈" at bounding box center [360, 33] width 27 height 30
copy strong "颈"
click at [151, 116] on div at bounding box center [327, 155] width 654 height 310
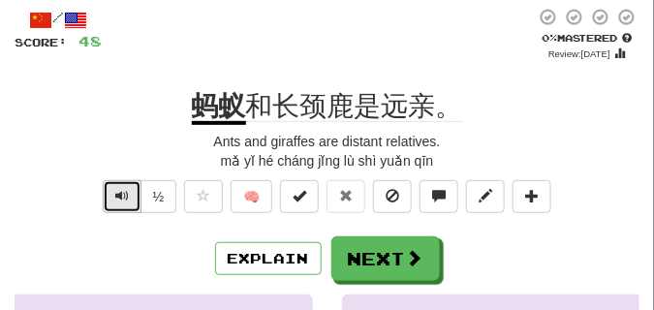
click at [127, 195] on span "Text-to-speech controls" at bounding box center [122, 196] width 14 height 14
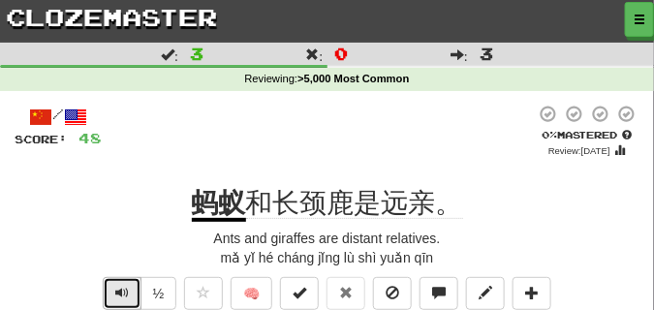
scroll to position [48, 0]
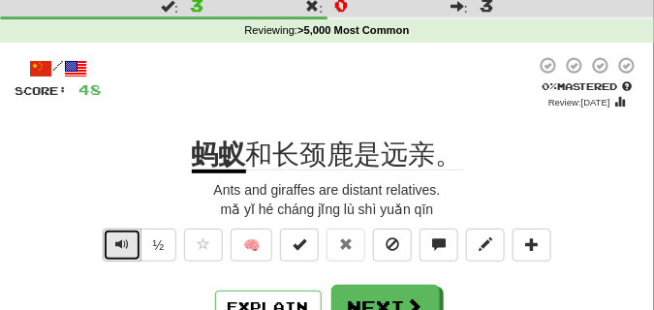
click at [127, 244] on span "Text-to-speech controls" at bounding box center [122, 244] width 14 height 14
click at [126, 245] on span "Text-to-speech controls" at bounding box center [122, 244] width 14 height 14
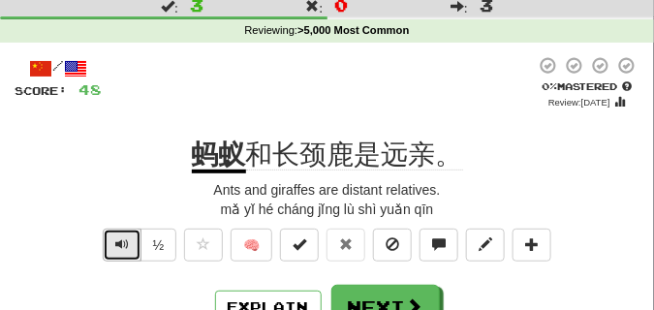
click at [126, 245] on span "Text-to-speech controls" at bounding box center [122, 244] width 14 height 14
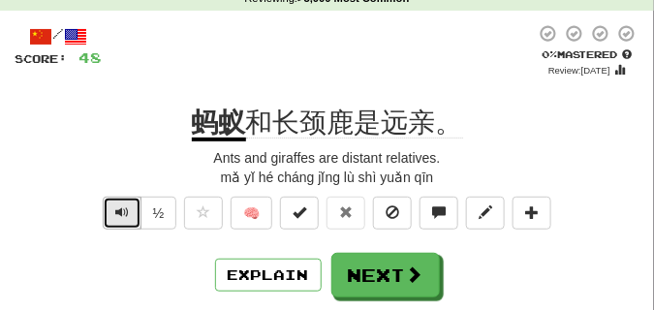
scroll to position [97, 0]
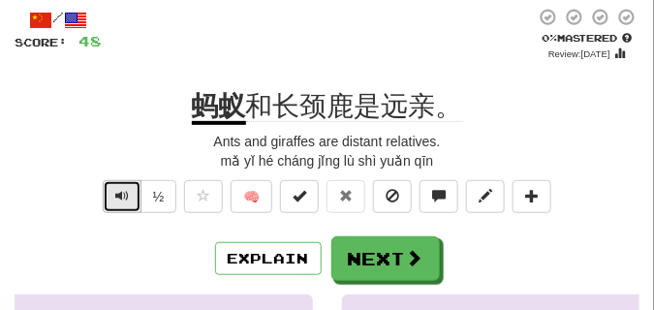
click at [125, 195] on span "Text-to-speech controls" at bounding box center [122, 196] width 14 height 14
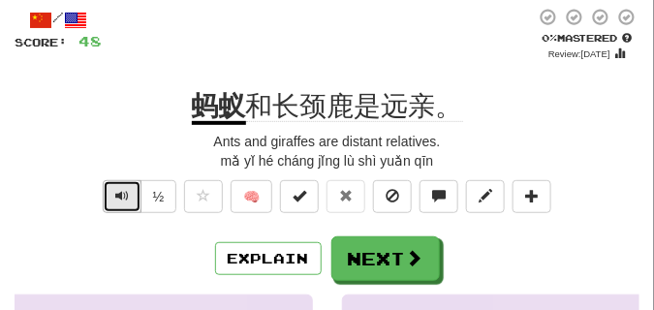
click at [125, 195] on span "Text-to-speech controls" at bounding box center [122, 196] width 14 height 14
click at [128, 194] on button "Text-to-speech controls" at bounding box center [122, 196] width 39 height 33
click at [127, 194] on span "Text-to-speech controls" at bounding box center [122, 196] width 14 height 14
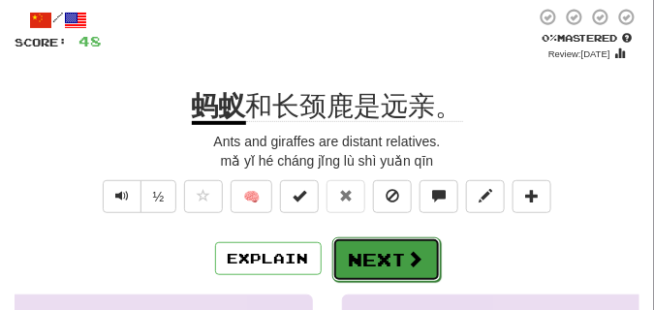
click at [388, 250] on button "Next" at bounding box center [386, 259] width 108 height 45
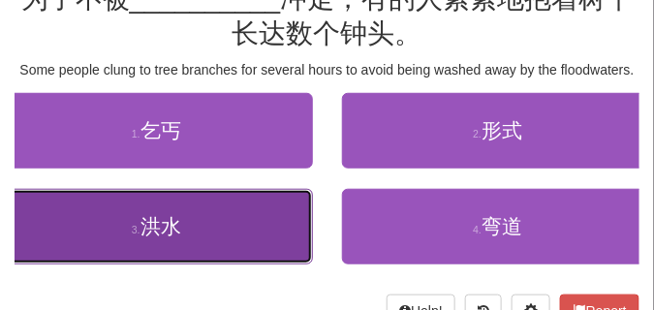
click at [123, 230] on button "3 . 洪水" at bounding box center [156, 227] width 313 height 76
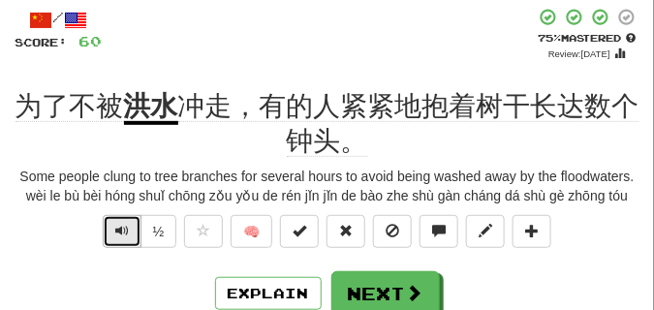
click at [124, 237] on span "Text-to-speech controls" at bounding box center [122, 231] width 14 height 14
click at [125, 232] on span "Text-to-speech controls" at bounding box center [122, 231] width 14 height 14
click at [123, 236] on span "Text-to-speech controls" at bounding box center [122, 231] width 14 height 14
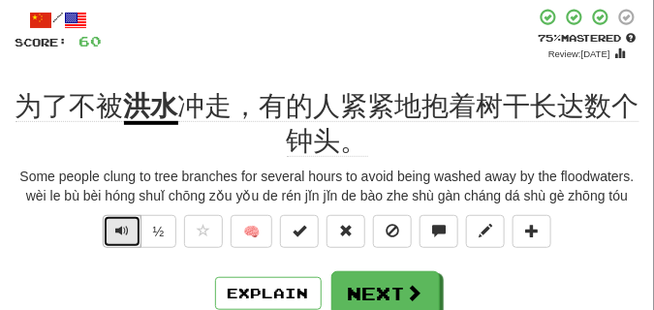
click at [123, 236] on span "Text-to-speech controls" at bounding box center [122, 231] width 14 height 14
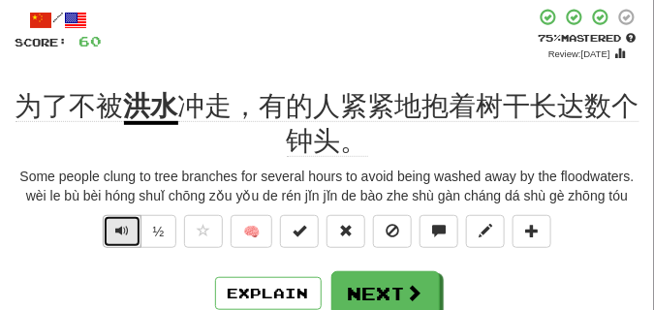
click at [123, 236] on span "Text-to-speech controls" at bounding box center [122, 231] width 14 height 14
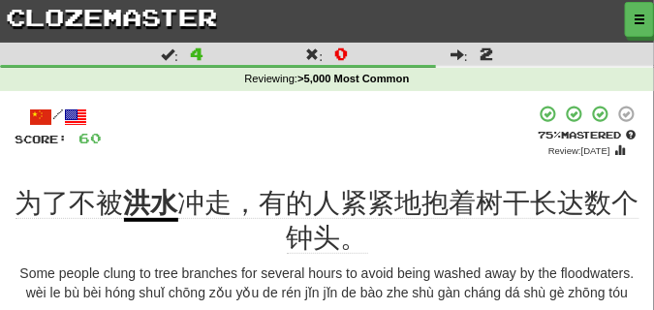
scroll to position [48, 0]
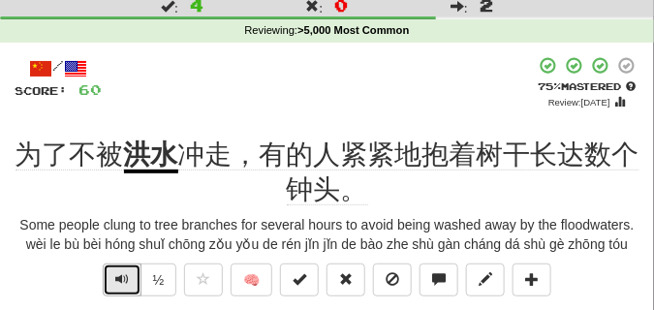
click at [127, 279] on span "Text-to-speech controls" at bounding box center [122, 279] width 14 height 14
click at [119, 282] on span "Text-to-speech controls" at bounding box center [122, 279] width 14 height 14
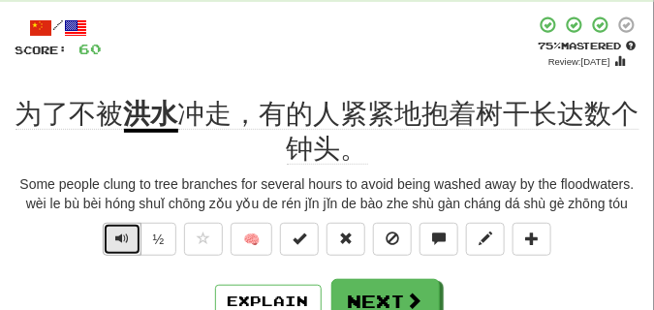
scroll to position [145, 0]
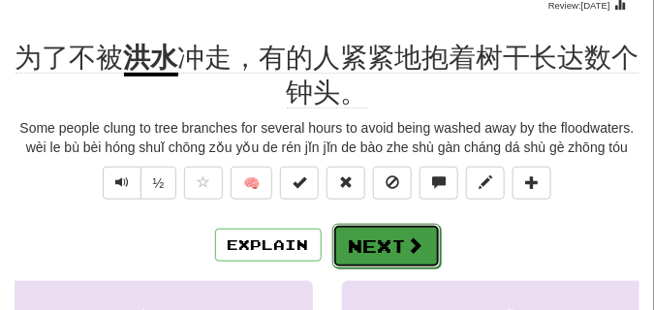
click at [364, 248] on button "Next" at bounding box center [386, 246] width 108 height 45
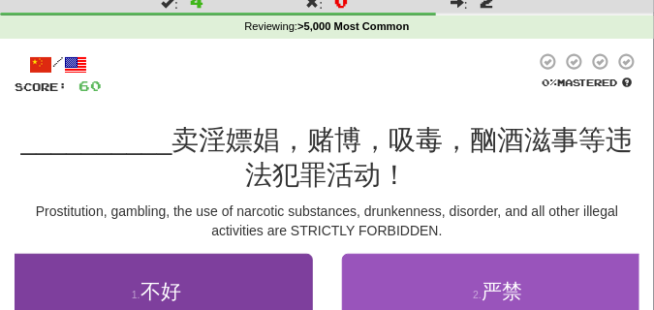
scroll to position [48, 0]
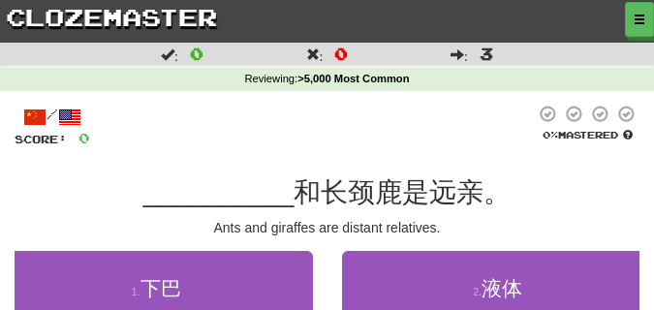
scroll to position [48, 0]
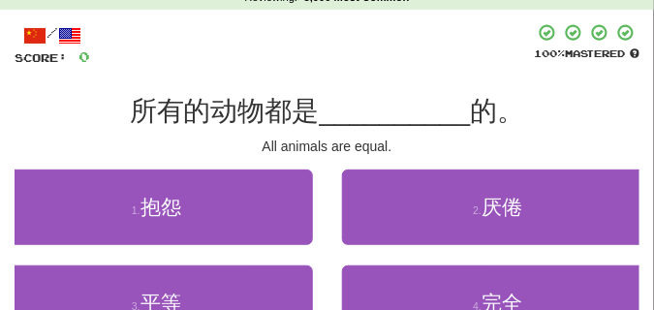
scroll to position [97, 0]
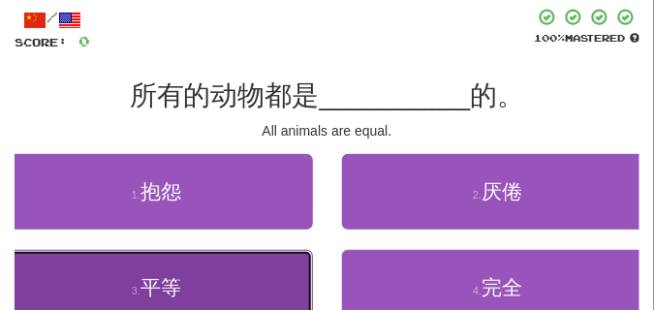
click at [97, 259] on button "3 . 平等" at bounding box center [156, 288] width 313 height 76
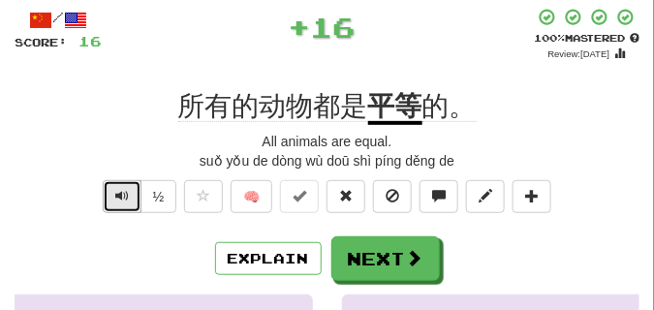
click at [116, 195] on span "Text-to-speech controls" at bounding box center [122, 196] width 14 height 14
click at [117, 195] on span "Text-to-speech controls" at bounding box center [122, 196] width 14 height 14
click at [117, 194] on span "Text-to-speech controls" at bounding box center [122, 196] width 14 height 14
click at [115, 189] on span "Text-to-speech controls" at bounding box center [122, 196] width 14 height 14
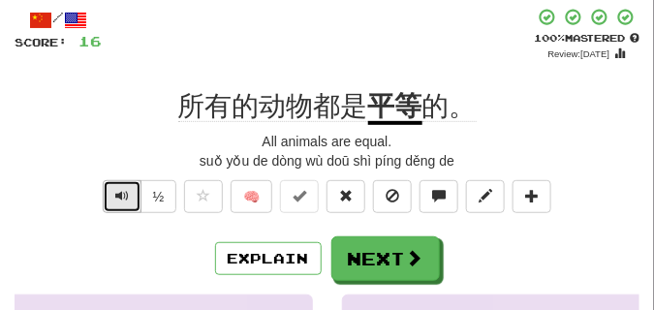
click at [115, 189] on span "Text-to-speech controls" at bounding box center [122, 196] width 14 height 14
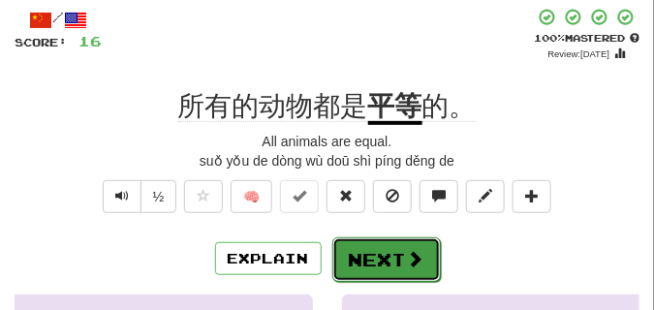
click at [353, 250] on button "Next" at bounding box center [386, 259] width 108 height 45
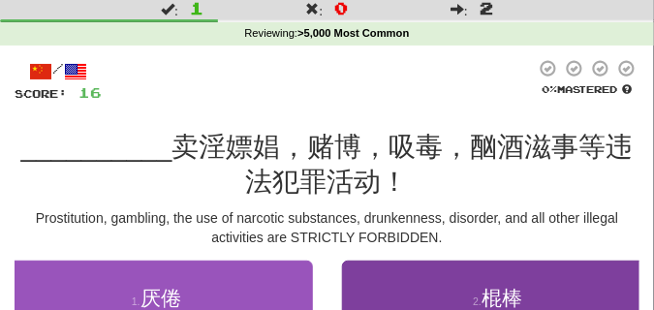
scroll to position [0, 0]
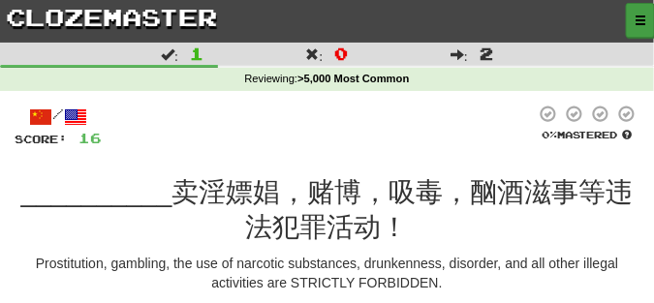
click at [644, 24] on span "button" at bounding box center [640, 21] width 12 height 12
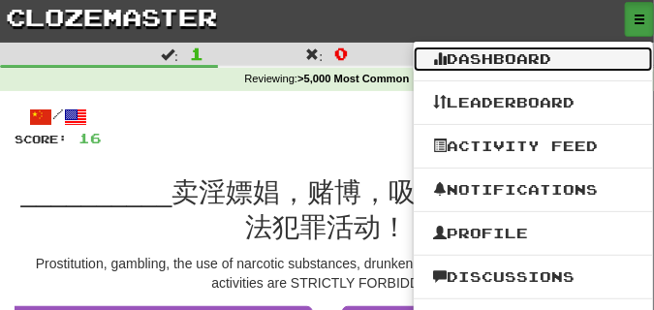
click at [520, 66] on link "Dashboard" at bounding box center [533, 58] width 239 height 25
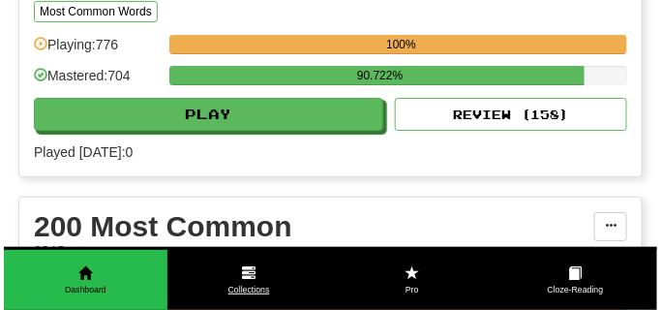
scroll to position [1211, 0]
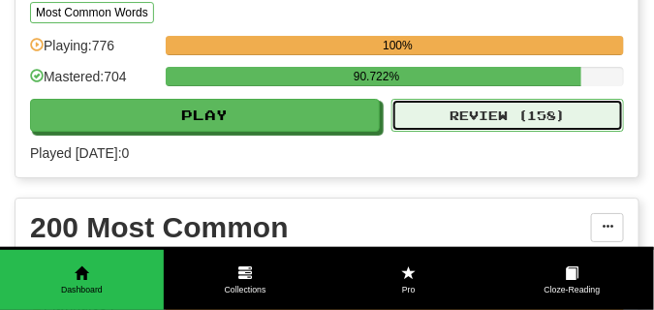
click at [426, 117] on button "Review ( 158 )" at bounding box center [507, 115] width 232 height 33
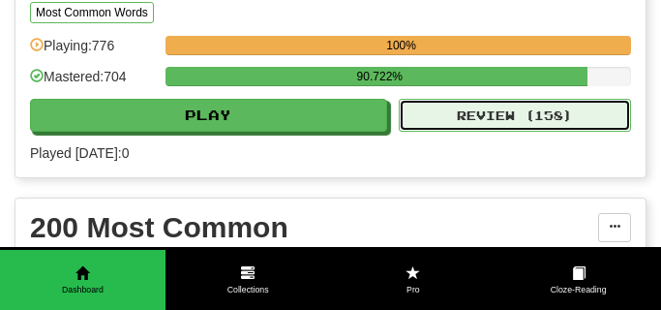
select select "**"
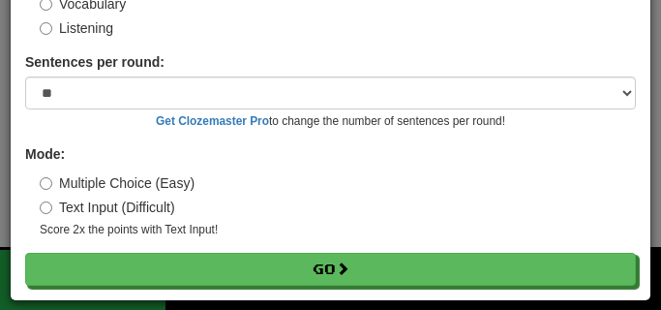
scroll to position [156, 0]
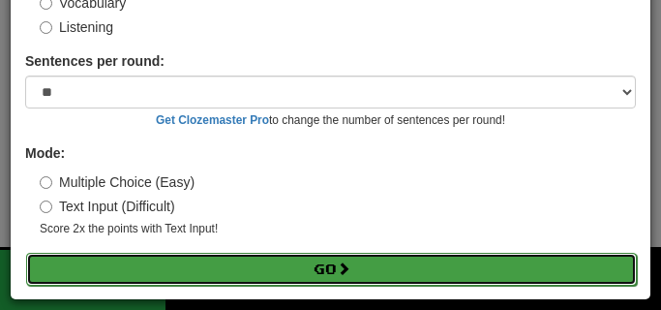
click at [298, 272] on button "Go" at bounding box center [331, 269] width 611 height 33
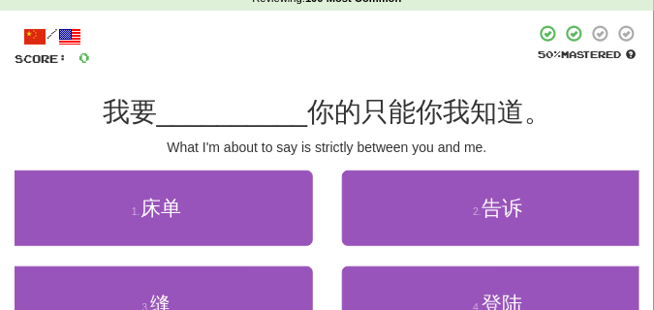
scroll to position [97, 0]
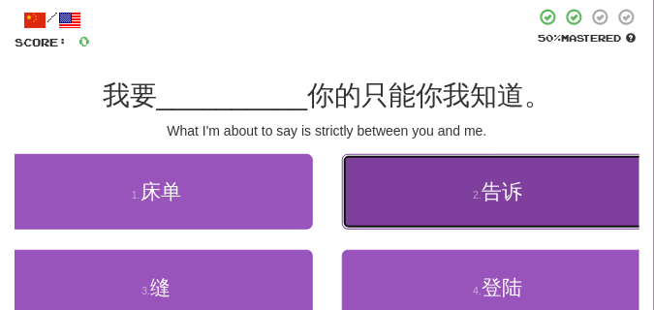
click at [404, 203] on button "2 . 告诉" at bounding box center [498, 192] width 313 height 76
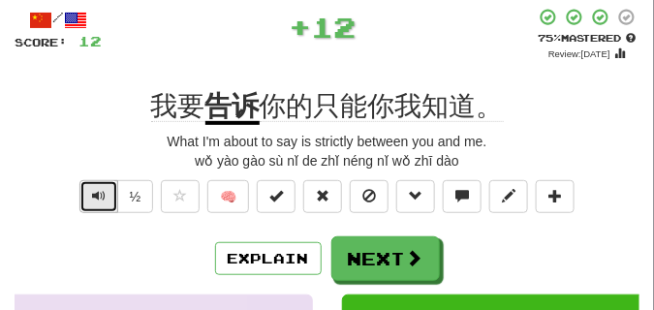
click at [94, 200] on span "Text-to-speech controls" at bounding box center [99, 196] width 14 height 14
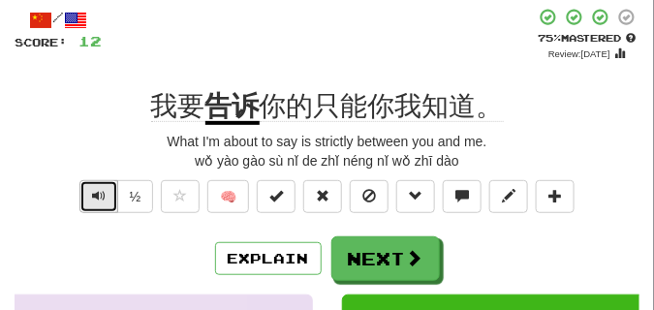
click at [94, 200] on span "Text-to-speech controls" at bounding box center [99, 196] width 14 height 14
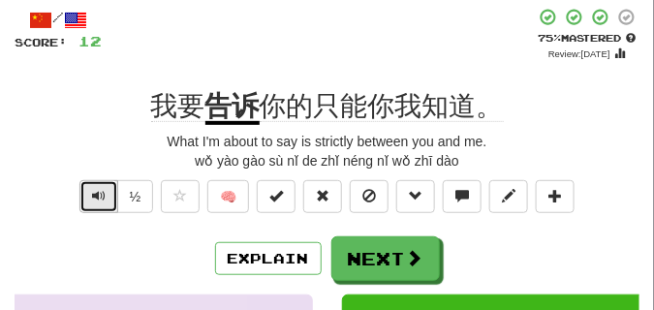
click at [94, 200] on span "Text-to-speech controls" at bounding box center [99, 196] width 14 height 14
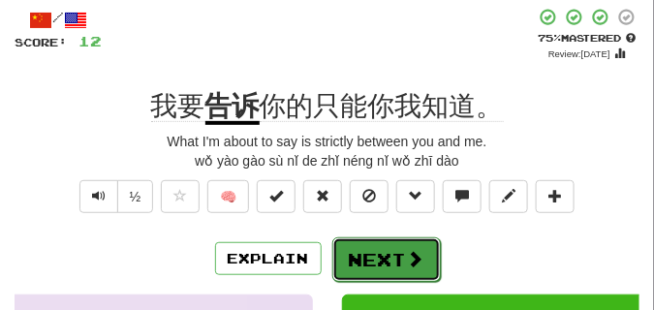
click at [394, 249] on button "Next" at bounding box center [386, 259] width 108 height 45
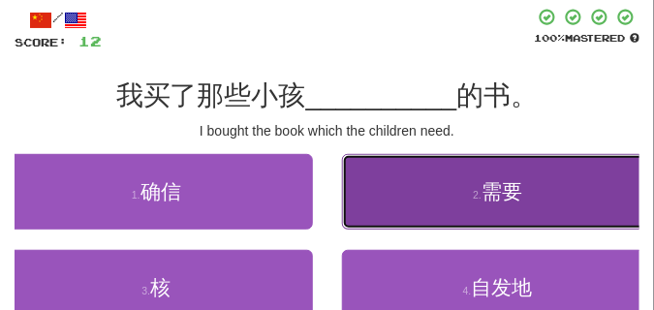
click at [376, 188] on button "2 . 需要" at bounding box center [498, 192] width 313 height 76
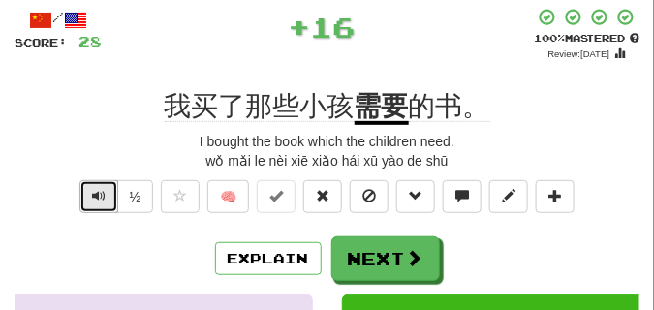
click at [105, 198] on button "Text-to-speech controls" at bounding box center [98, 196] width 39 height 33
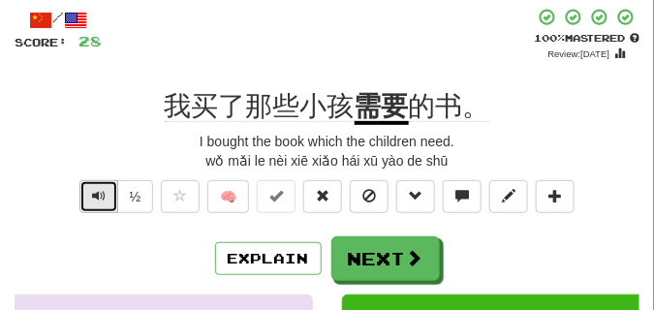
click at [93, 190] on span "Text-to-speech controls" at bounding box center [99, 196] width 14 height 14
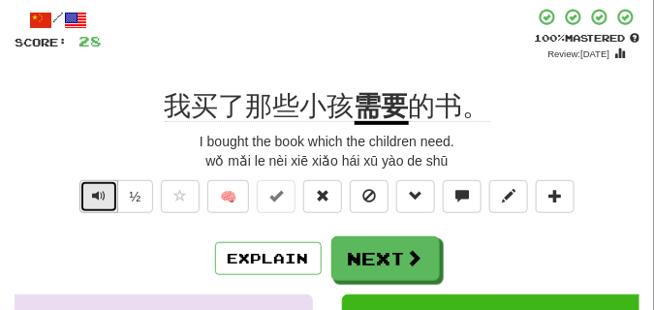
click at [93, 190] on span "Text-to-speech controls" at bounding box center [99, 196] width 14 height 14
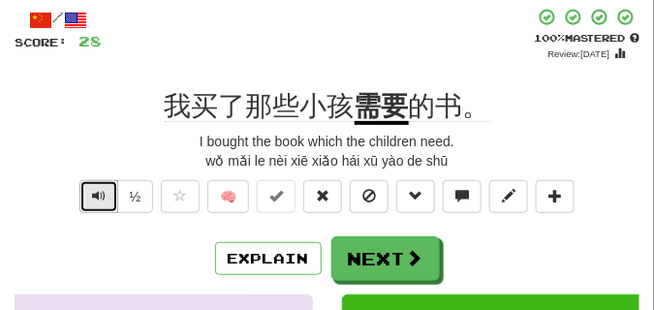
click at [93, 190] on span "Text-to-speech controls" at bounding box center [99, 196] width 14 height 14
click at [94, 197] on span "Text-to-speech controls" at bounding box center [99, 196] width 14 height 14
click at [94, 196] on span "Text-to-speech controls" at bounding box center [99, 196] width 14 height 14
click at [94, 195] on span "Text-to-speech controls" at bounding box center [99, 196] width 14 height 14
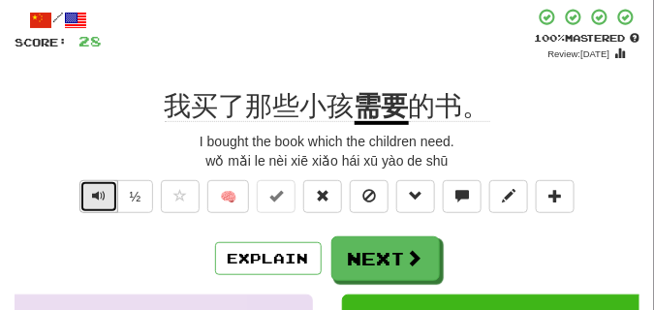
click at [94, 195] on span "Text-to-speech controls" at bounding box center [99, 196] width 14 height 14
click at [94, 193] on span "Text-to-speech controls" at bounding box center [99, 196] width 14 height 14
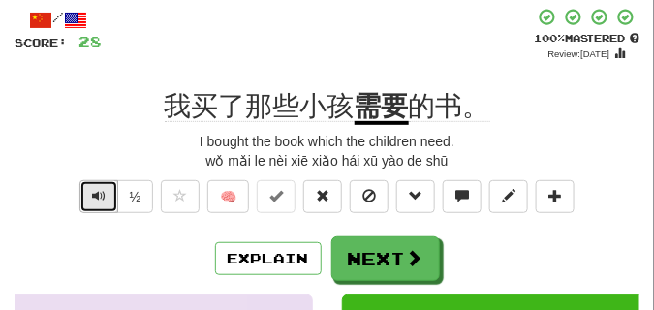
click at [94, 193] on span "Text-to-speech controls" at bounding box center [99, 196] width 14 height 14
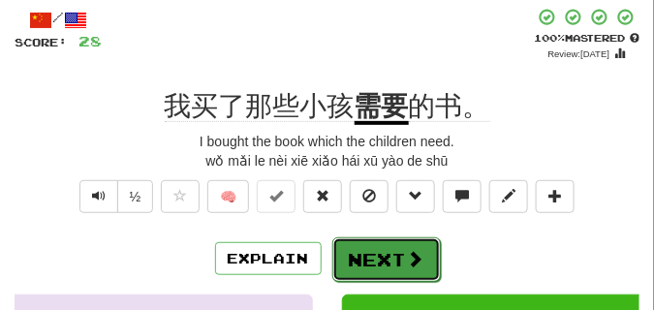
click at [385, 241] on button "Next" at bounding box center [386, 259] width 108 height 45
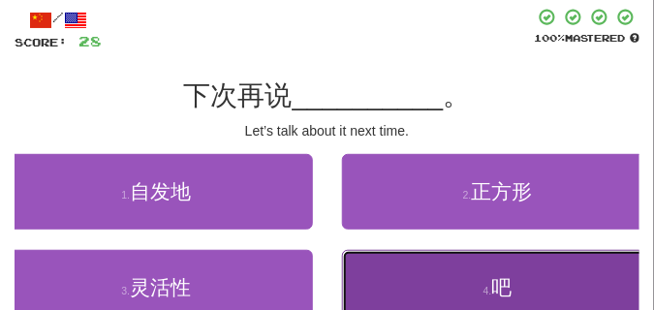
click at [435, 263] on button "4 . 吧" at bounding box center [498, 288] width 313 height 76
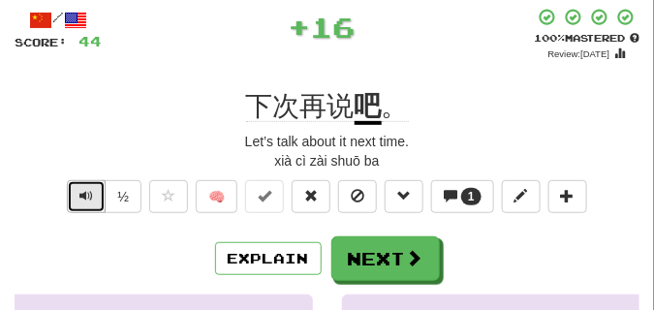
click at [84, 194] on span "Text-to-speech controls" at bounding box center [86, 196] width 14 height 14
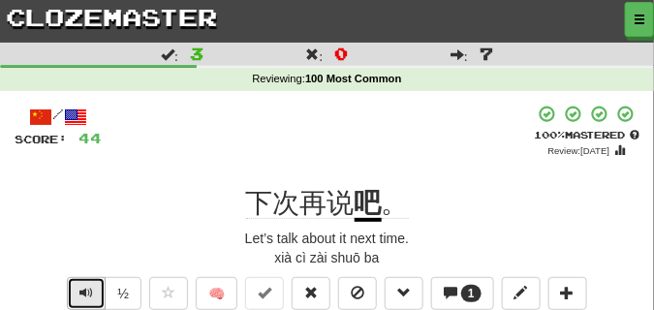
scroll to position [48, 0]
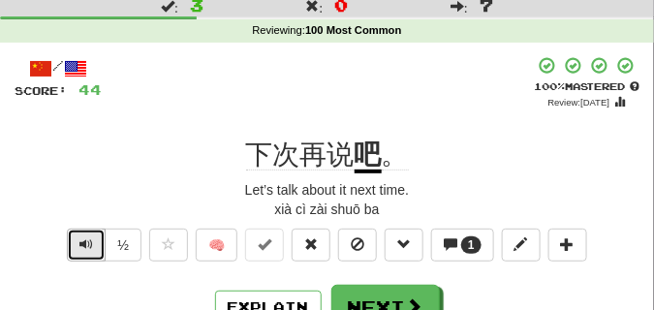
click at [88, 250] on span "Text-to-speech controls" at bounding box center [86, 244] width 14 height 14
click at [88, 246] on span "Text-to-speech controls" at bounding box center [86, 244] width 14 height 14
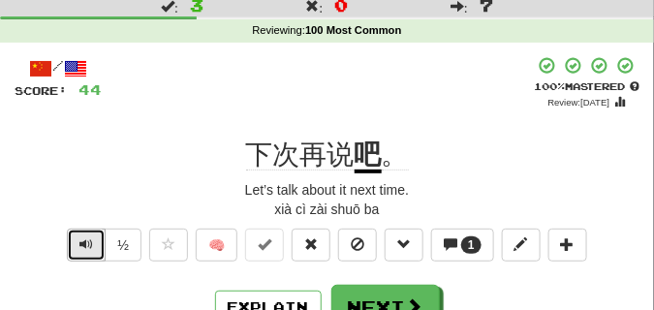
click at [88, 246] on span "Text-to-speech controls" at bounding box center [86, 244] width 14 height 14
click at [88, 238] on span "Text-to-speech controls" at bounding box center [86, 244] width 14 height 14
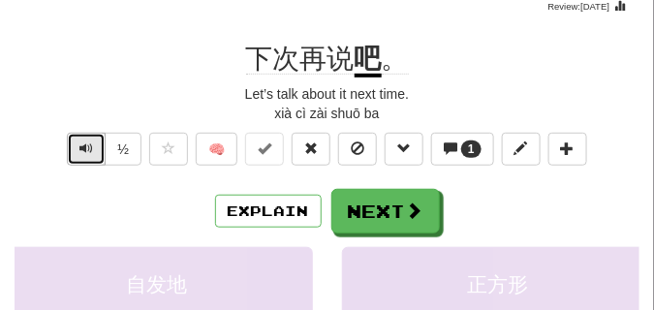
scroll to position [145, 0]
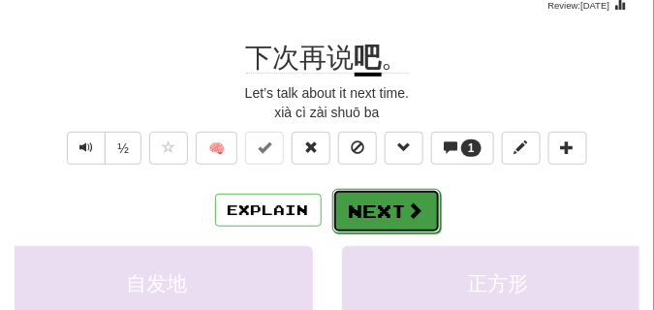
click at [420, 195] on button "Next" at bounding box center [386, 211] width 108 height 45
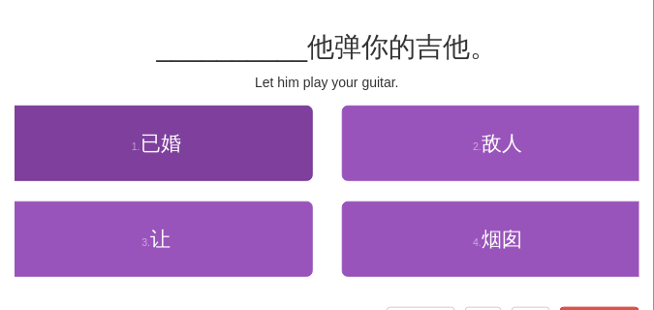
scroll to position [97, 0]
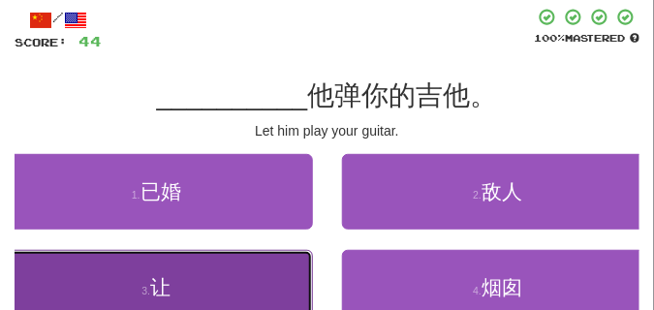
click at [200, 268] on button "3 . 让" at bounding box center [156, 288] width 313 height 76
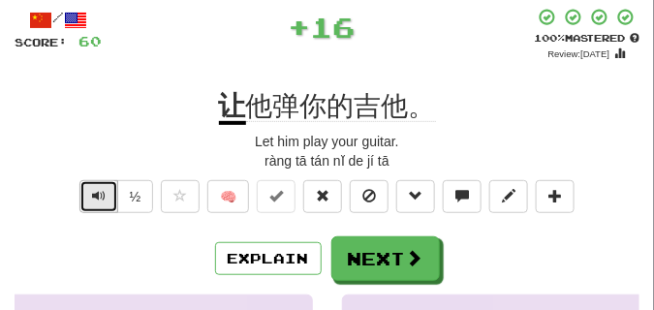
click at [97, 198] on span "Text-to-speech controls" at bounding box center [99, 196] width 14 height 14
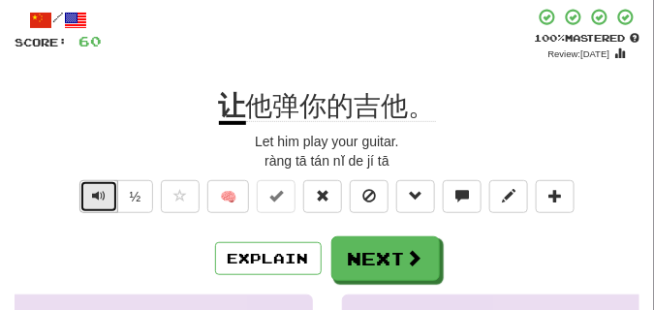
click at [97, 198] on span "Text-to-speech controls" at bounding box center [99, 196] width 14 height 14
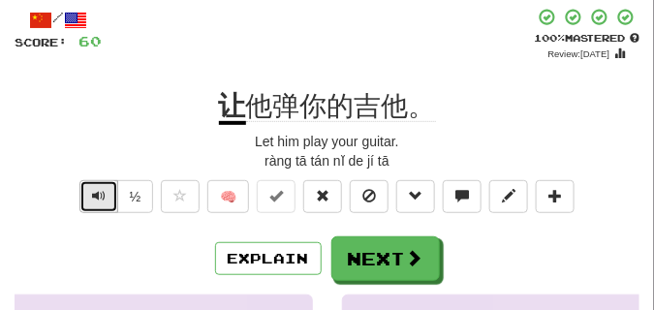
click at [97, 198] on span "Text-to-speech controls" at bounding box center [99, 196] width 14 height 14
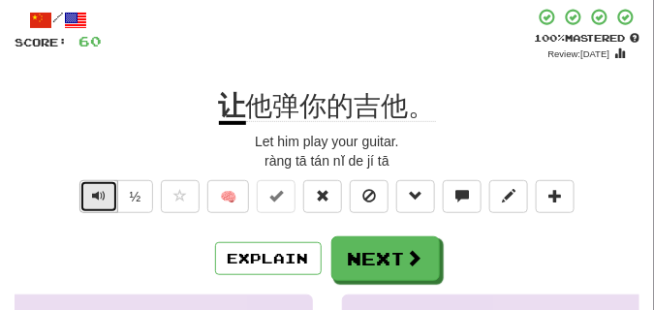
click at [97, 198] on span "Text-to-speech controls" at bounding box center [99, 196] width 14 height 14
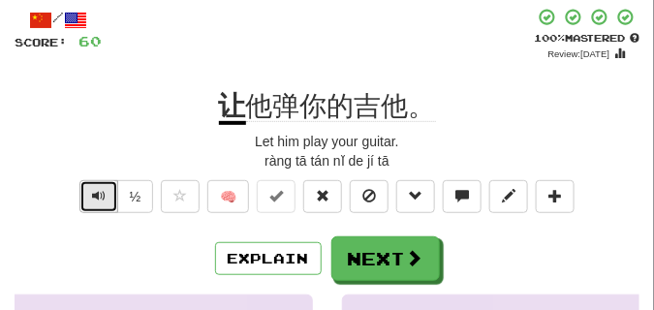
click at [97, 198] on span "Text-to-speech controls" at bounding box center [99, 196] width 14 height 14
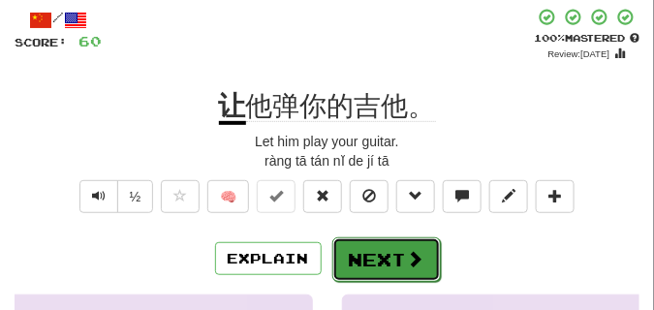
click at [386, 240] on button "Next" at bounding box center [386, 259] width 108 height 45
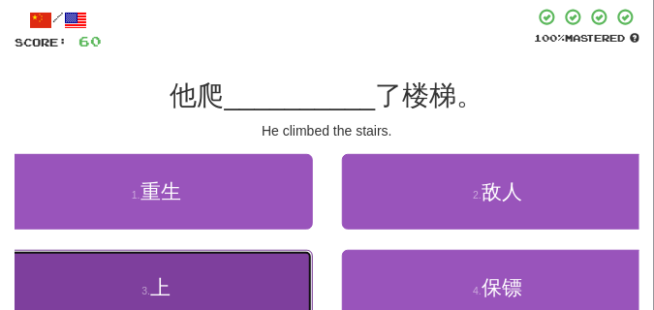
click at [137, 271] on button "3 . 上" at bounding box center [156, 288] width 313 height 76
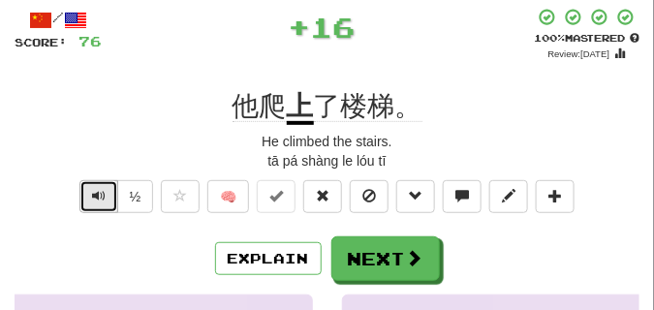
click at [107, 190] on button "Text-to-speech controls" at bounding box center [98, 196] width 39 height 33
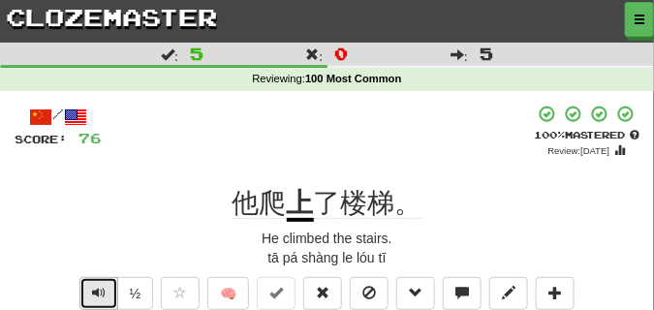
scroll to position [48, 0]
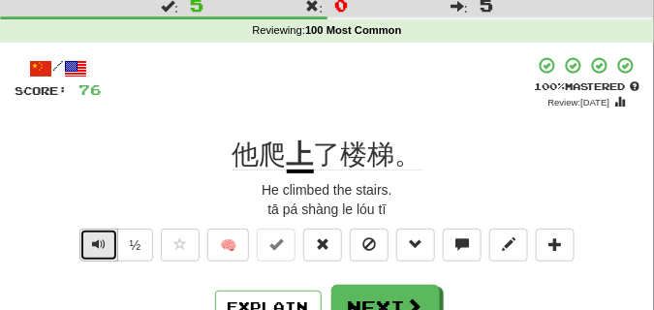
click at [92, 240] on span "Text-to-speech controls" at bounding box center [99, 244] width 14 height 14
click at [92, 239] on span "Text-to-speech controls" at bounding box center [99, 244] width 14 height 14
click at [92, 238] on span "Text-to-speech controls" at bounding box center [99, 244] width 14 height 14
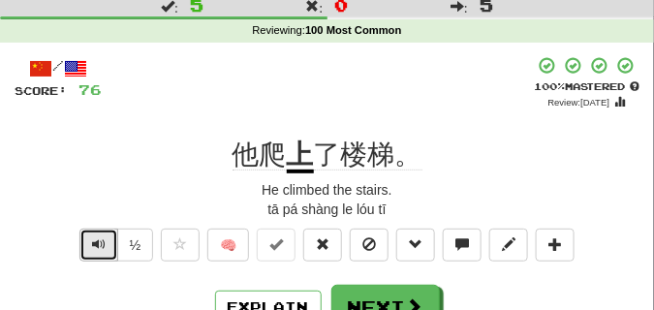
click at [92, 238] on span "Text-to-speech controls" at bounding box center [99, 244] width 14 height 14
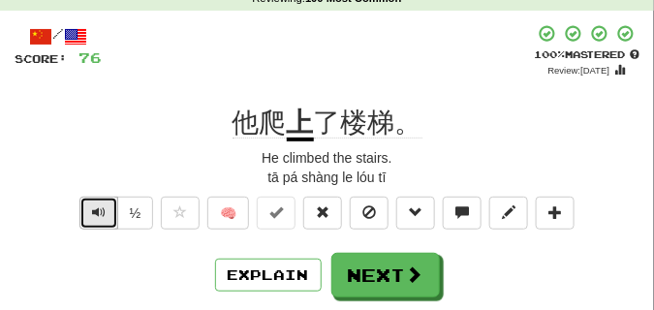
scroll to position [97, 0]
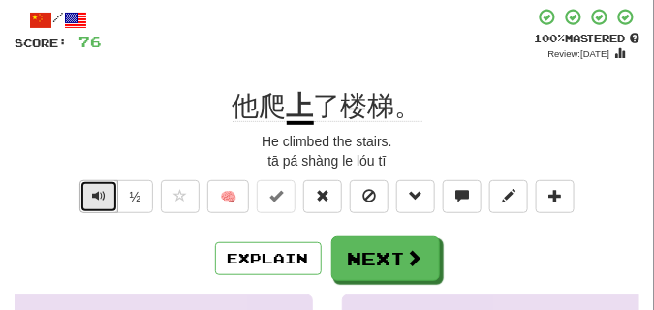
click at [103, 198] on span "Text-to-speech controls" at bounding box center [99, 196] width 14 height 14
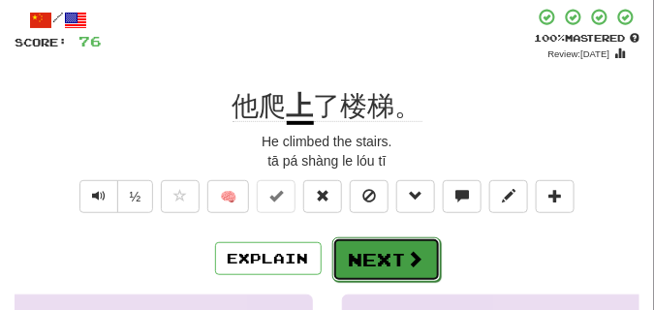
click at [354, 240] on button "Next" at bounding box center [386, 259] width 108 height 45
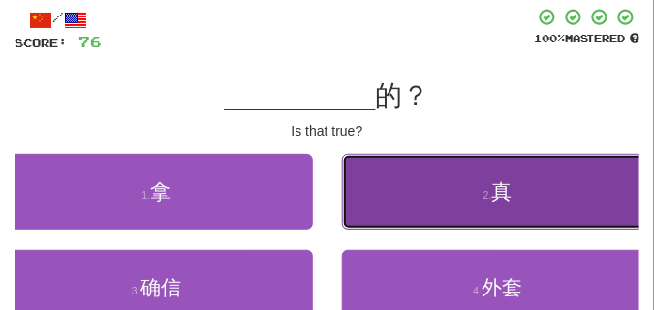
click at [375, 207] on button "2 . 真" at bounding box center [498, 192] width 313 height 76
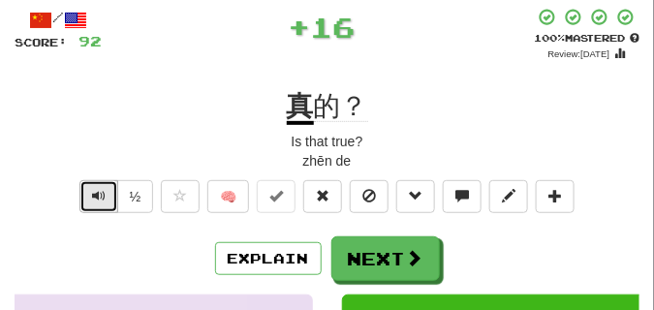
click at [92, 189] on span "Text-to-speech controls" at bounding box center [99, 196] width 14 height 14
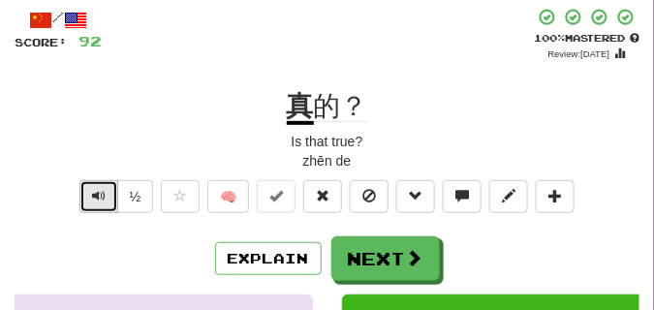
click at [92, 189] on span "Text-to-speech controls" at bounding box center [99, 196] width 14 height 14
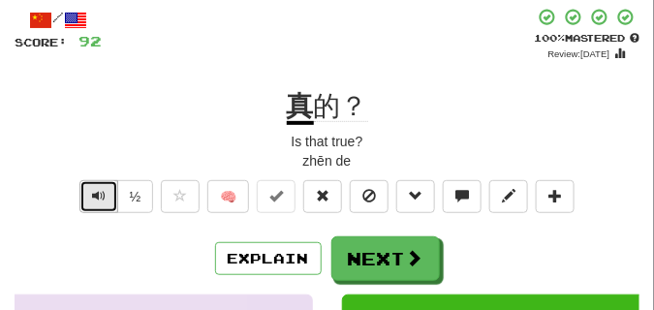
click at [92, 189] on span "Text-to-speech controls" at bounding box center [99, 196] width 14 height 14
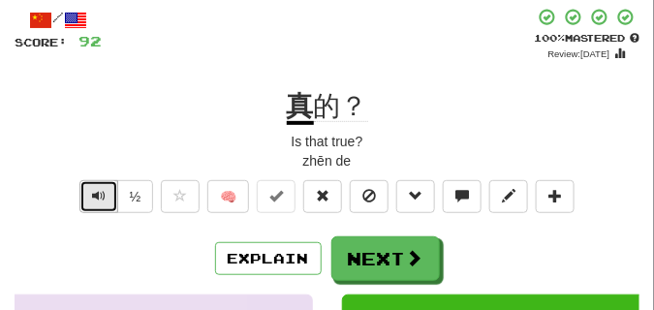
click at [92, 189] on span "Text-to-speech controls" at bounding box center [99, 196] width 14 height 14
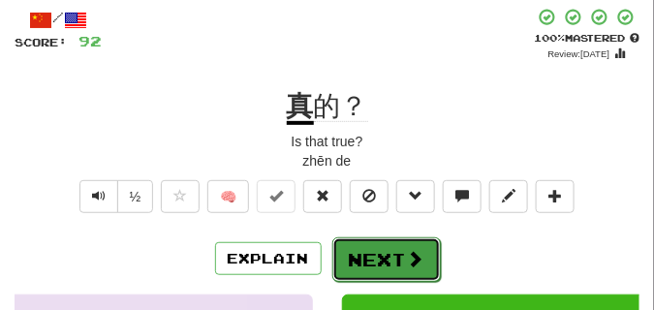
click at [385, 240] on button "Next" at bounding box center [386, 259] width 108 height 45
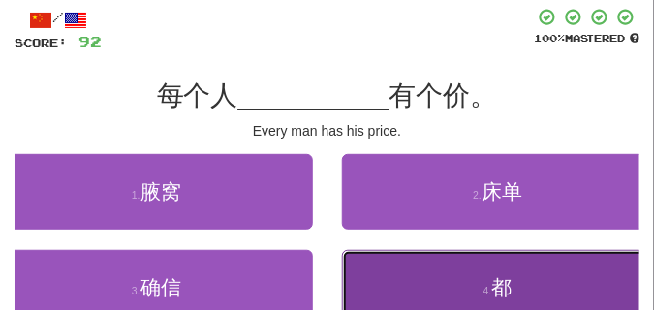
click at [410, 272] on button "4 . 都" at bounding box center [498, 288] width 313 height 76
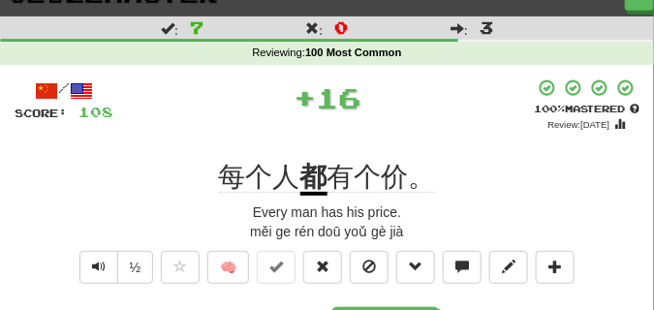
scroll to position [48, 0]
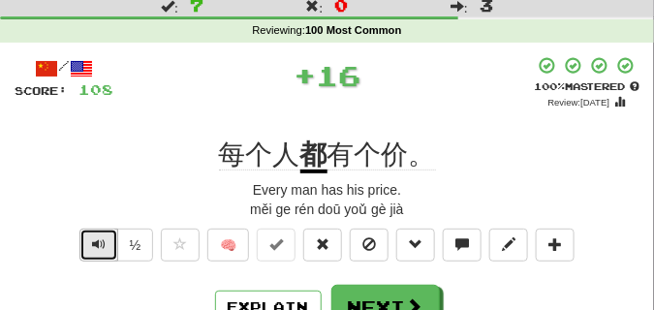
click at [97, 240] on span "Text-to-speech controls" at bounding box center [99, 244] width 14 height 14
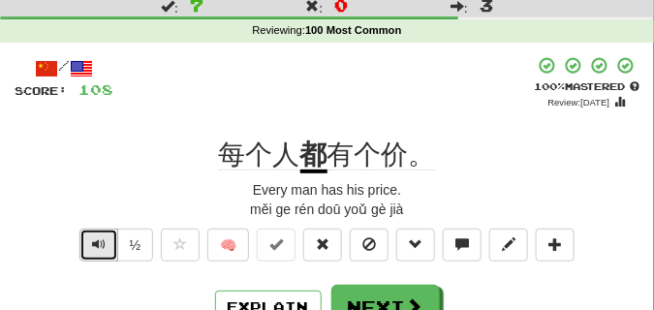
click at [97, 240] on span "Text-to-speech controls" at bounding box center [99, 244] width 14 height 14
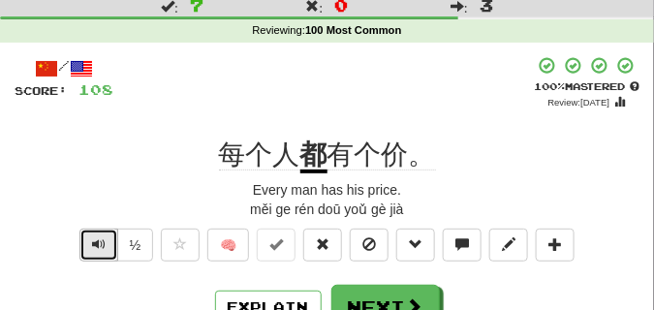
click at [97, 240] on span "Text-to-speech controls" at bounding box center [99, 244] width 14 height 14
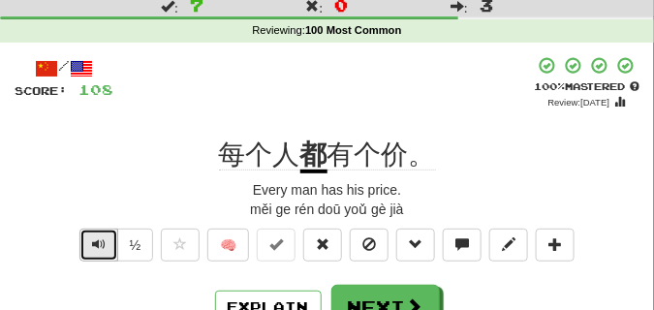
click at [97, 240] on span "Text-to-speech controls" at bounding box center [99, 244] width 14 height 14
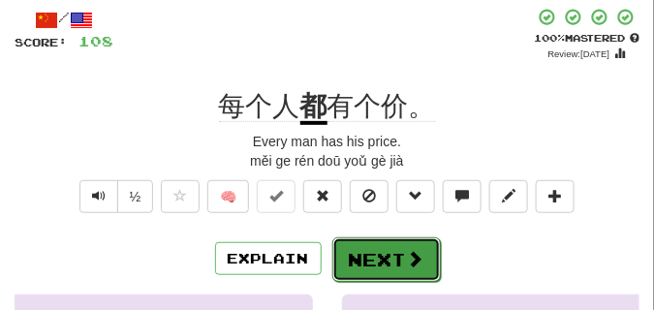
click at [408, 243] on button "Next" at bounding box center [386, 259] width 108 height 45
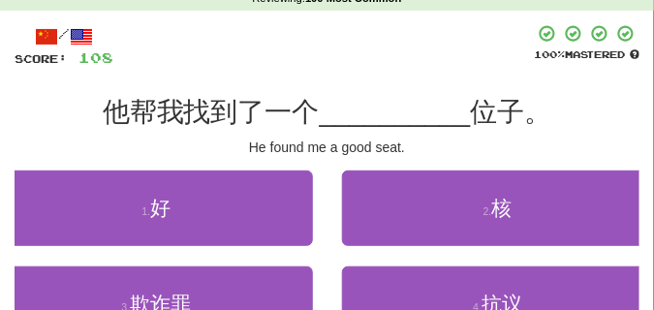
scroll to position [145, 0]
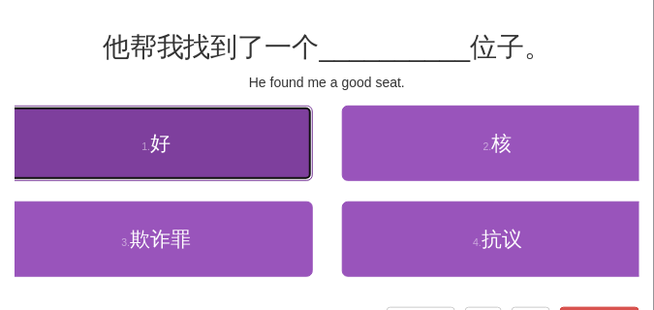
click at [157, 132] on span "好" at bounding box center [160, 143] width 20 height 22
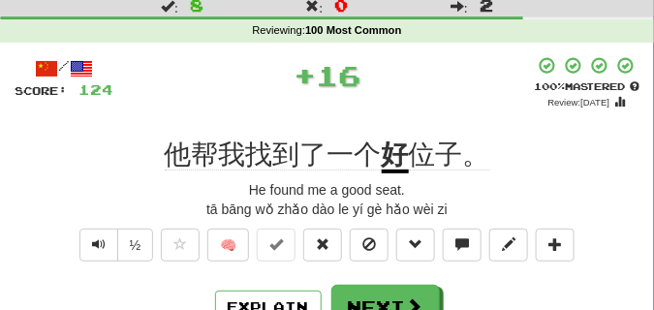
scroll to position [48, 0]
click at [111, 242] on button "Text-to-speech controls" at bounding box center [98, 245] width 39 height 33
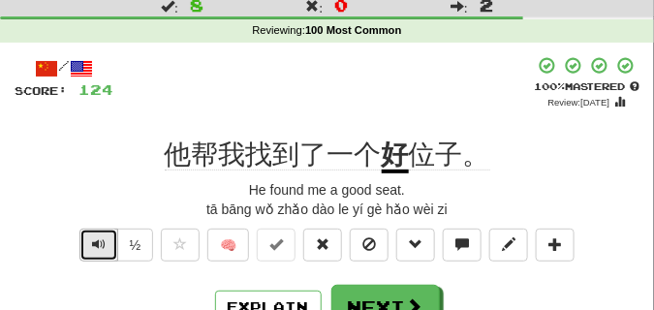
click at [102, 242] on span "Text-to-speech controls" at bounding box center [99, 244] width 14 height 14
click at [99, 250] on span "Text-to-speech controls" at bounding box center [99, 244] width 14 height 14
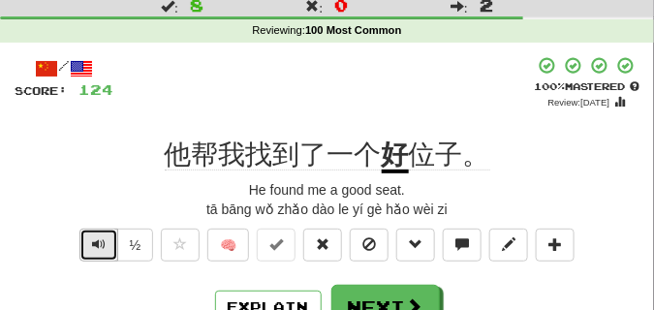
click at [99, 248] on span "Text-to-speech controls" at bounding box center [99, 244] width 14 height 14
click at [99, 247] on span "Text-to-speech controls" at bounding box center [99, 244] width 14 height 14
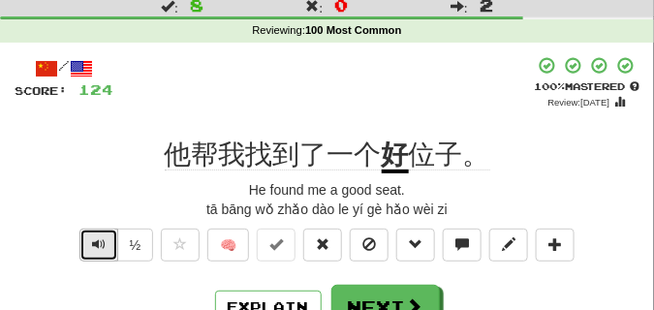
click at [99, 247] on span "Text-to-speech controls" at bounding box center [99, 244] width 14 height 14
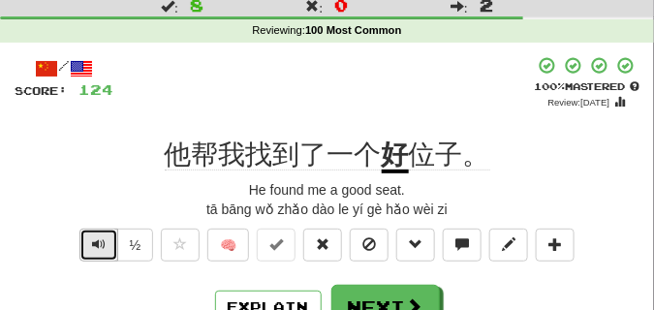
click at [99, 247] on span "Text-to-speech controls" at bounding box center [99, 244] width 14 height 14
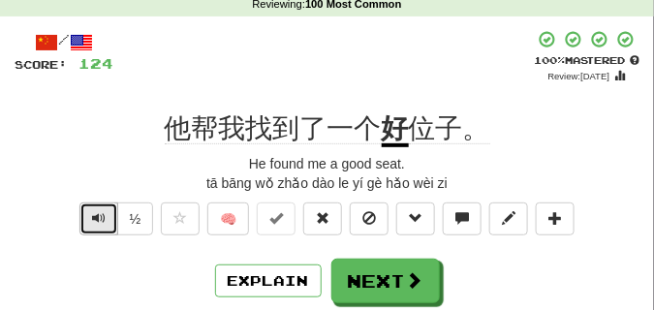
scroll to position [97, 0]
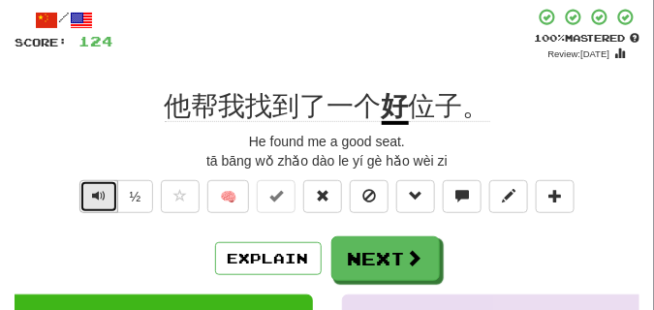
click at [92, 199] on span "Text-to-speech controls" at bounding box center [99, 196] width 14 height 14
click at [99, 195] on span "Text-to-speech controls" at bounding box center [99, 196] width 14 height 14
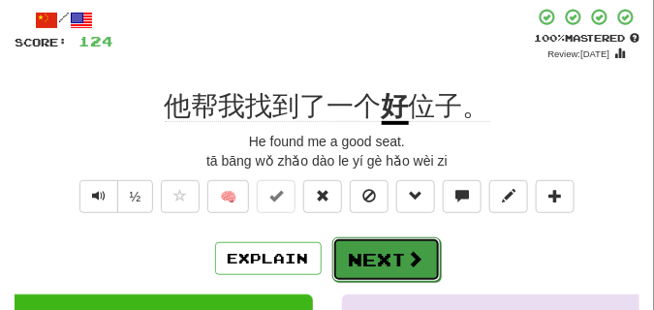
click at [398, 251] on button "Next" at bounding box center [386, 259] width 108 height 45
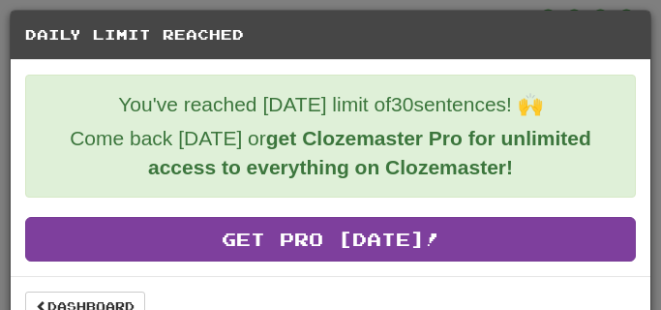
scroll to position [35, 0]
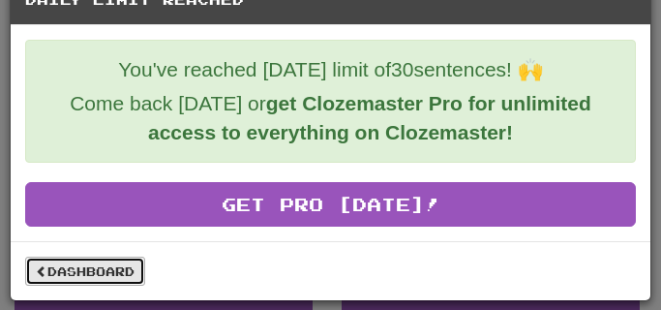
click at [96, 276] on link "Dashboard" at bounding box center [85, 271] width 120 height 29
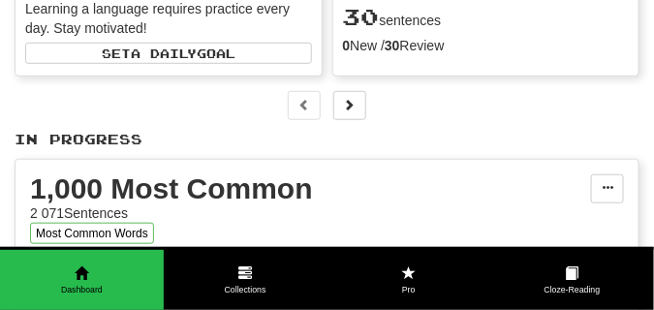
scroll to position [145, 0]
